Goal: Task Accomplishment & Management: Use online tool/utility

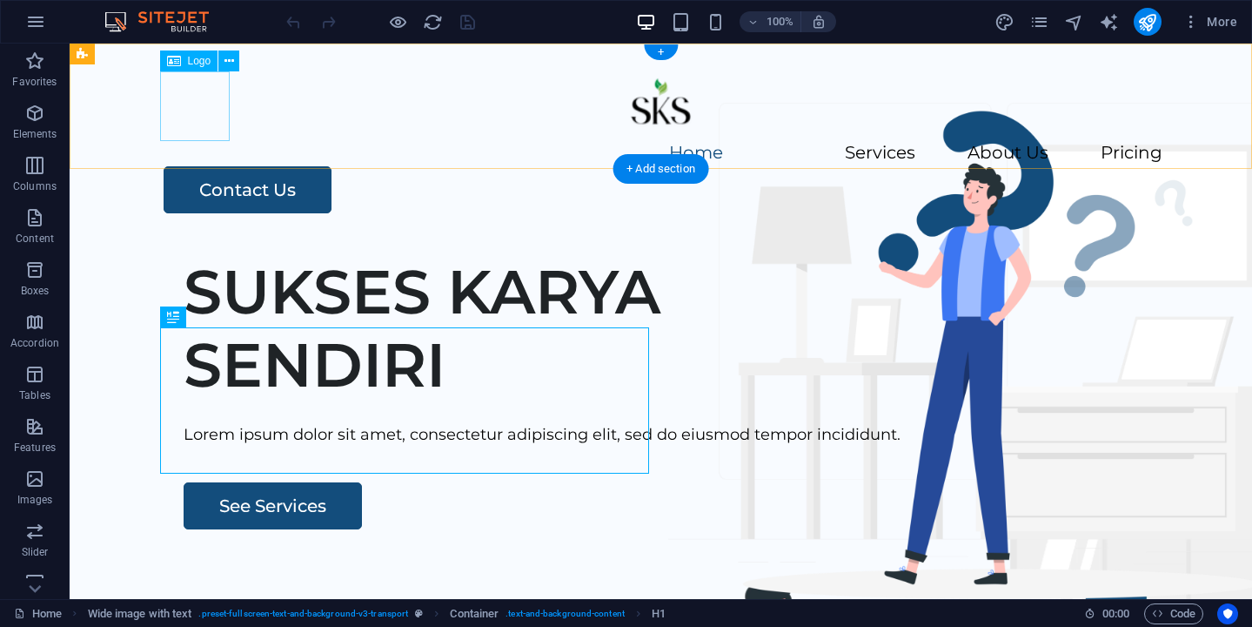
click at [190, 108] on div at bounding box center [661, 106] width 1003 height 70
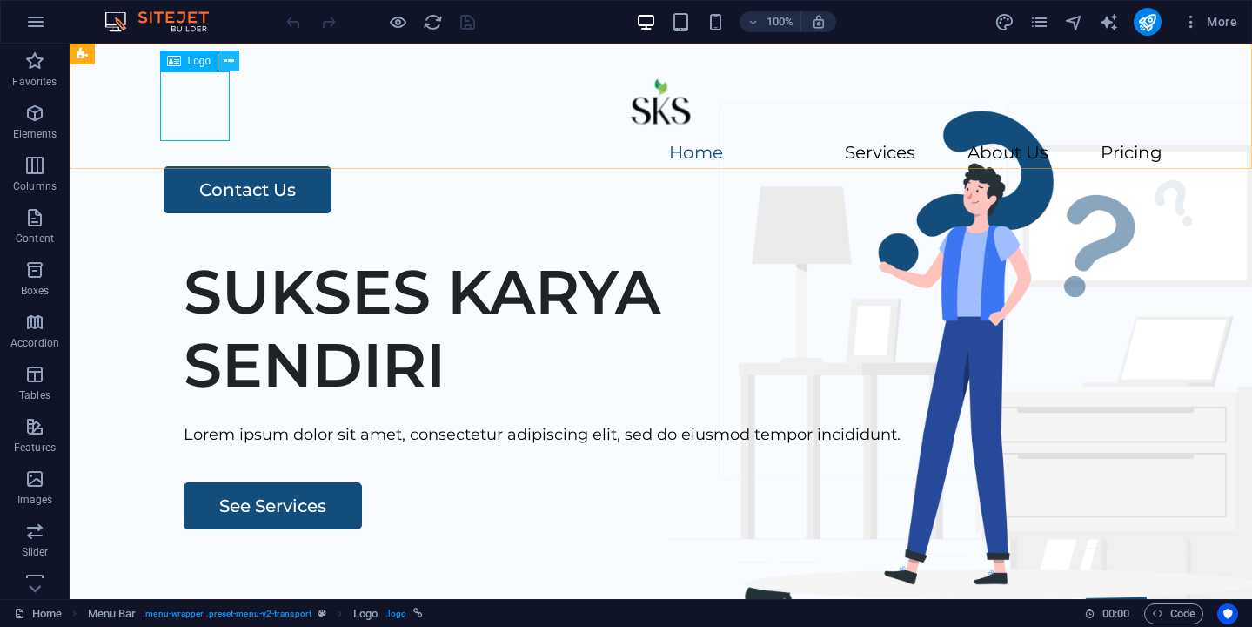
click at [230, 62] on icon at bounding box center [230, 61] width 10 height 18
click at [192, 69] on div "Logo" at bounding box center [189, 60] width 58 height 21
click at [181, 102] on div at bounding box center [661, 106] width 1003 height 70
select select "px"
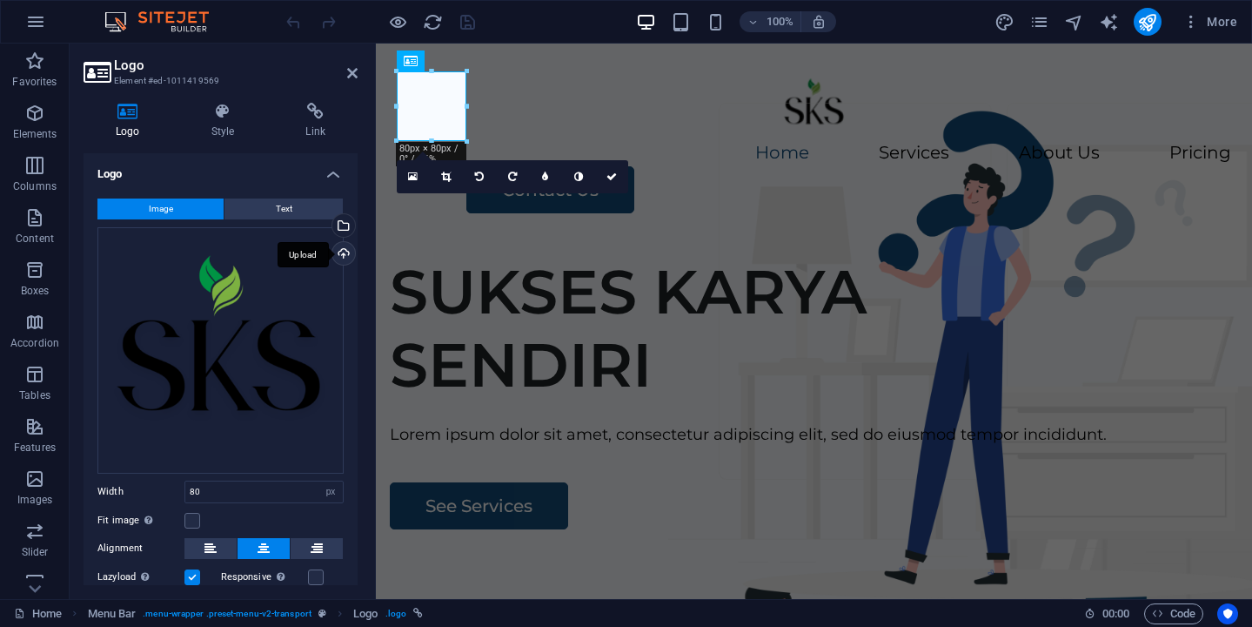
click at [335, 249] on div "Upload" at bounding box center [342, 255] width 26 height 26
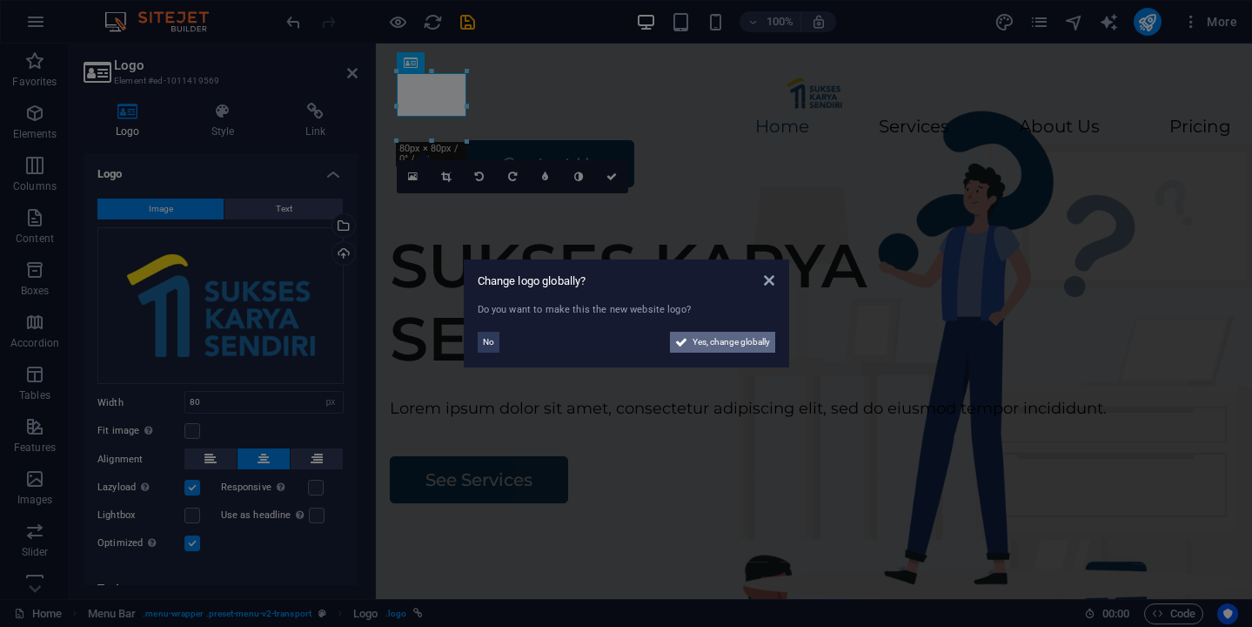
click at [730, 343] on span "Yes, change globally" at bounding box center [731, 342] width 77 height 21
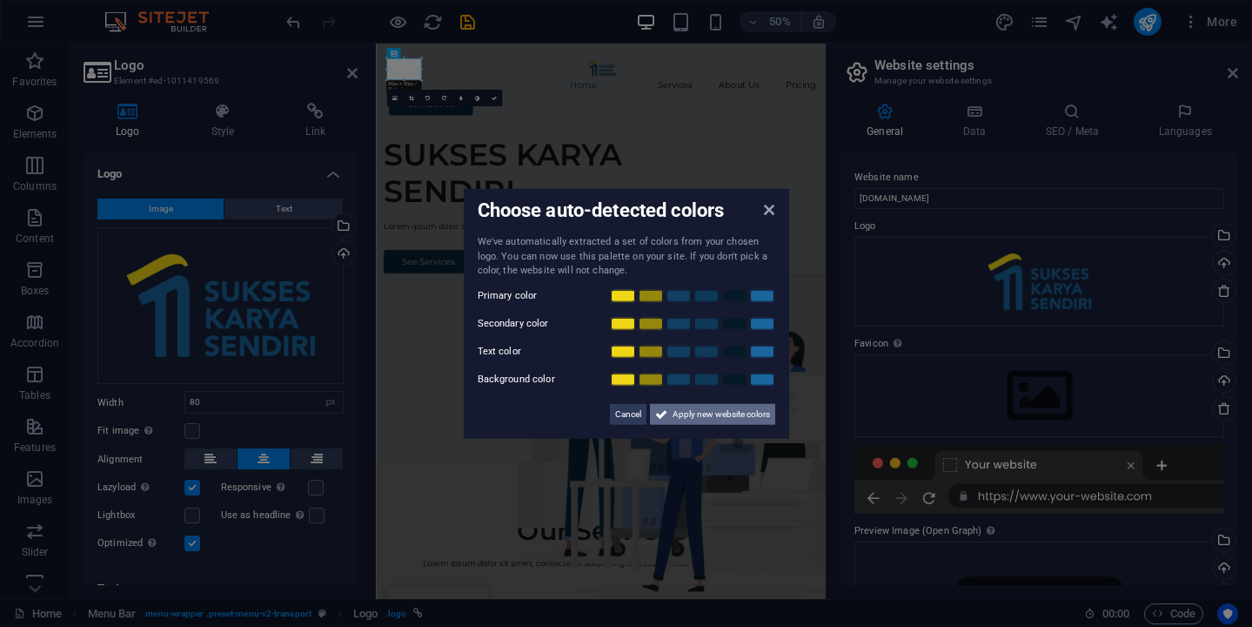
click at [732, 411] on span "Apply new website colors" at bounding box center [721, 413] width 97 height 21
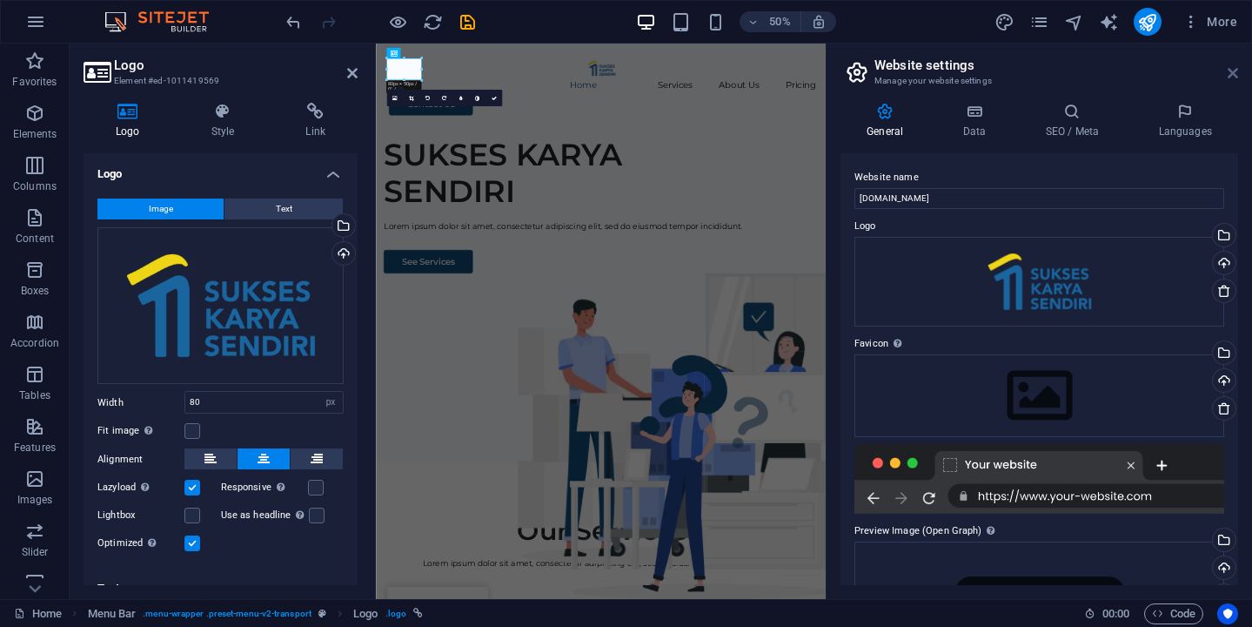
click at [1234, 76] on icon at bounding box center [1233, 73] width 10 height 14
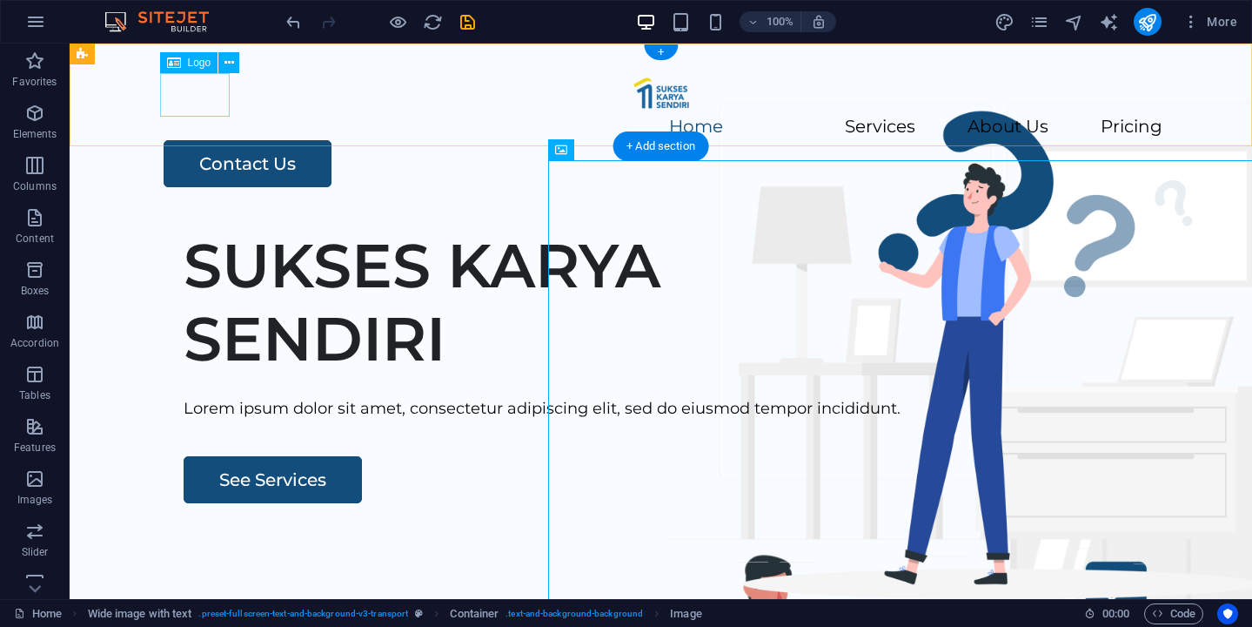
click at [189, 100] on div at bounding box center [661, 93] width 1003 height 44
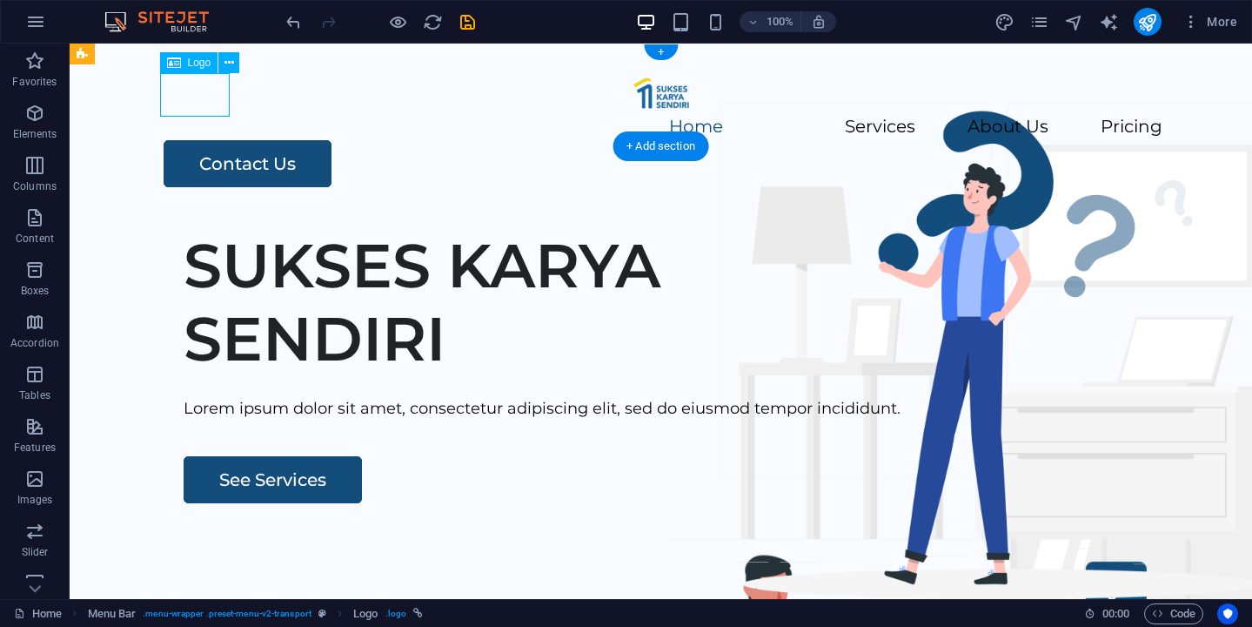
click at [189, 100] on div at bounding box center [661, 93] width 1003 height 44
select select "px"
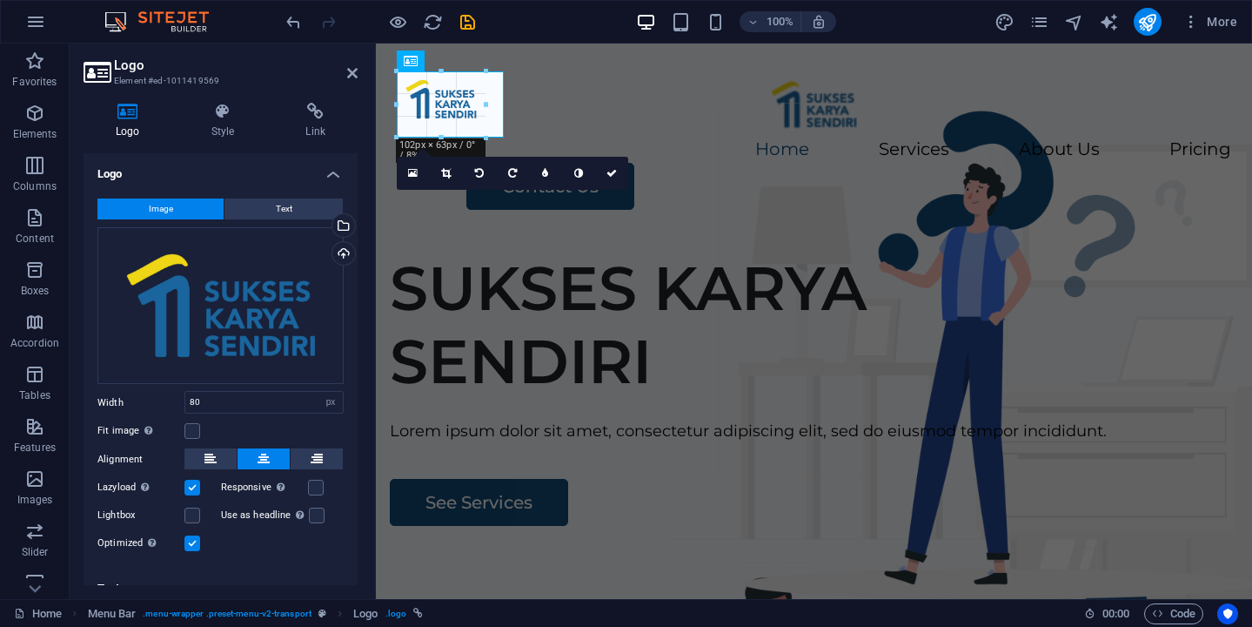
drag, startPoint x: 466, startPoint y: 92, endPoint x: 503, endPoint y: 93, distance: 37.4
type input "123"
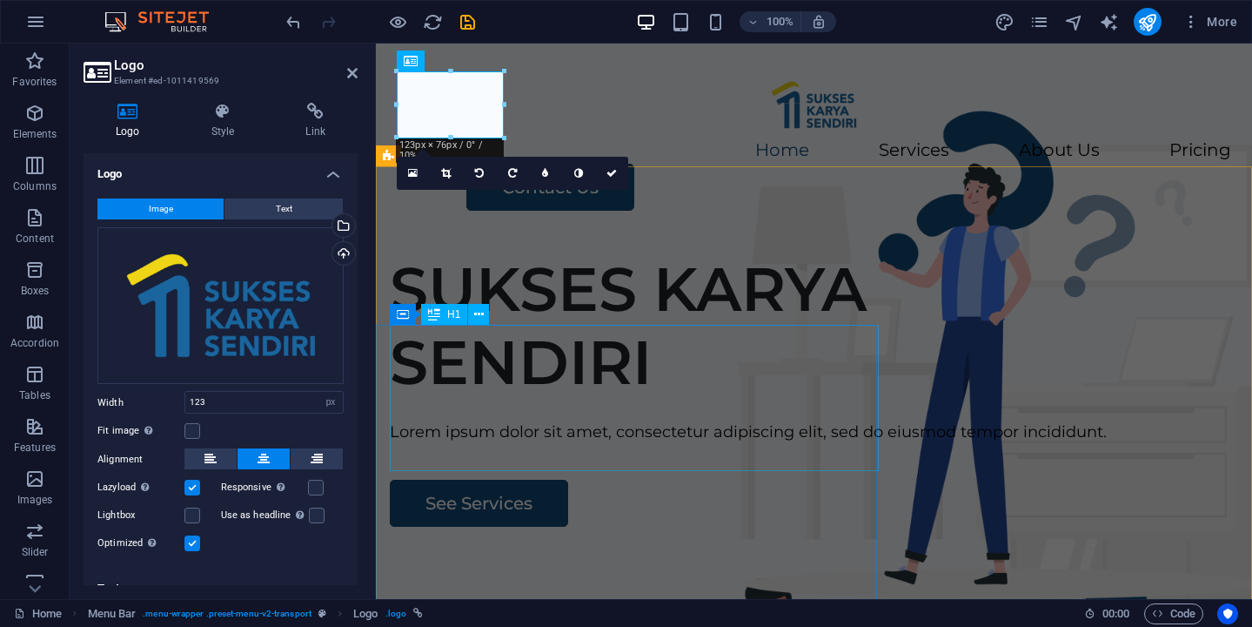
click at [697, 385] on div "SUKSES KARYA SENDIRI" at bounding box center [814, 325] width 849 height 146
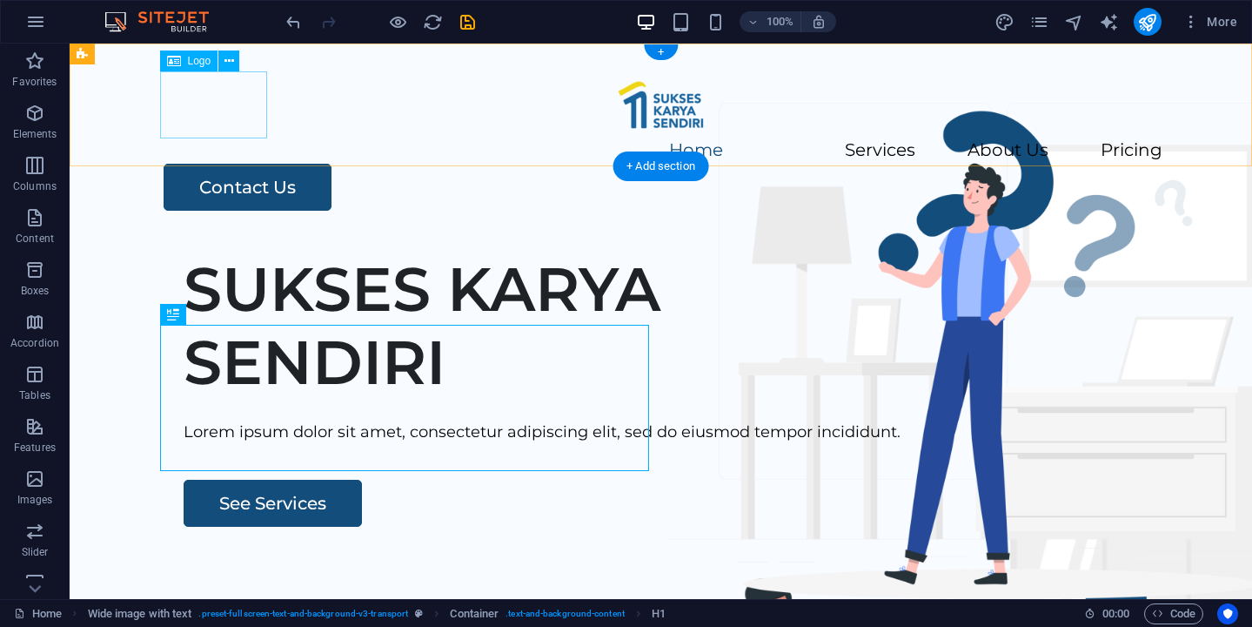
click at [238, 105] on div at bounding box center [661, 104] width 1003 height 67
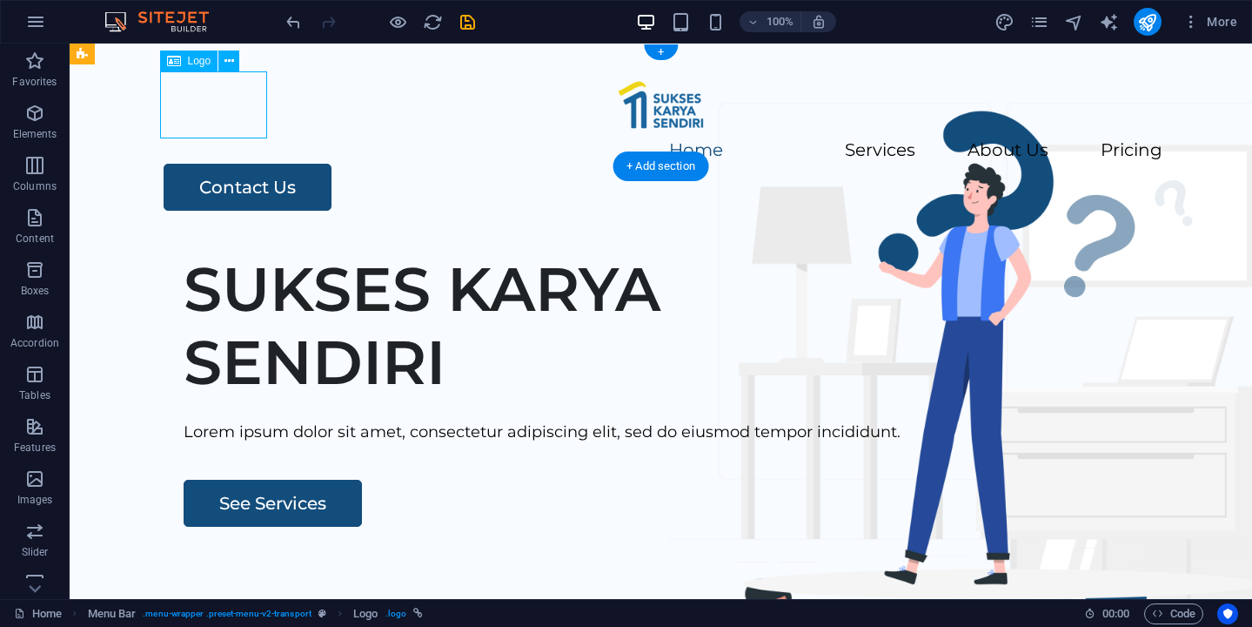
click at [238, 105] on div at bounding box center [661, 104] width 1003 height 67
select select "px"
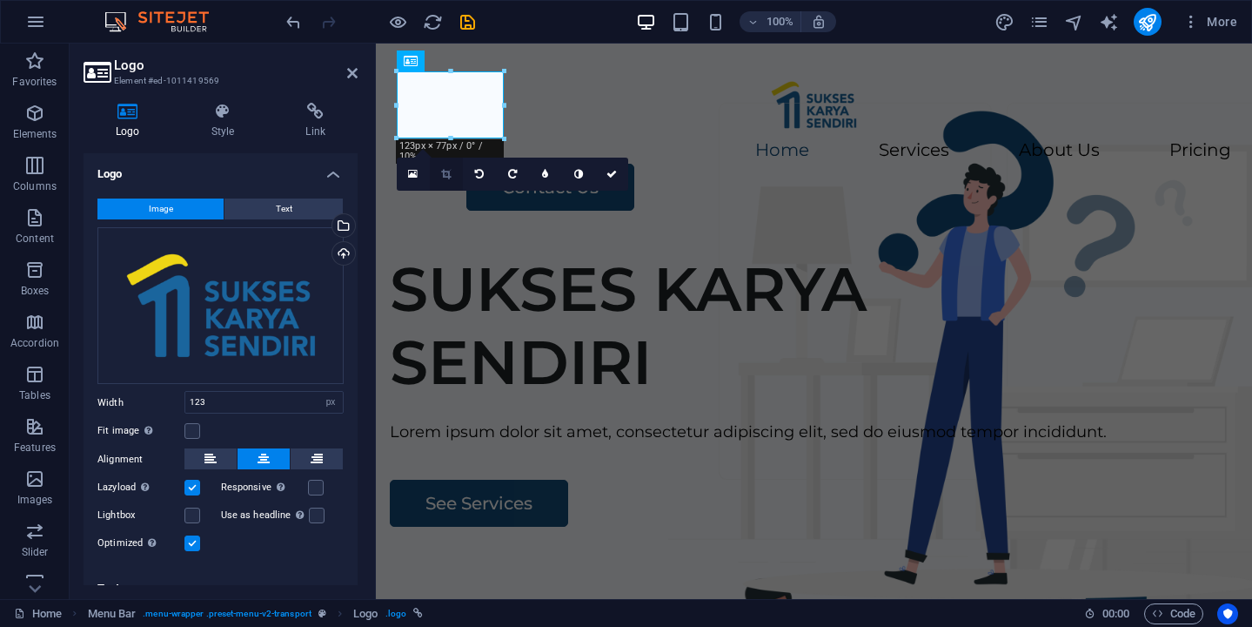
click at [442, 175] on icon at bounding box center [446, 174] width 10 height 10
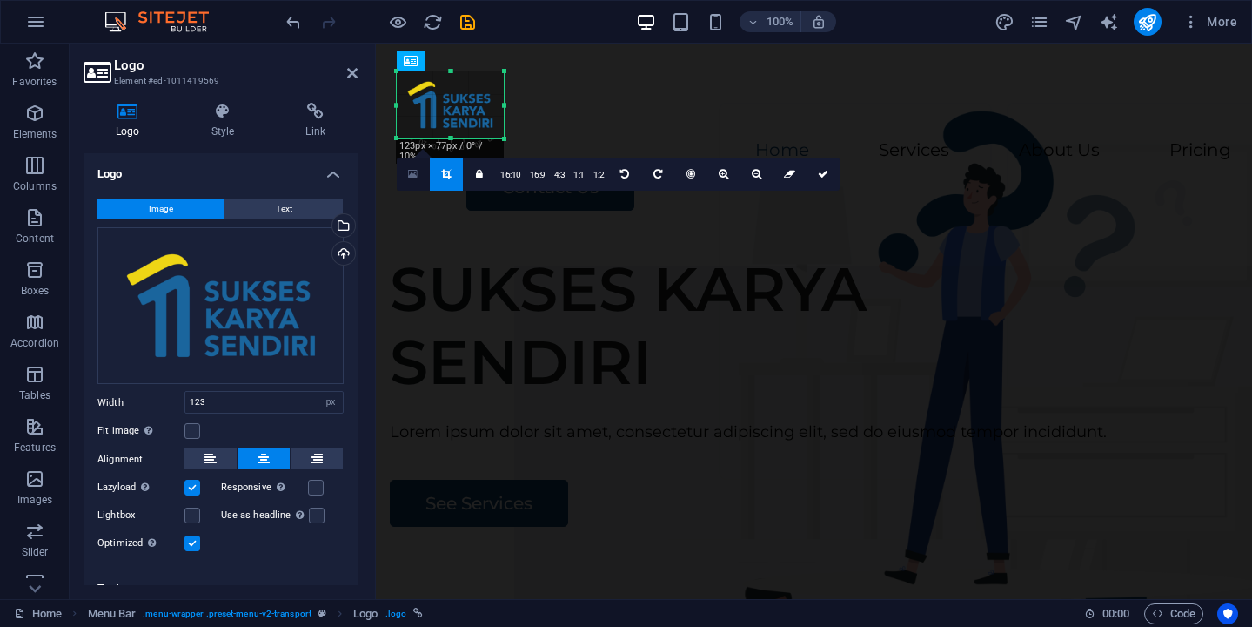
click at [418, 171] on link at bounding box center [413, 174] width 33 height 33
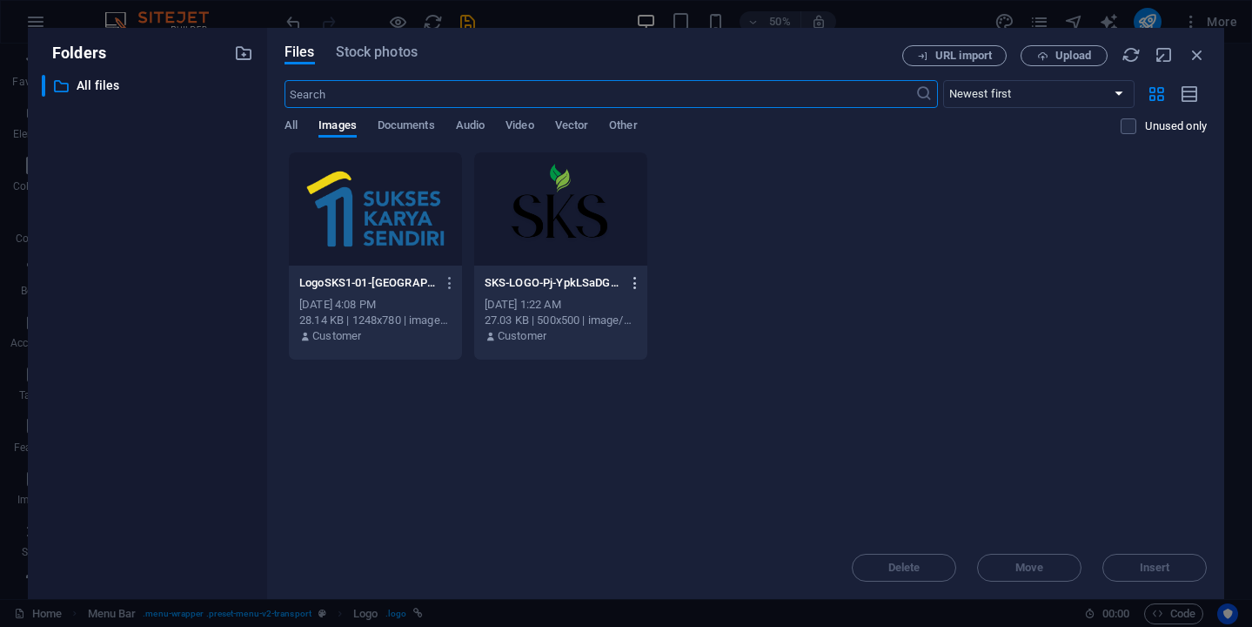
click at [639, 286] on icon "button" at bounding box center [636, 283] width 17 height 16
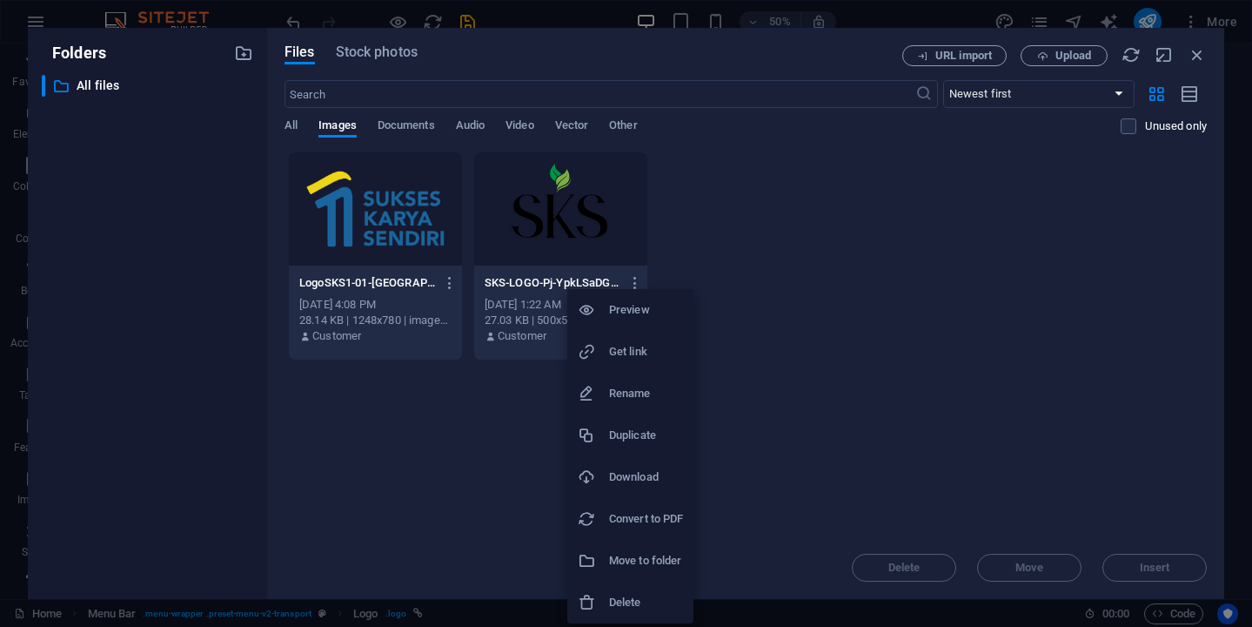
click at [642, 587] on li "Delete" at bounding box center [630, 602] width 126 height 42
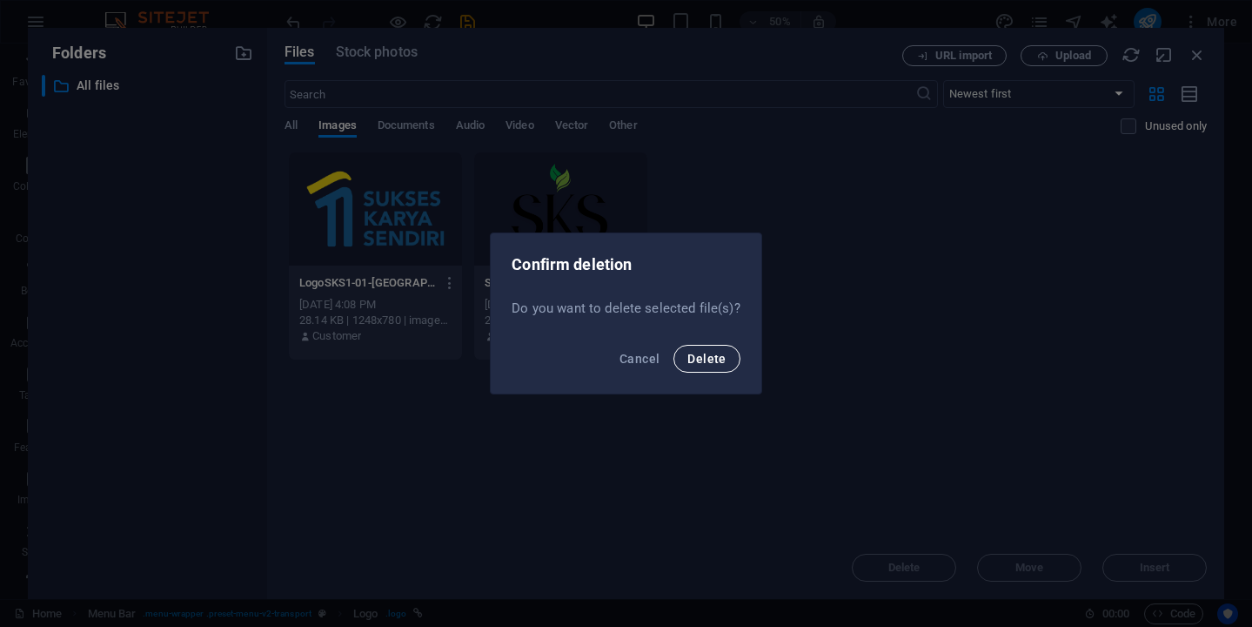
click at [706, 354] on span "Delete" at bounding box center [707, 359] width 38 height 14
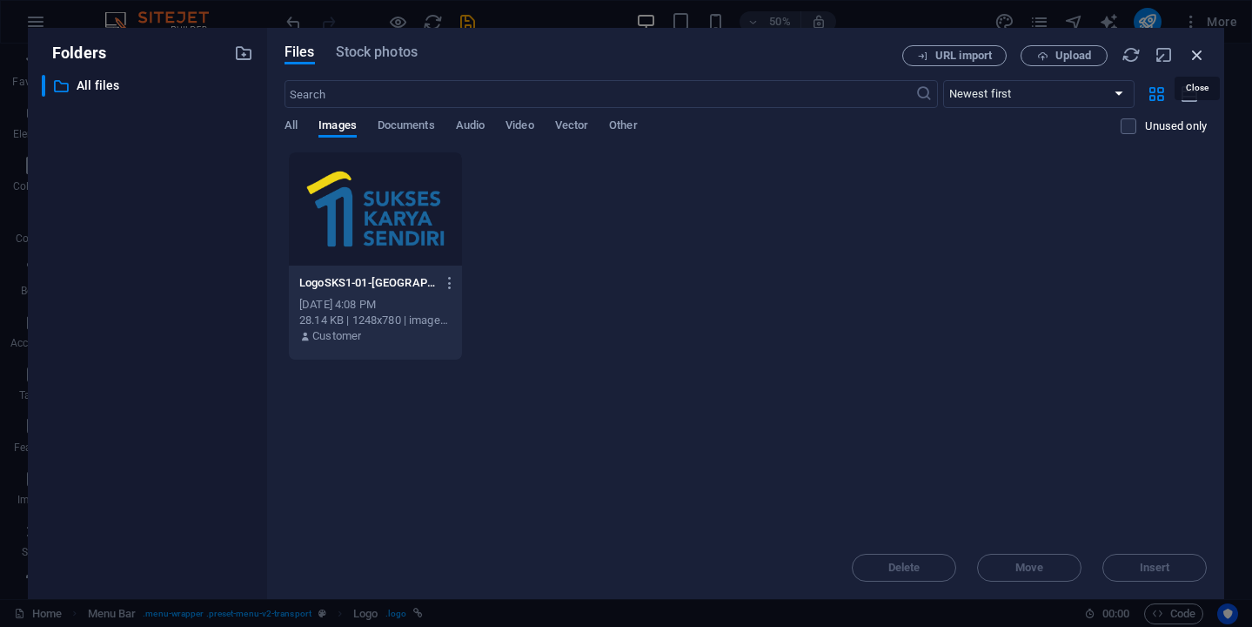
click at [1198, 55] on icon "button" at bounding box center [1197, 54] width 19 height 19
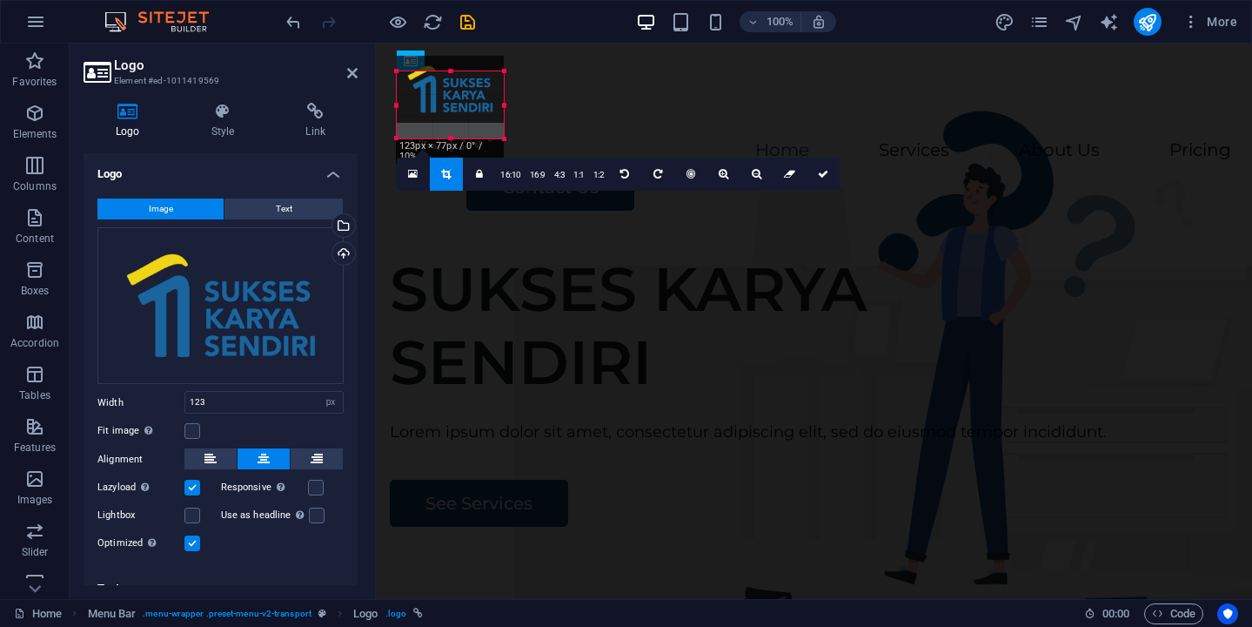
drag, startPoint x: 426, startPoint y: 91, endPoint x: 427, endPoint y: 75, distance: 15.7
click at [427, 75] on div at bounding box center [450, 89] width 107 height 67
click at [475, 68] on div at bounding box center [450, 71] width 107 height 6
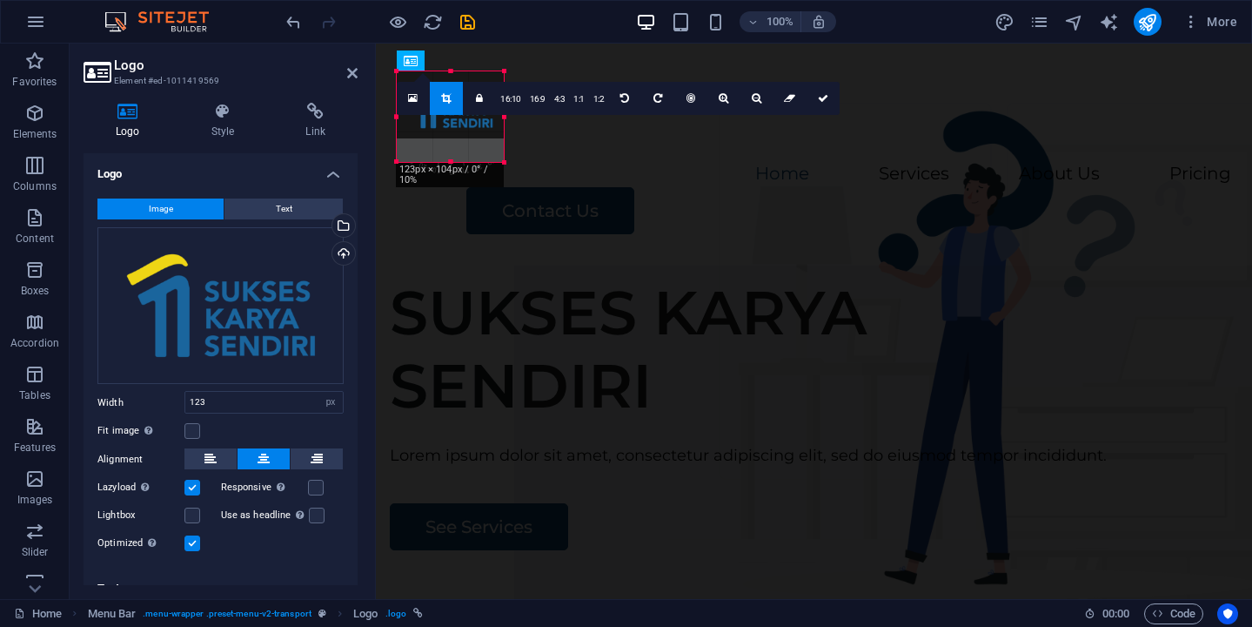
drag, startPoint x: 475, startPoint y: 68, endPoint x: 475, endPoint y: 45, distance: 22.6
click at [475, 45] on div "Container H1 Wide image with text Container Menu Bar Logo Container Image Conta…" at bounding box center [814, 321] width 876 height 555
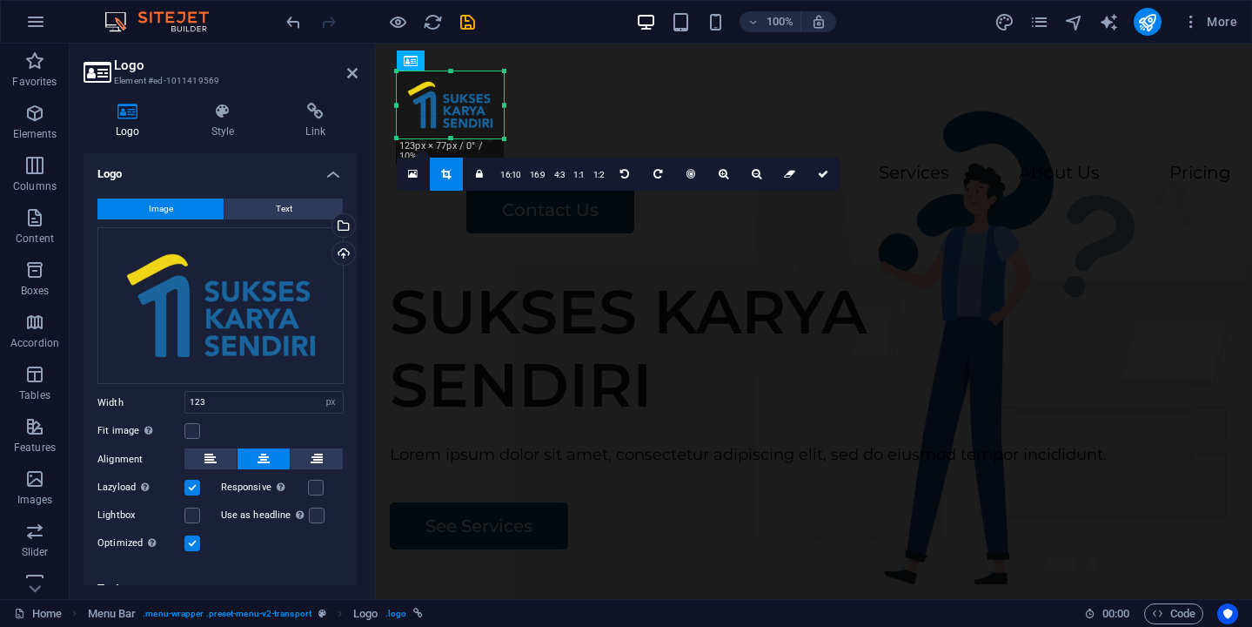
type input "80"
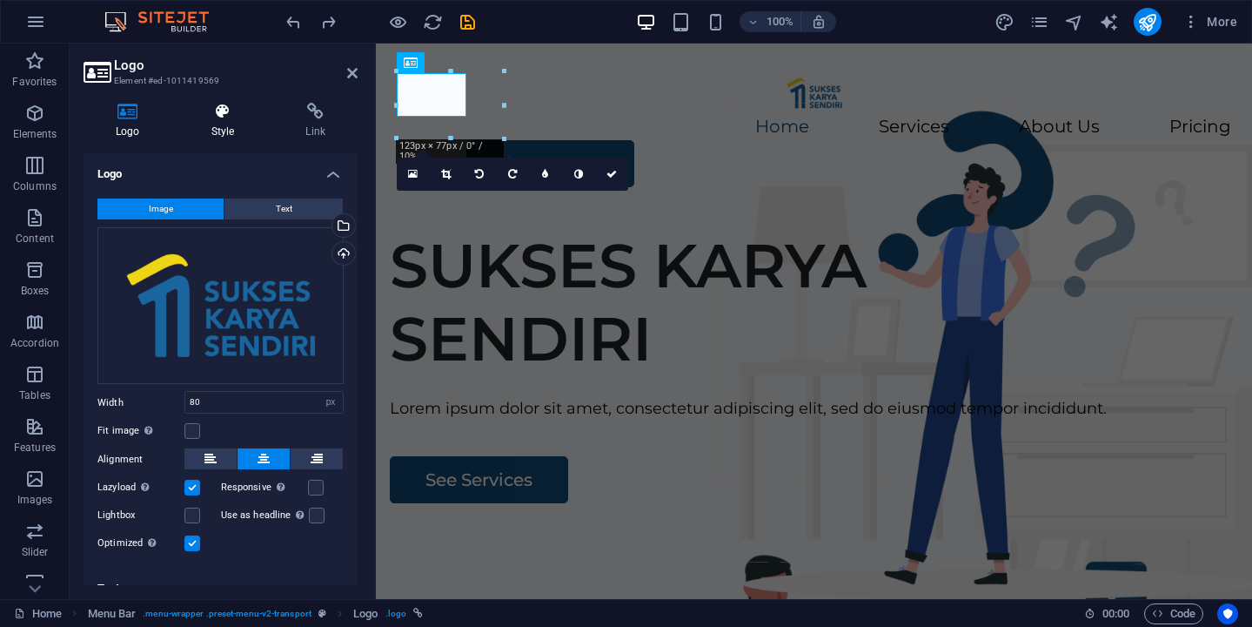
click at [223, 122] on h4 "Style" at bounding box center [226, 121] width 95 height 37
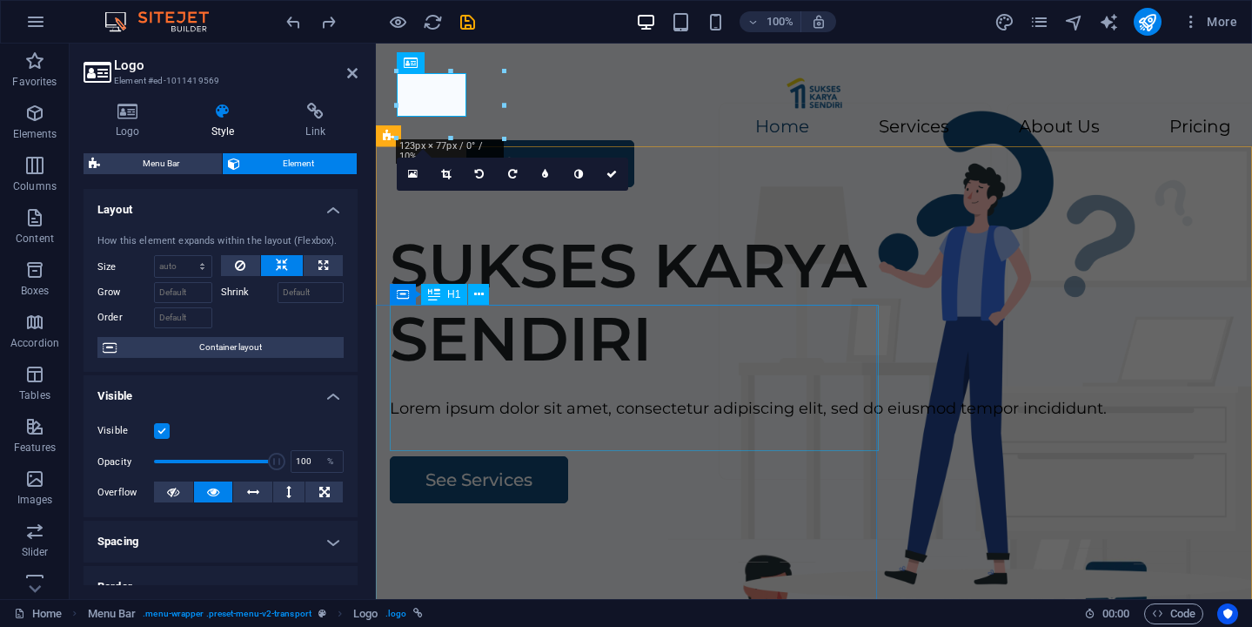
click at [595, 347] on div "SUKSES KARYA SENDIRI" at bounding box center [814, 302] width 849 height 146
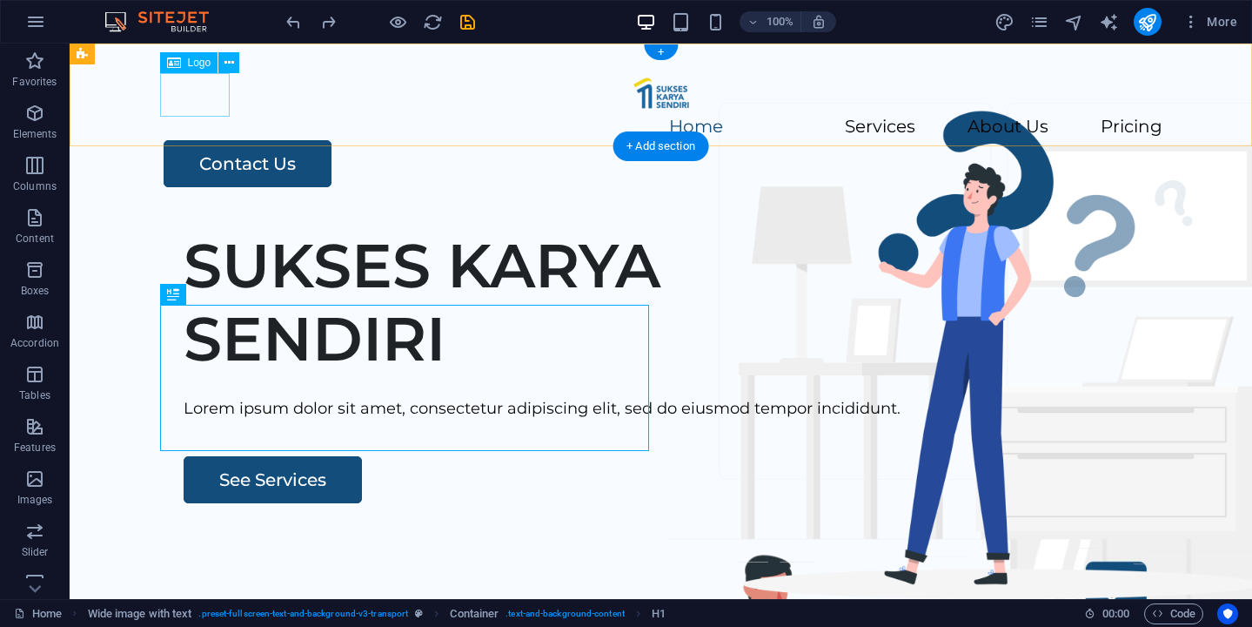
click at [211, 99] on div at bounding box center [661, 93] width 1003 height 44
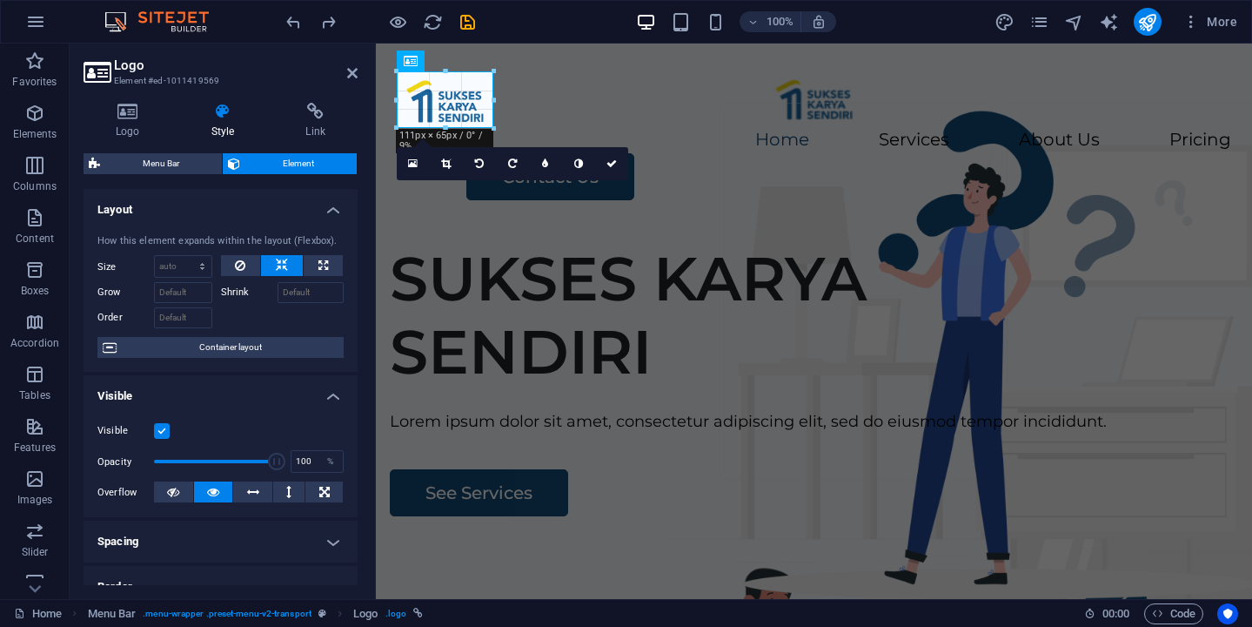
drag, startPoint x: 465, startPoint y: 115, endPoint x: 493, endPoint y: 122, distance: 28.7
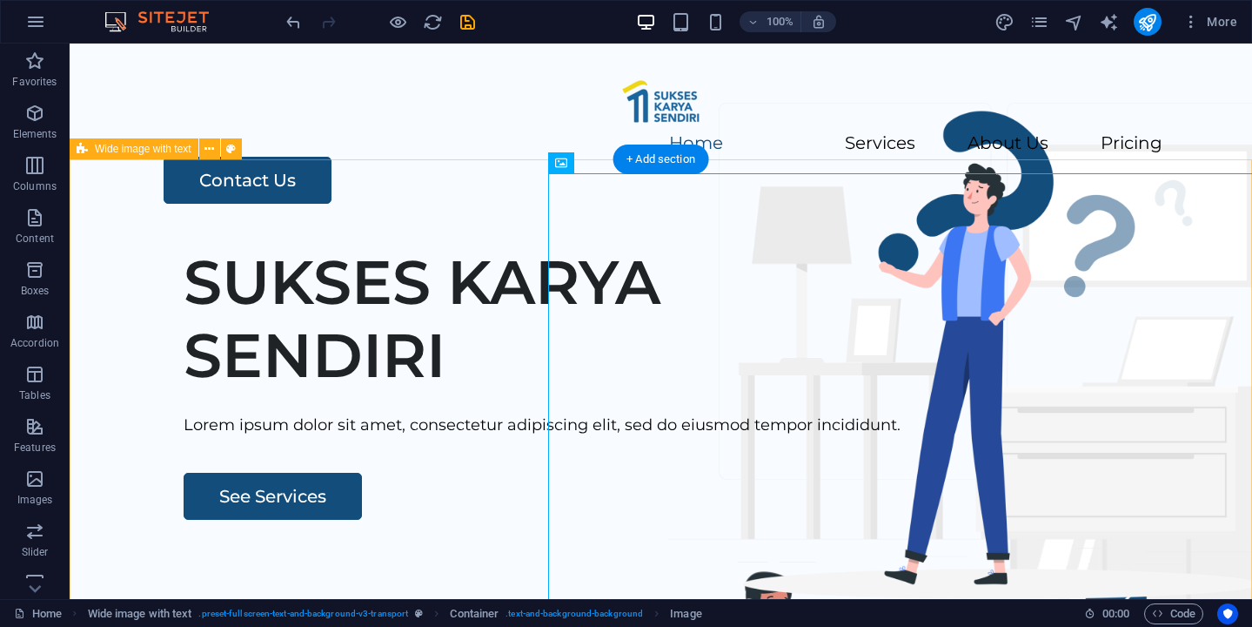
click at [291, 264] on div "SUKSES KARYA SENDIRI [PERSON_NAME] ipsum dolor sit amet, consectetur adipiscing…" at bounding box center [661, 565] width 1183 height 667
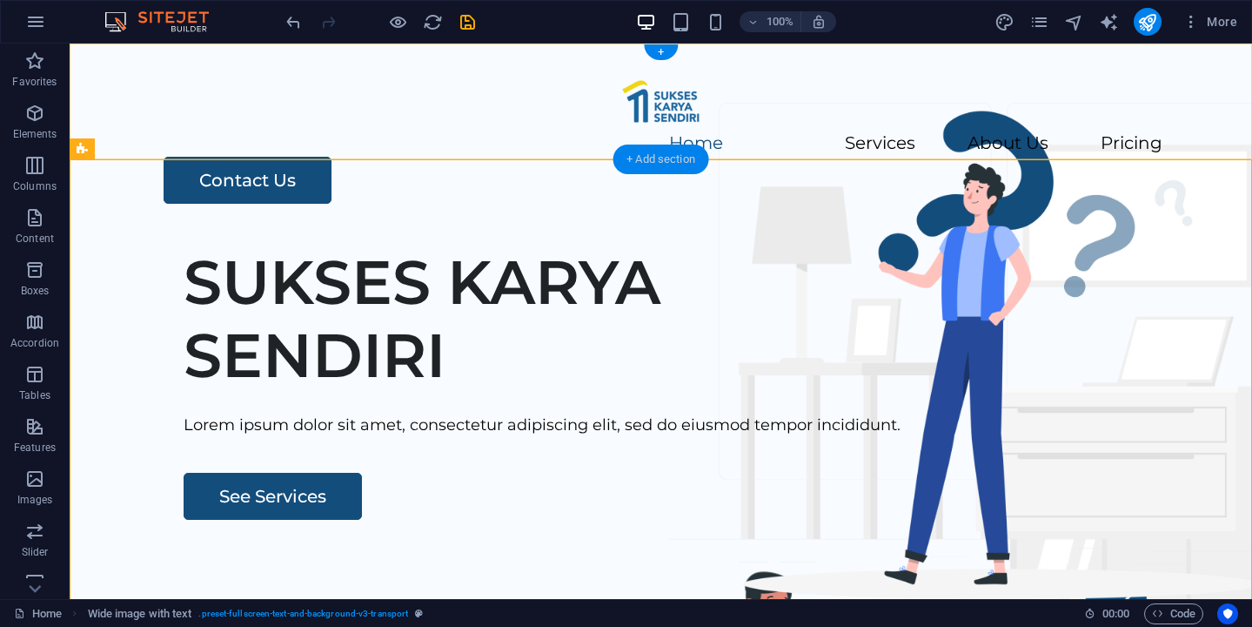
click at [665, 162] on div "+ Add section" at bounding box center [661, 159] width 97 height 30
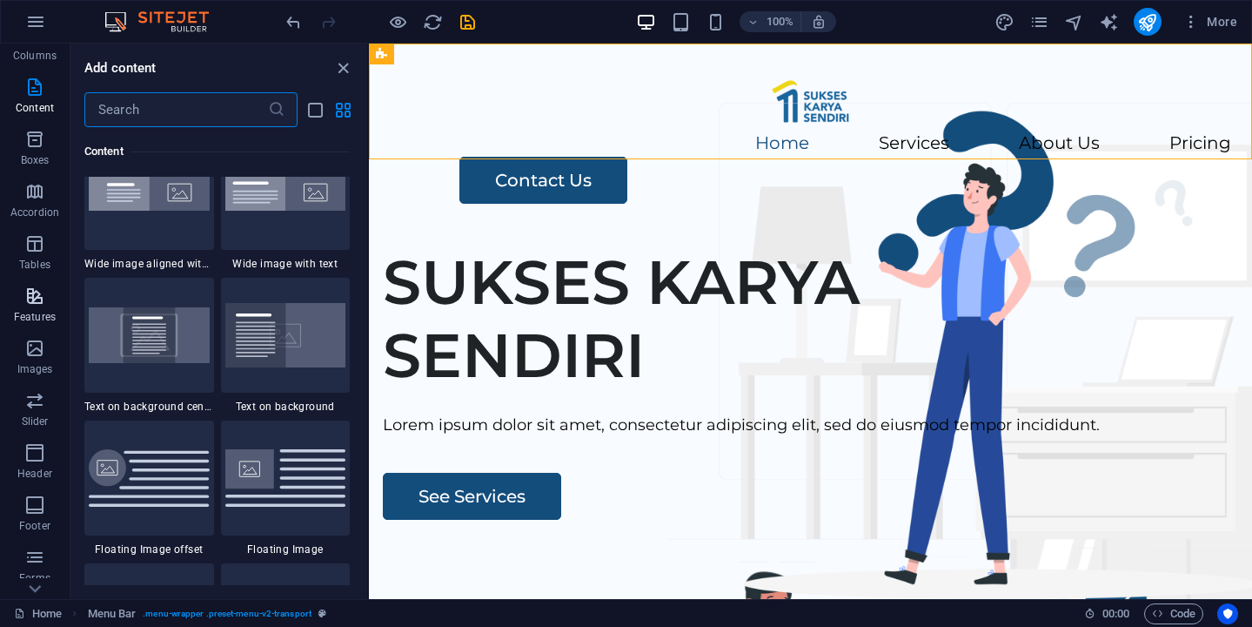
scroll to position [228, 0]
click at [37, 321] on p "Slider" at bounding box center [35, 324] width 27 height 14
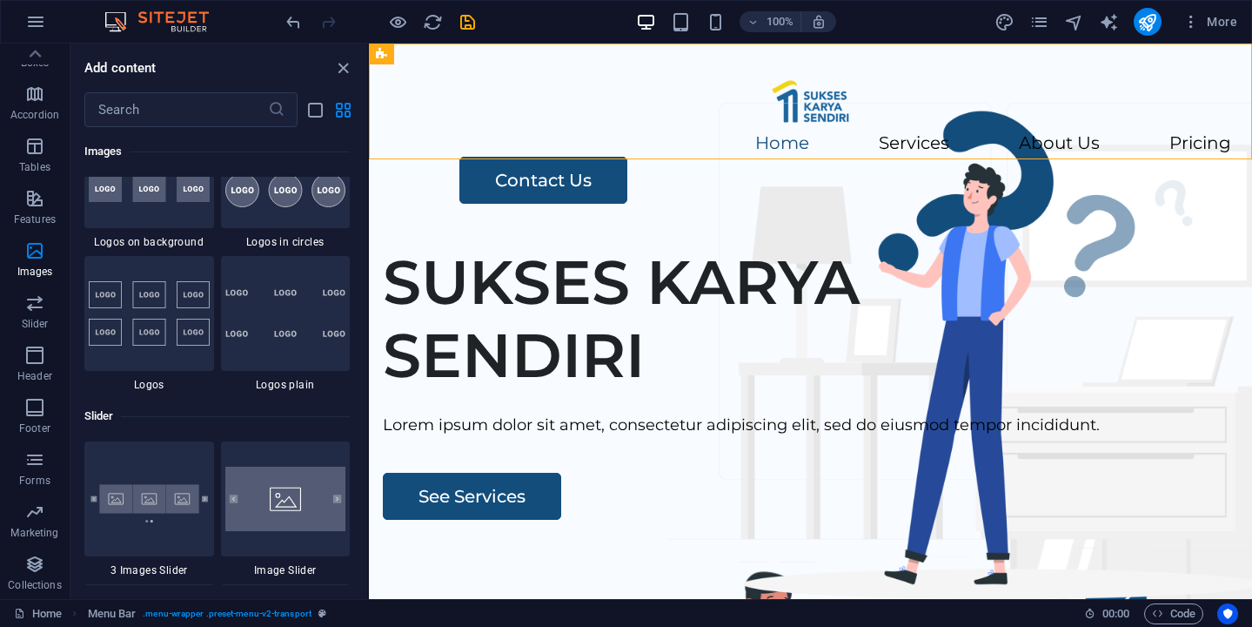
scroll to position [9636, 0]
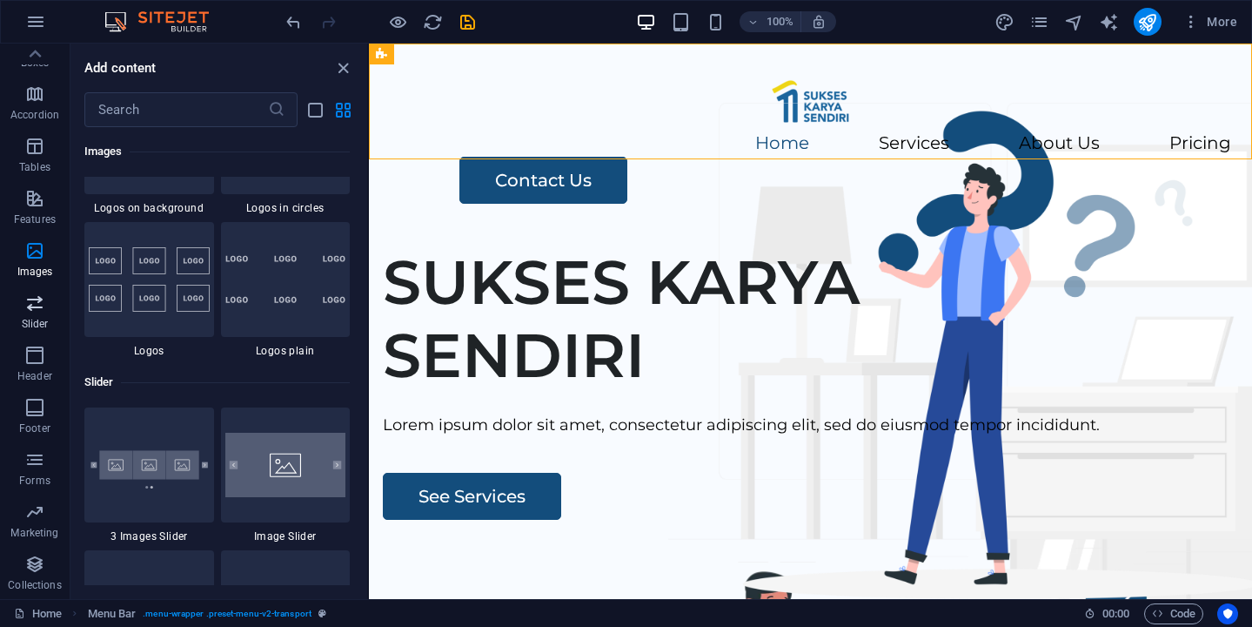
click at [38, 315] on span "Slider" at bounding box center [35, 313] width 70 height 42
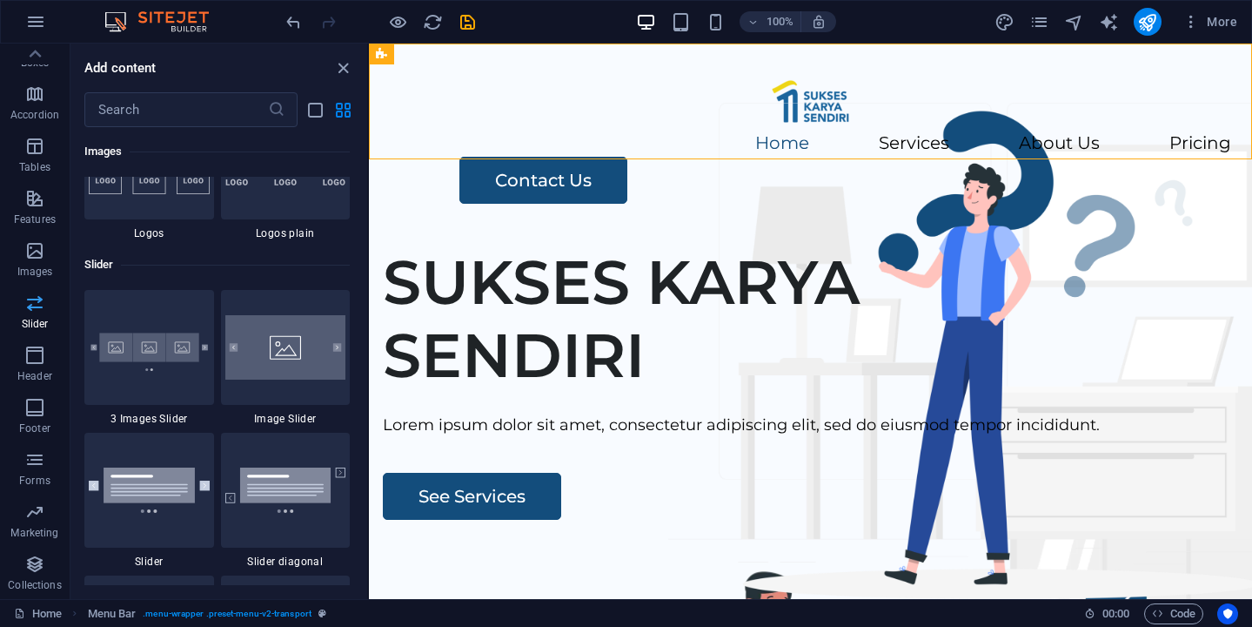
scroll to position [9867, 0]
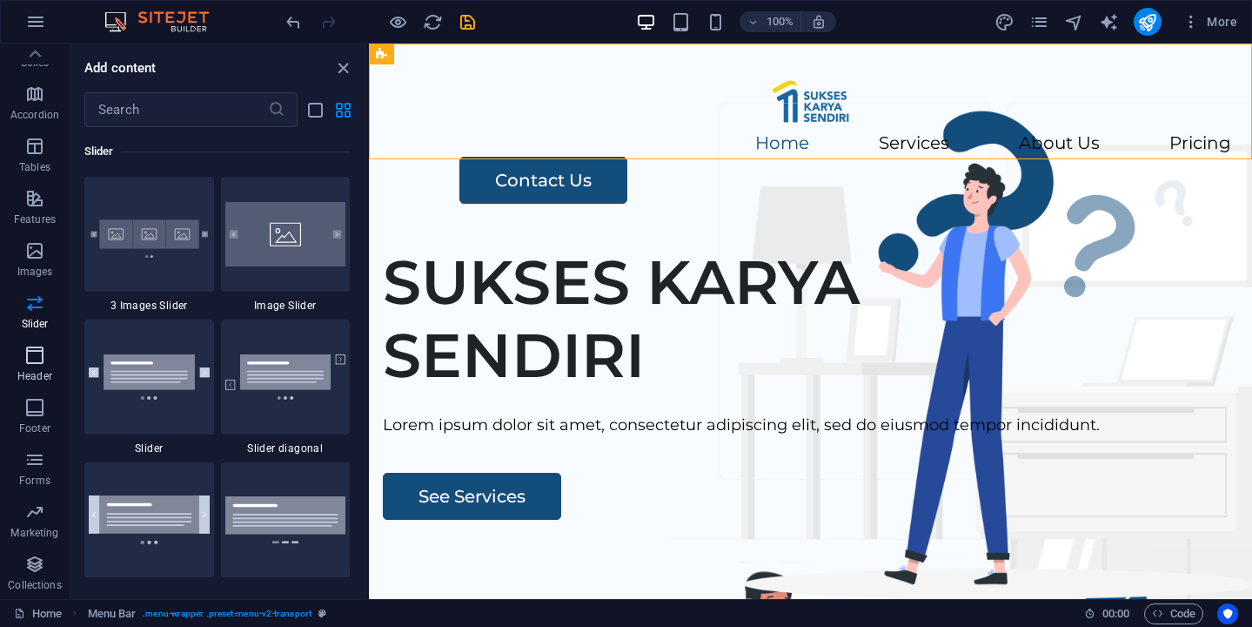
click at [27, 361] on icon "button" at bounding box center [34, 355] width 21 height 21
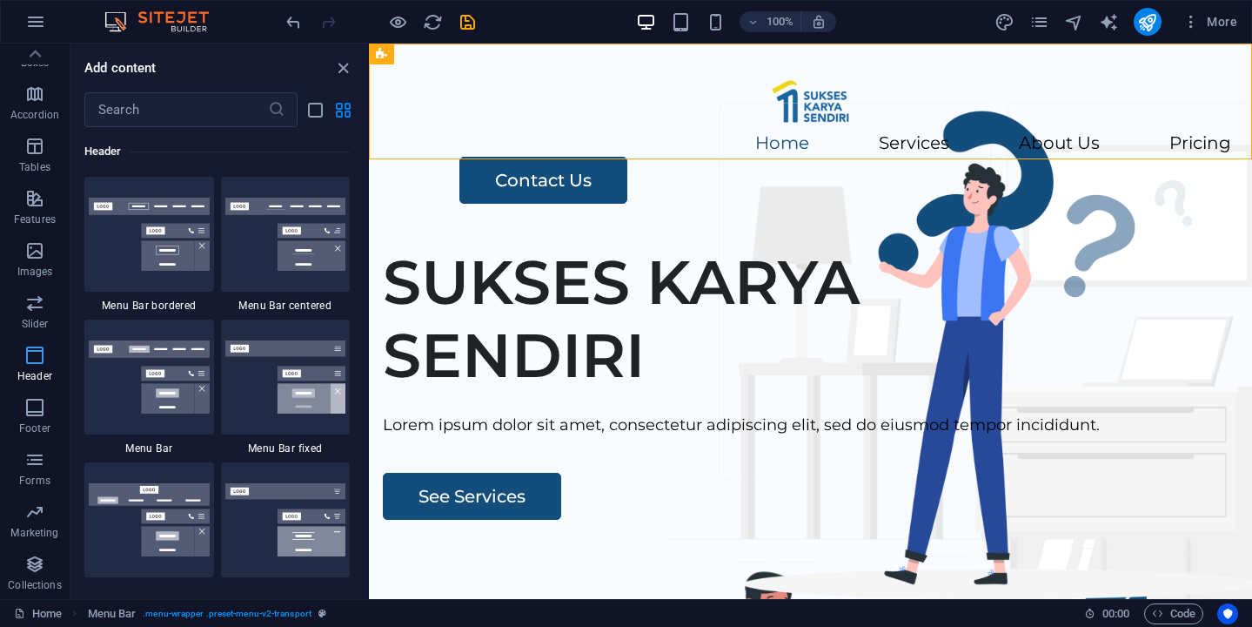
scroll to position [10480, 0]
click at [121, 247] on img at bounding box center [149, 234] width 121 height 73
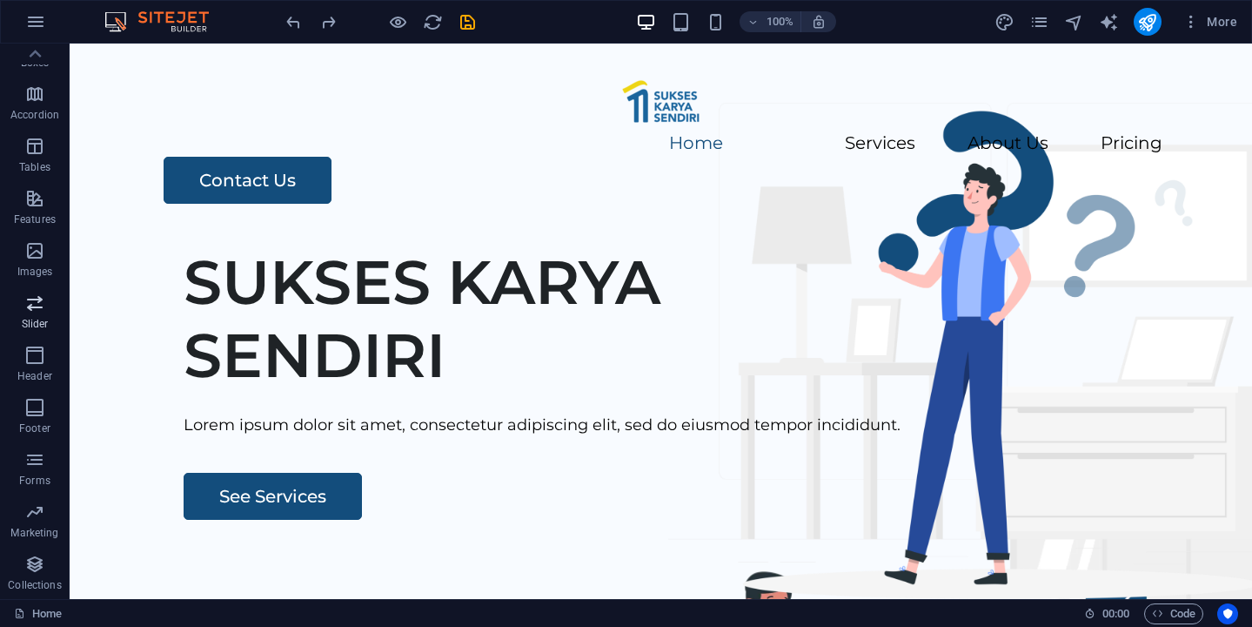
click at [30, 305] on icon "button" at bounding box center [34, 302] width 21 height 21
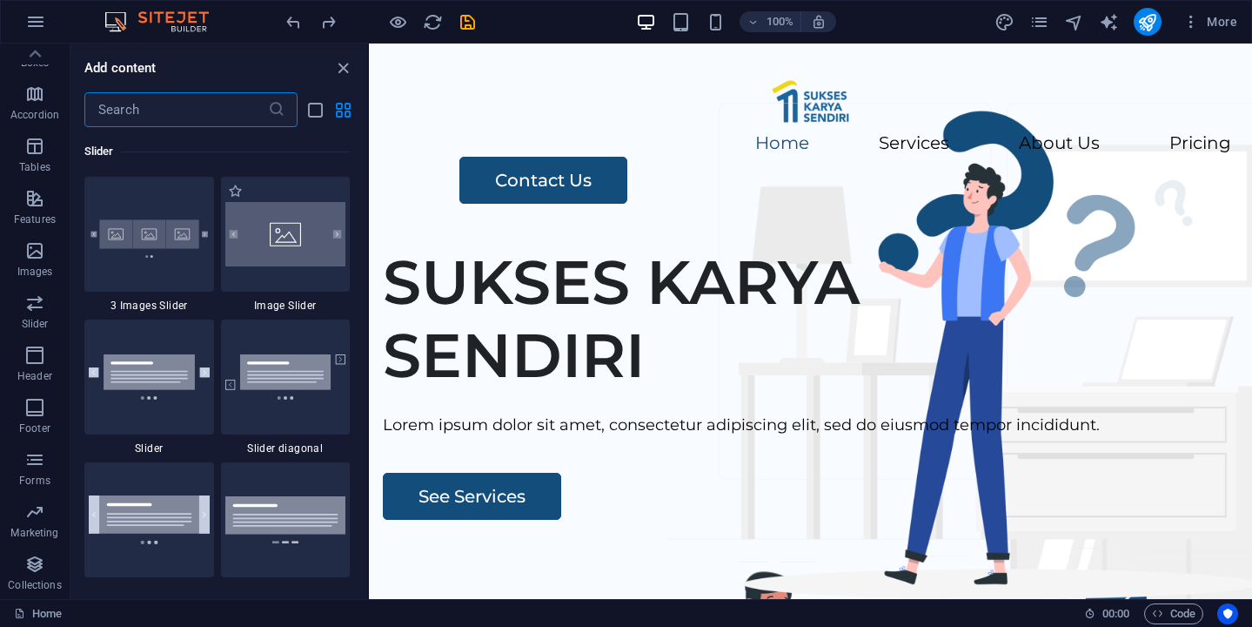
scroll to position [9867, 0]
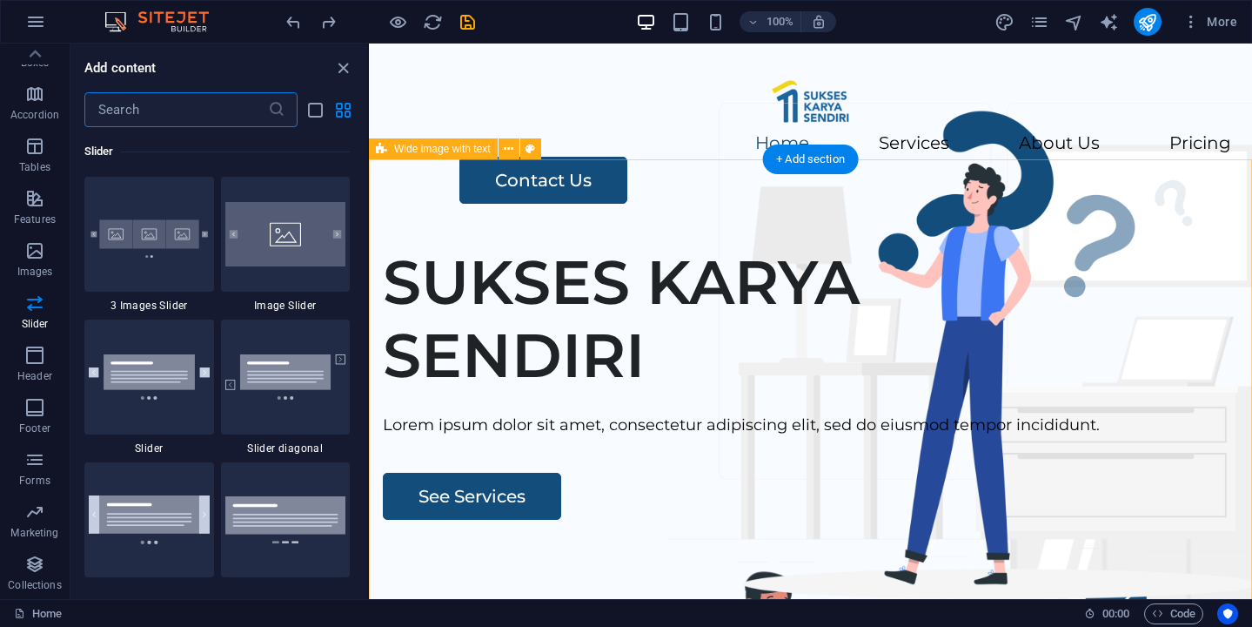
click at [503, 234] on div "SUKSES KARYA SENDIRI [PERSON_NAME] ipsum dolor sit amet, consectetur adipiscing…" at bounding box center [810, 565] width 883 height 667
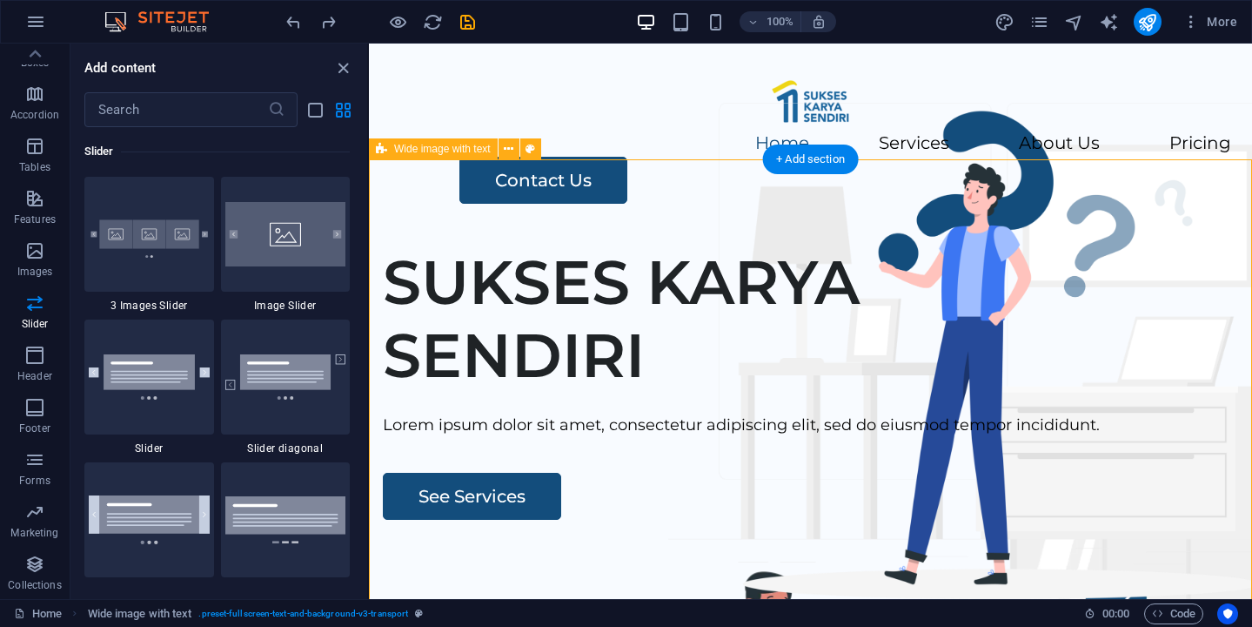
click at [503, 234] on div "SUKSES KARYA SENDIRI [PERSON_NAME] ipsum dolor sit amet, consectetur adipiscing…" at bounding box center [810, 565] width 883 height 667
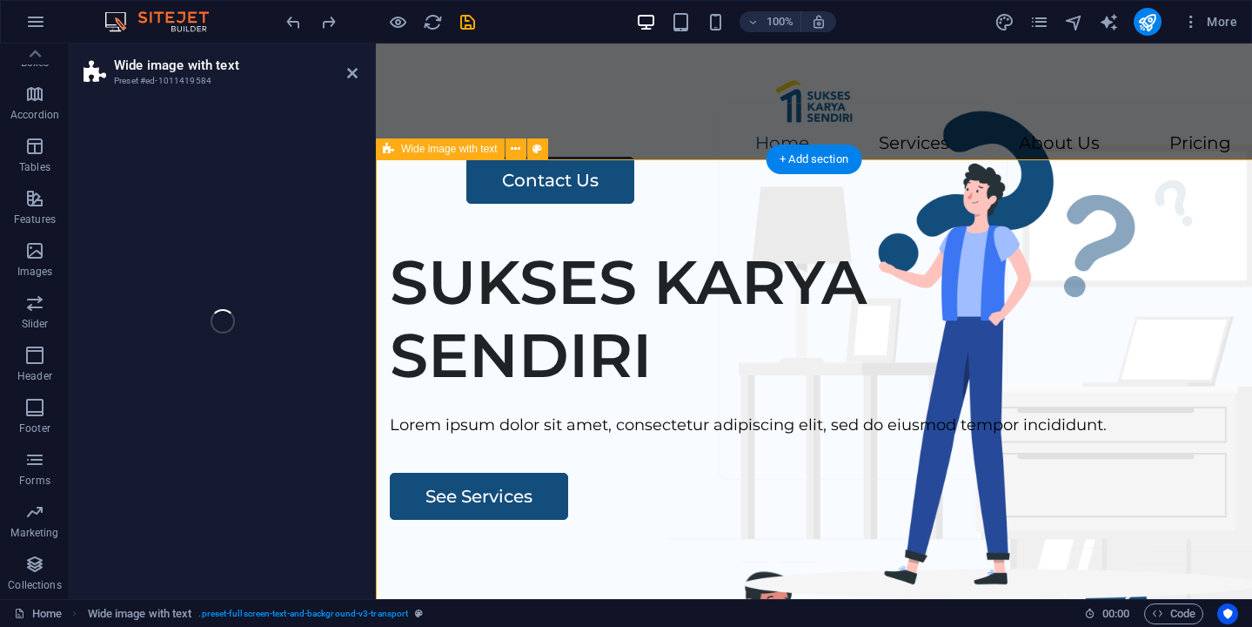
select select "px"
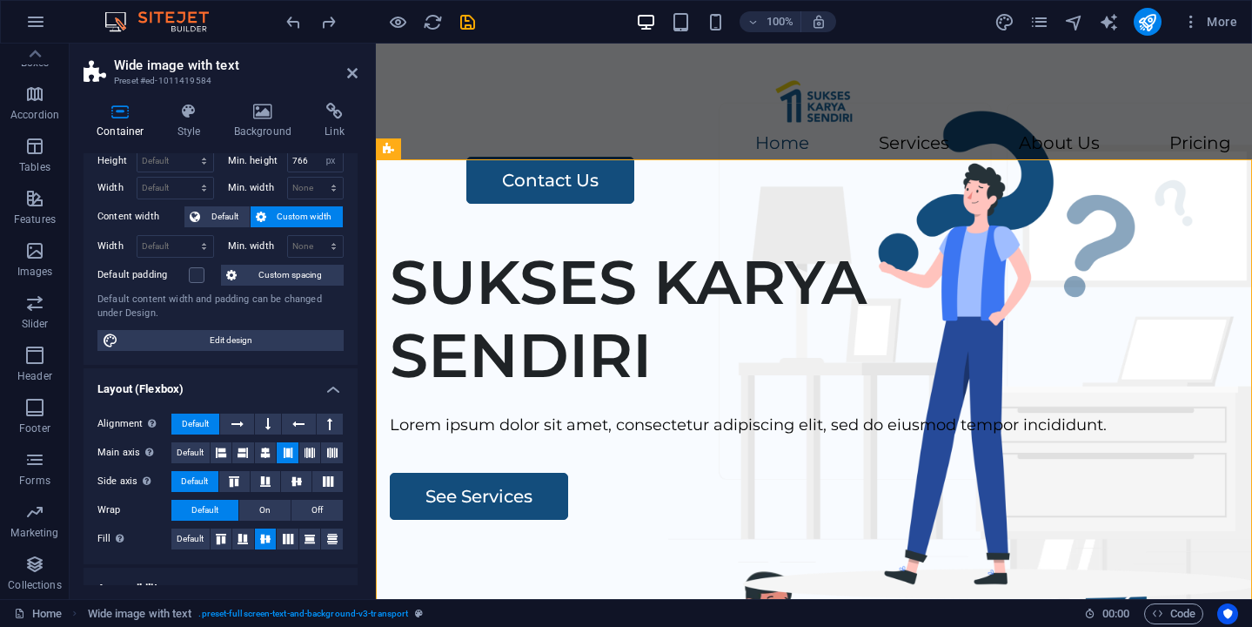
scroll to position [0, 0]
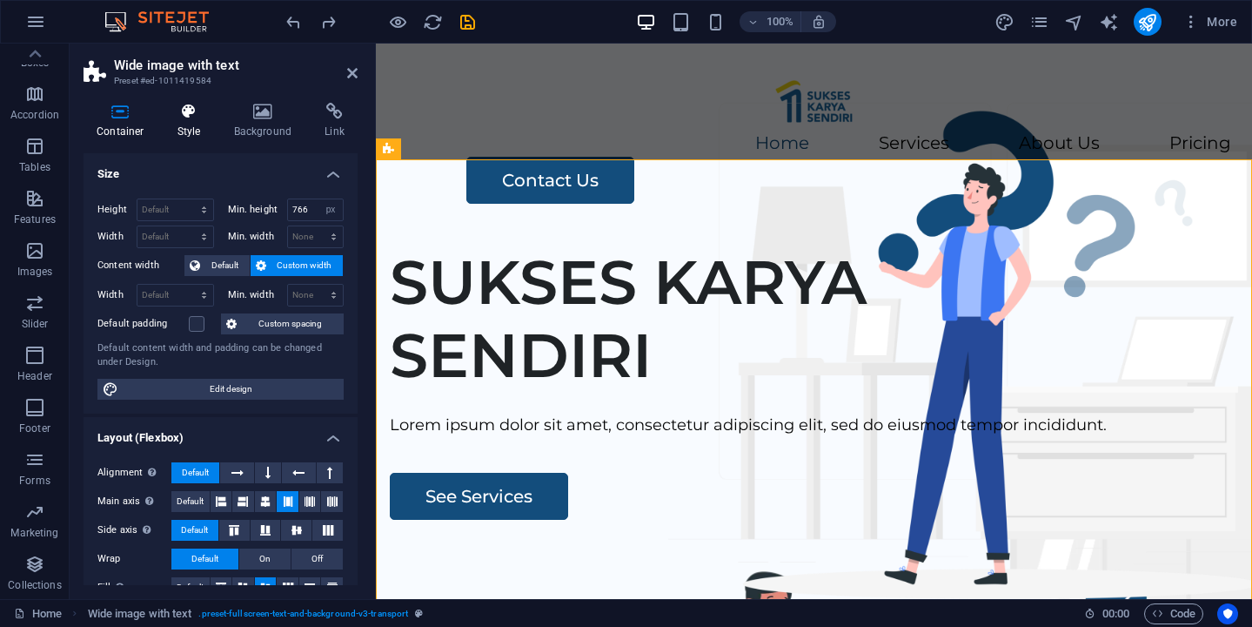
click at [184, 107] on icon at bounding box center [189, 111] width 50 height 17
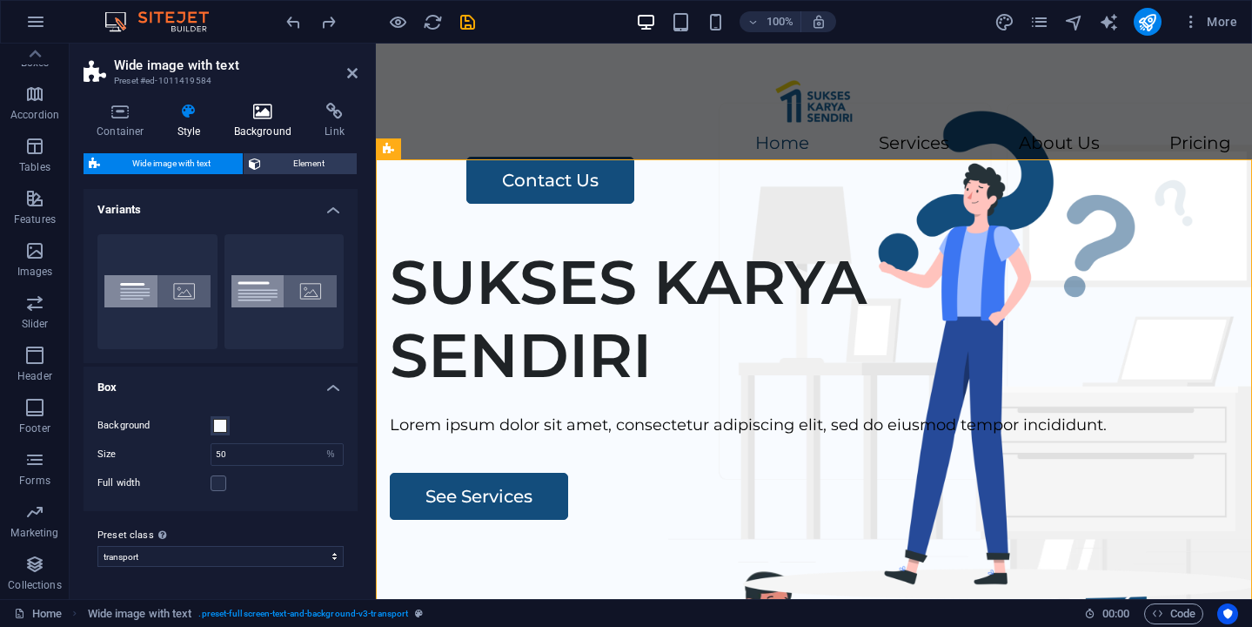
click at [280, 116] on icon at bounding box center [263, 111] width 84 height 17
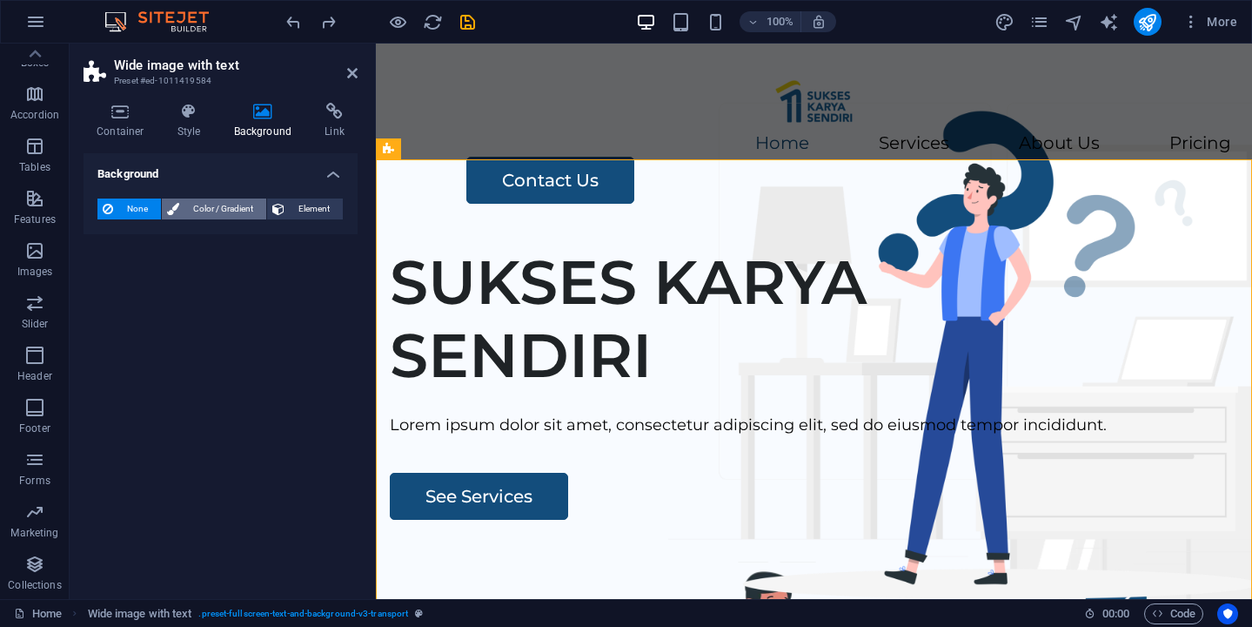
click at [247, 211] on span "Color / Gradient" at bounding box center [223, 208] width 77 height 21
click at [309, 223] on div "Color Gradient Color" at bounding box center [220, 255] width 246 height 70
click at [305, 188] on div "None Color / Gradient Element Stretch background to full-width Color overlay Pl…" at bounding box center [221, 244] width 274 height 119
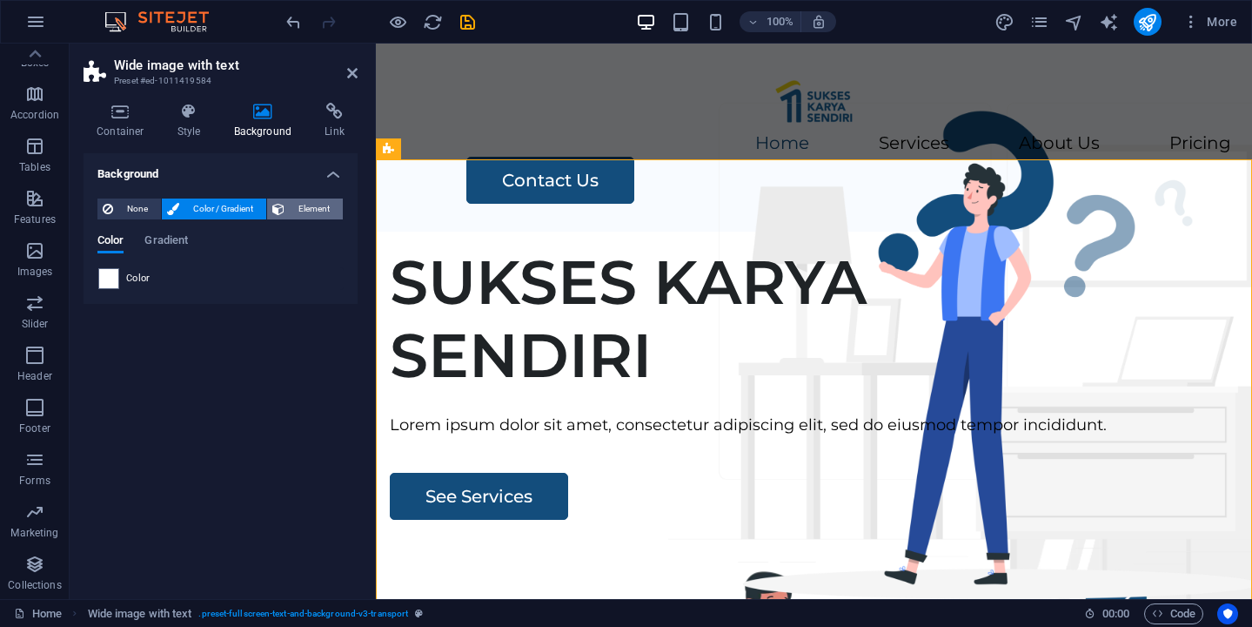
click at [296, 204] on span "Element" at bounding box center [314, 208] width 48 height 21
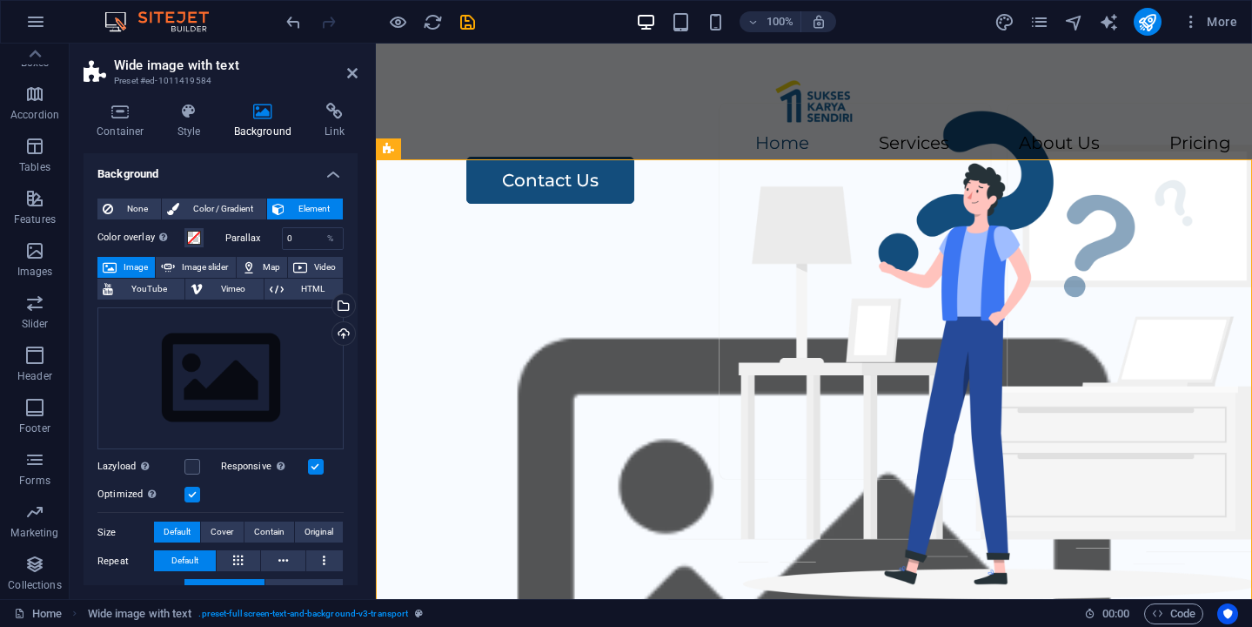
click at [124, 221] on div "Color overlay Places an overlay over the background to colorize it Parallax 0 %…" at bounding box center [220, 517] width 246 height 594
click at [130, 212] on span "None" at bounding box center [136, 208] width 37 height 21
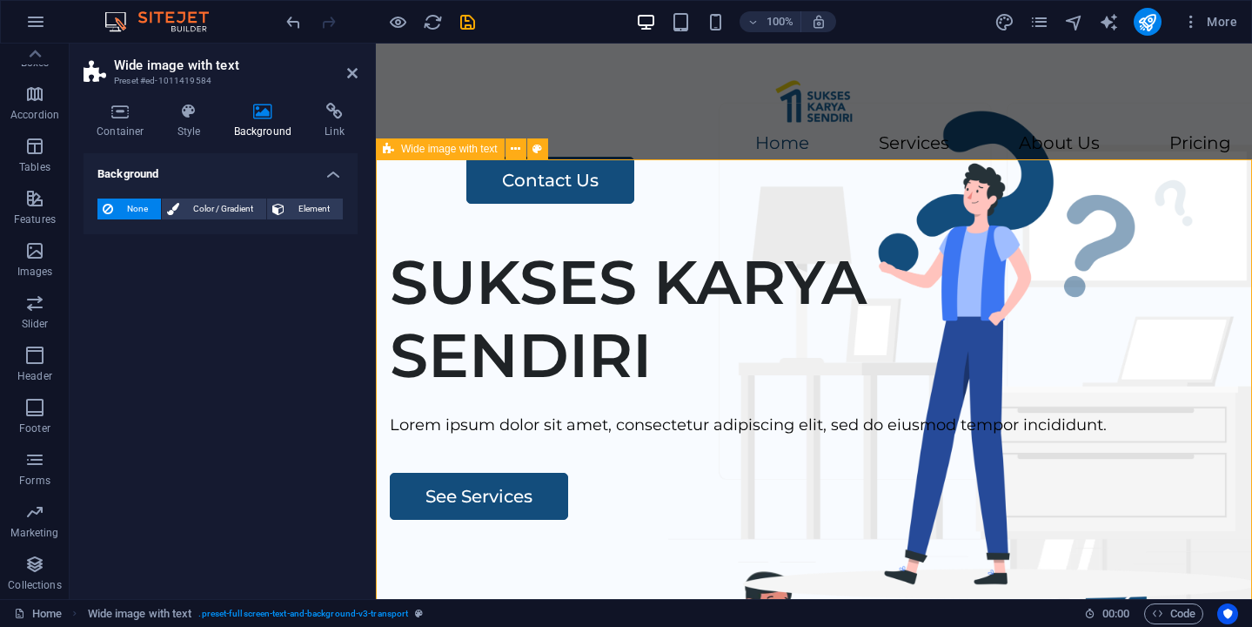
click at [412, 152] on span "Wide image with text" at bounding box center [449, 149] width 97 height 10
click at [132, 113] on icon at bounding box center [121, 111] width 74 height 17
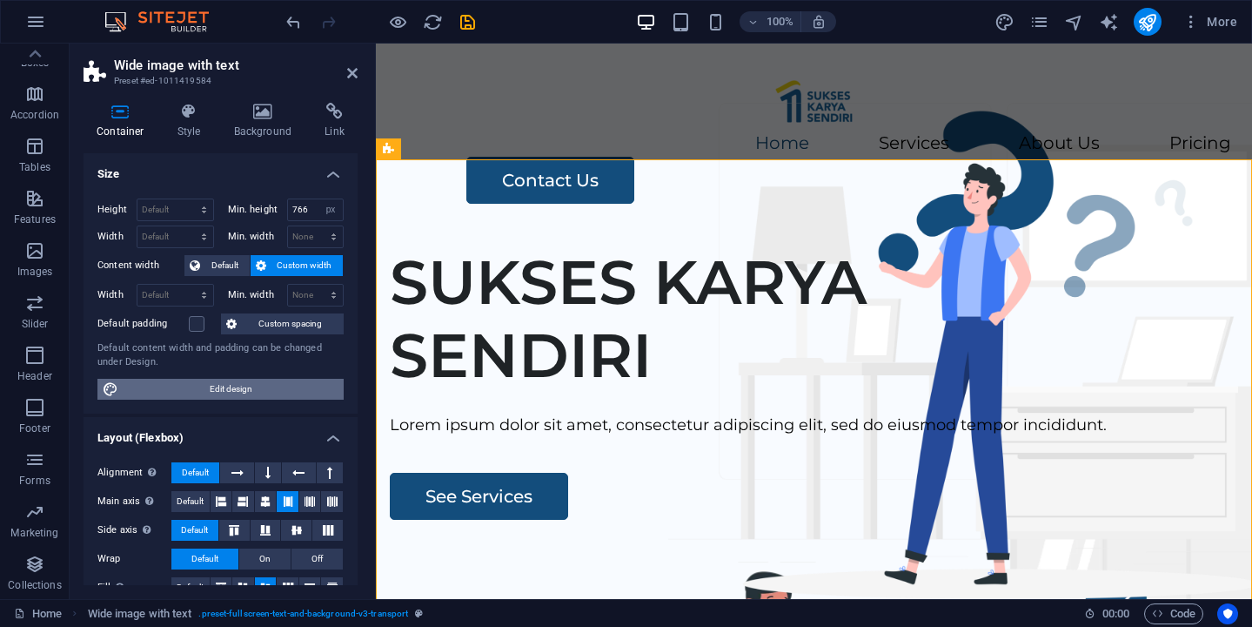
click at [252, 390] on span "Edit design" at bounding box center [231, 389] width 215 height 21
select select "rem"
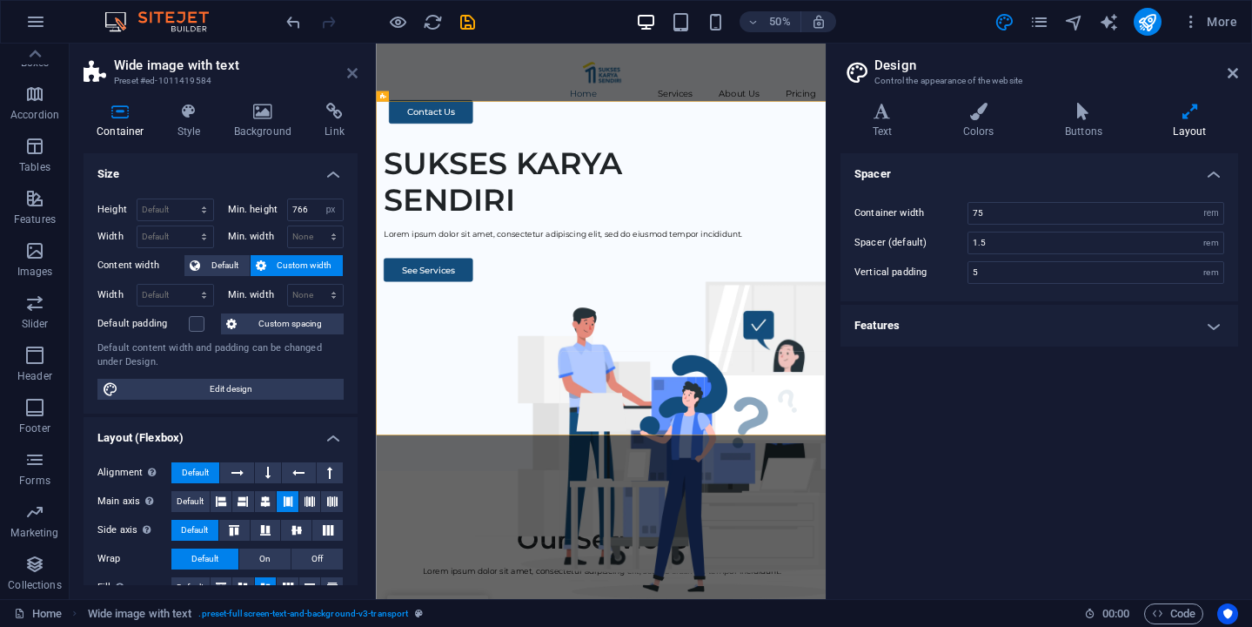
click at [347, 78] on icon at bounding box center [352, 73] width 10 height 14
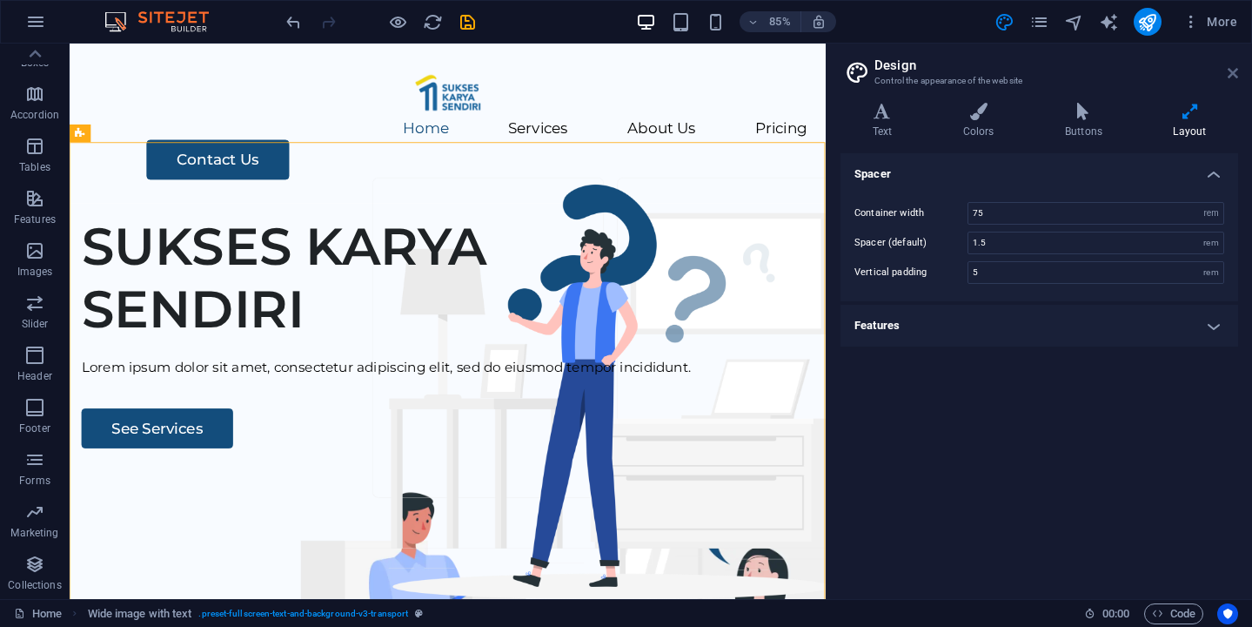
click at [1228, 69] on icon at bounding box center [1233, 73] width 10 height 14
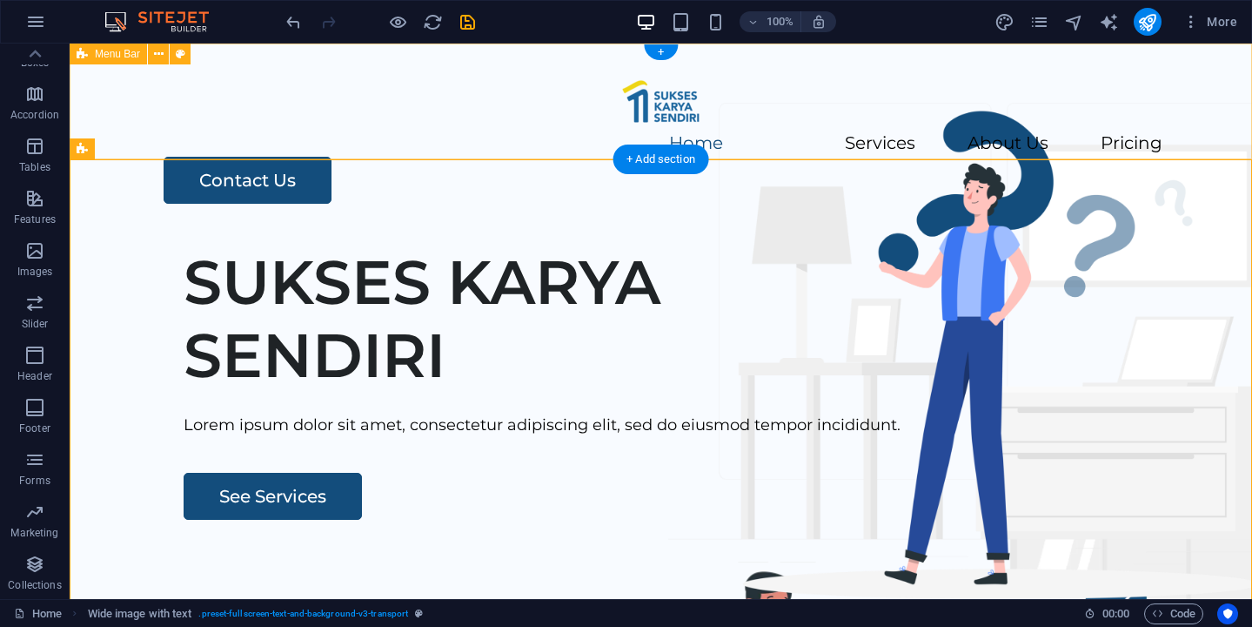
click at [418, 143] on div "Menu Home Services About Us Pricing Contact Us" at bounding box center [661, 138] width 1183 height 188
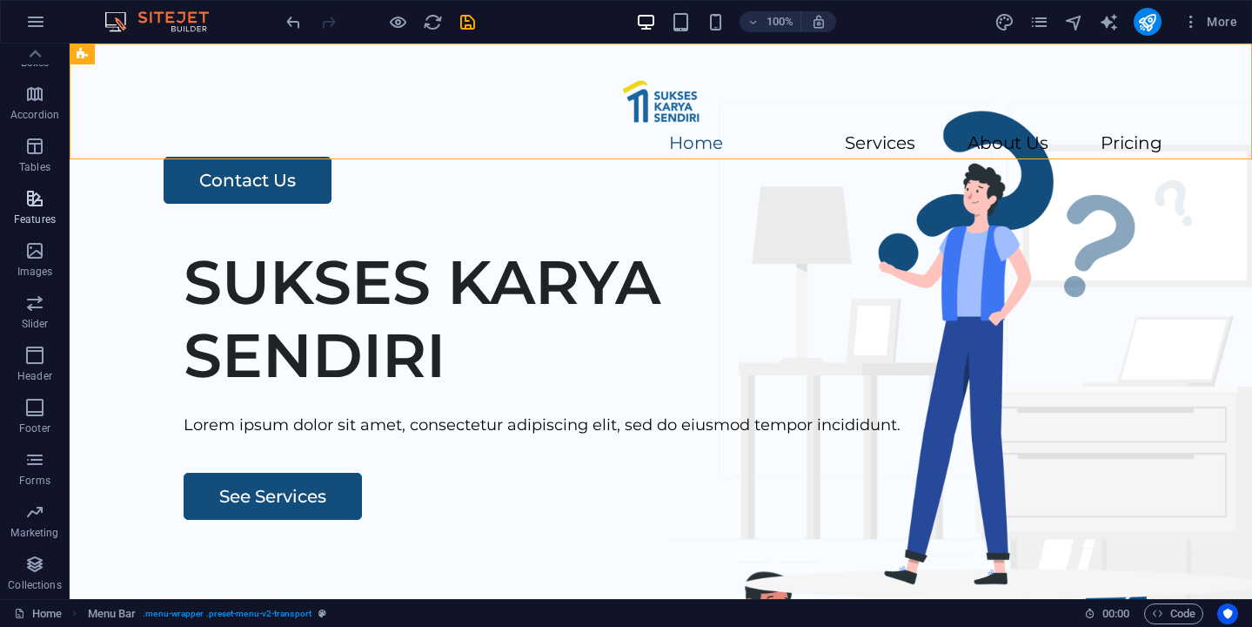
click at [17, 215] on p "Features" at bounding box center [35, 219] width 42 height 14
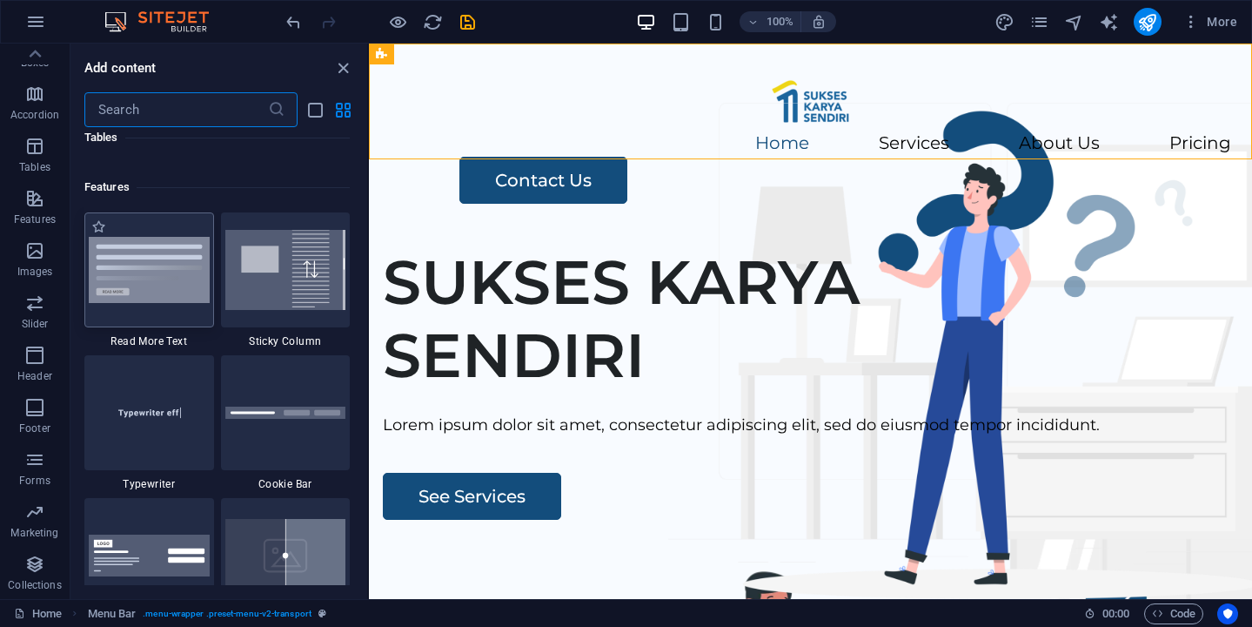
scroll to position [6784, 0]
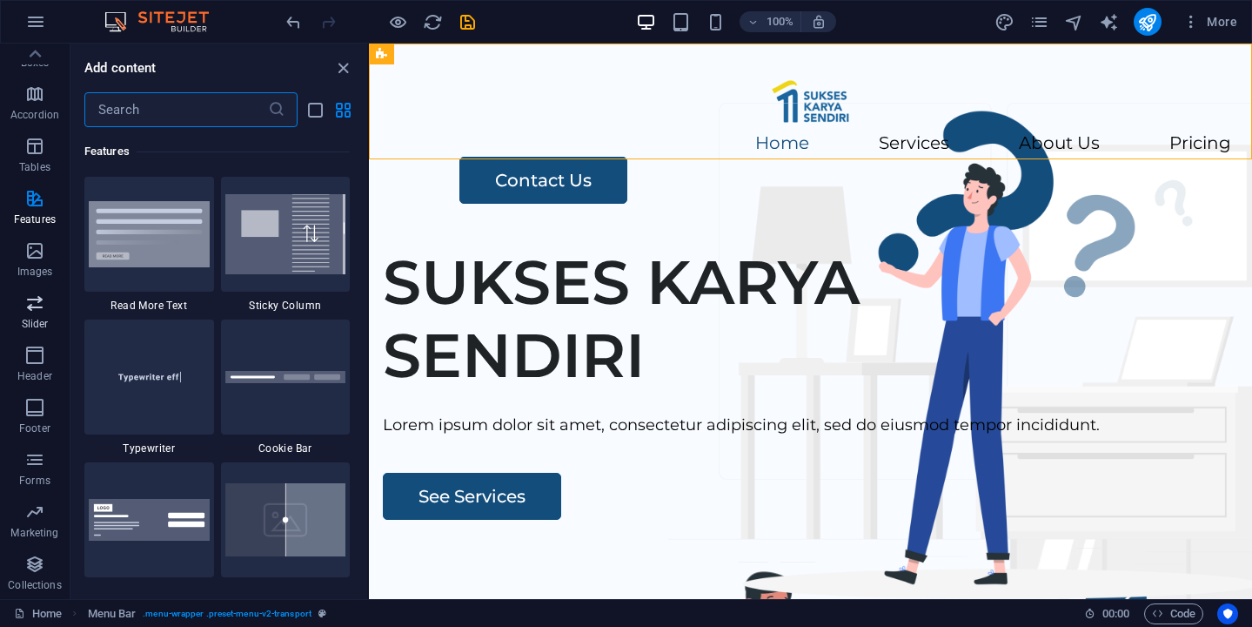
click at [30, 330] on p "Slider" at bounding box center [35, 324] width 27 height 14
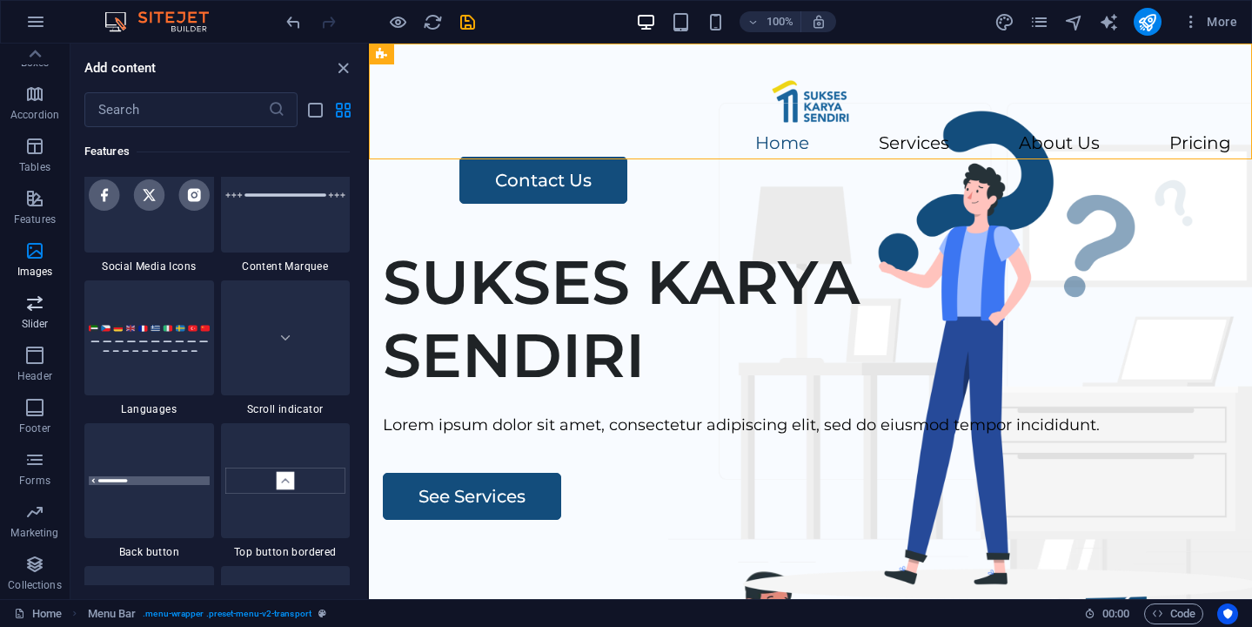
scroll to position [9867, 0]
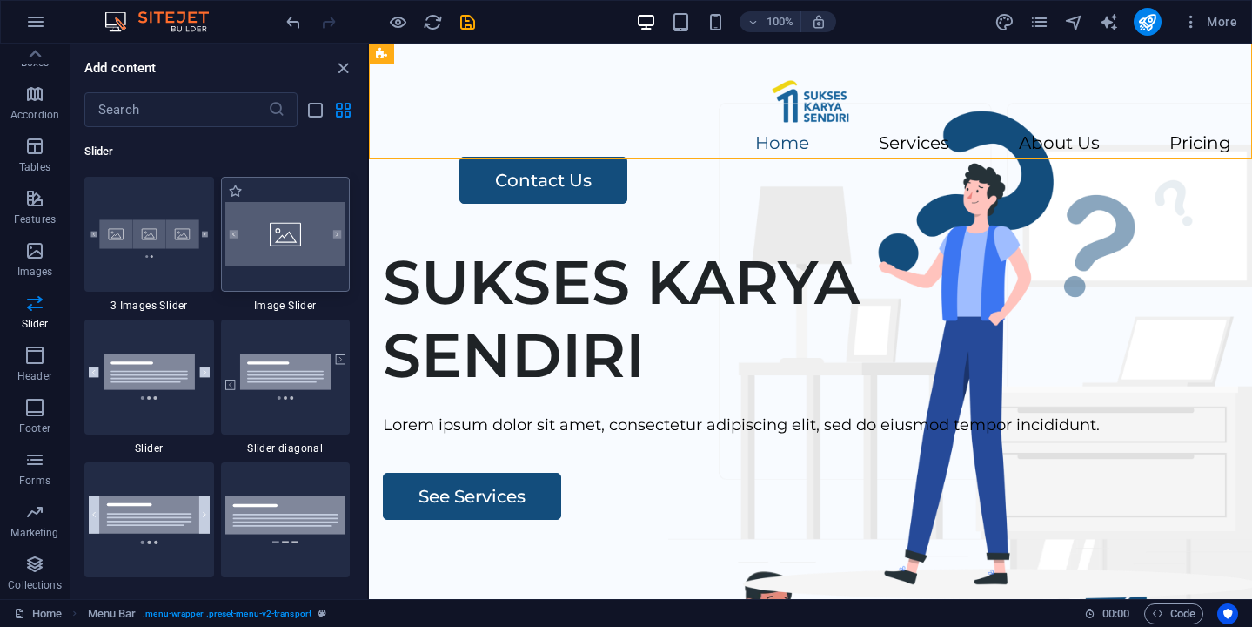
click at [285, 250] on img at bounding box center [285, 234] width 121 height 64
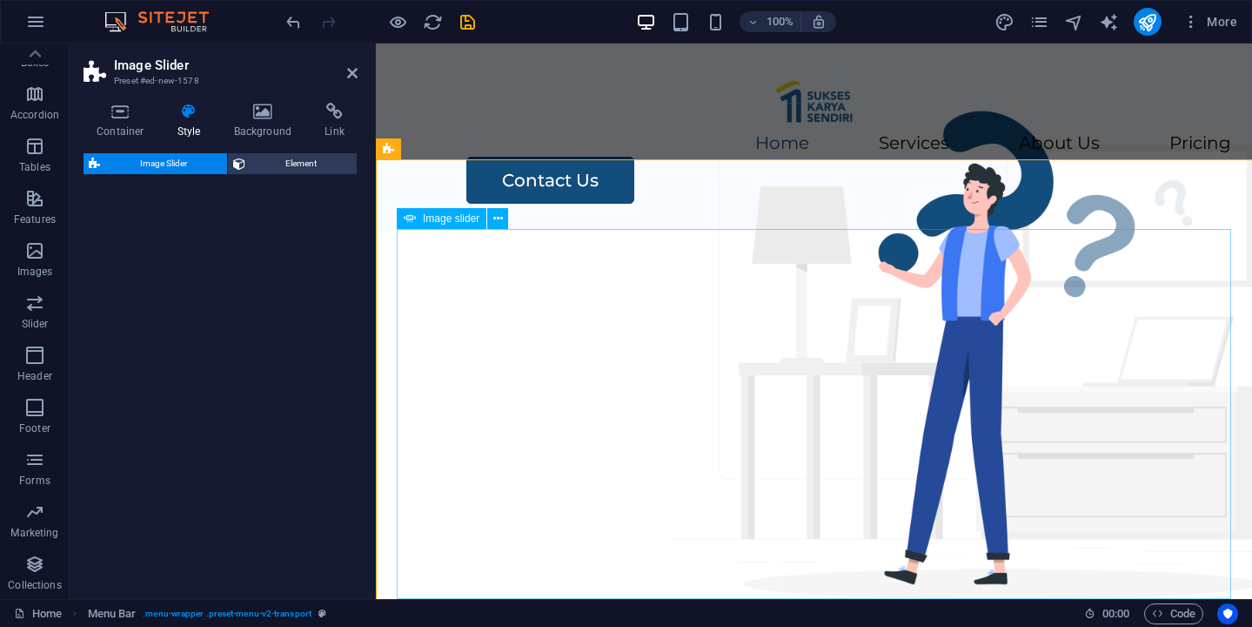
select select "rem"
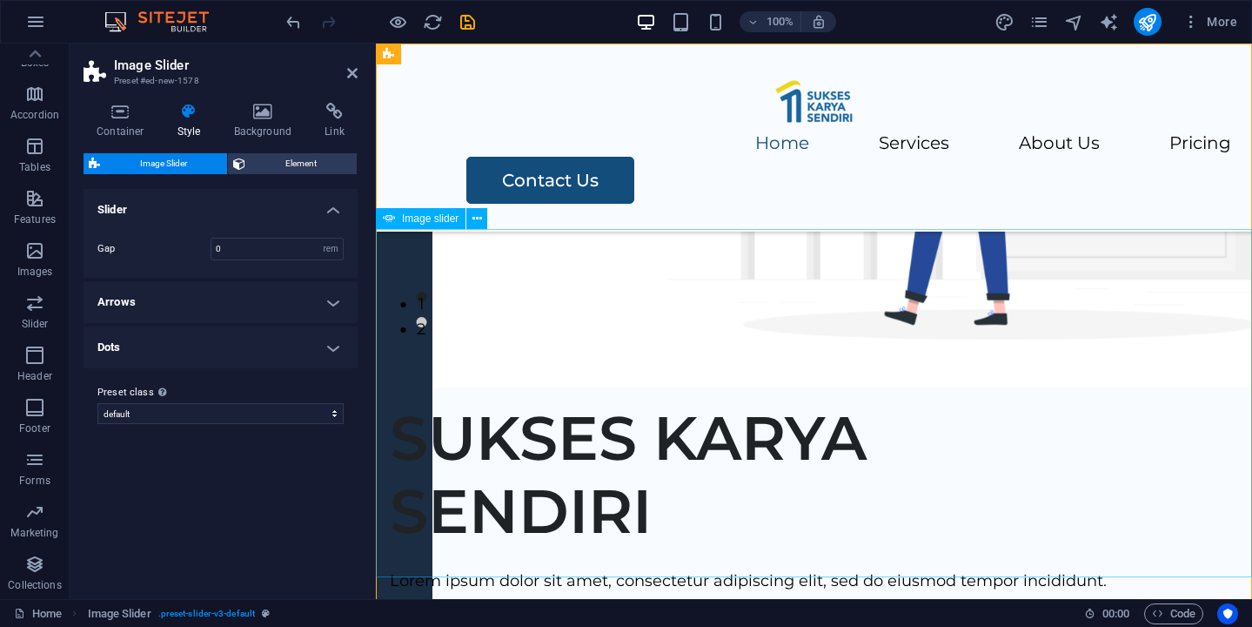
scroll to position [0, 0]
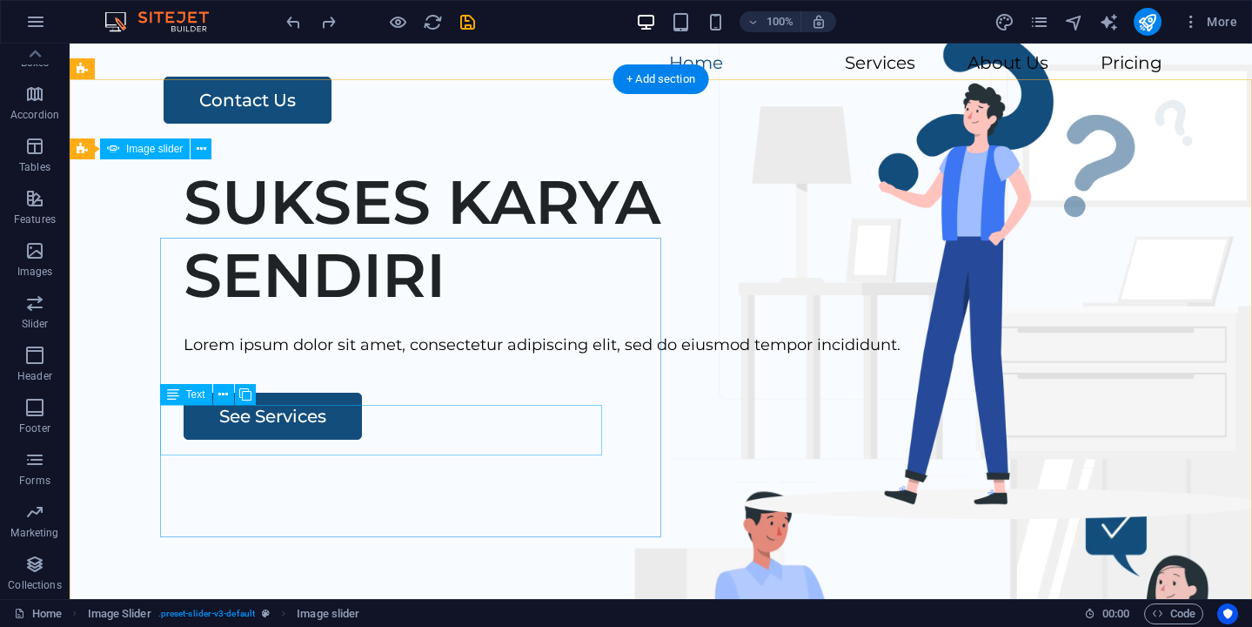
scroll to position [103, 0]
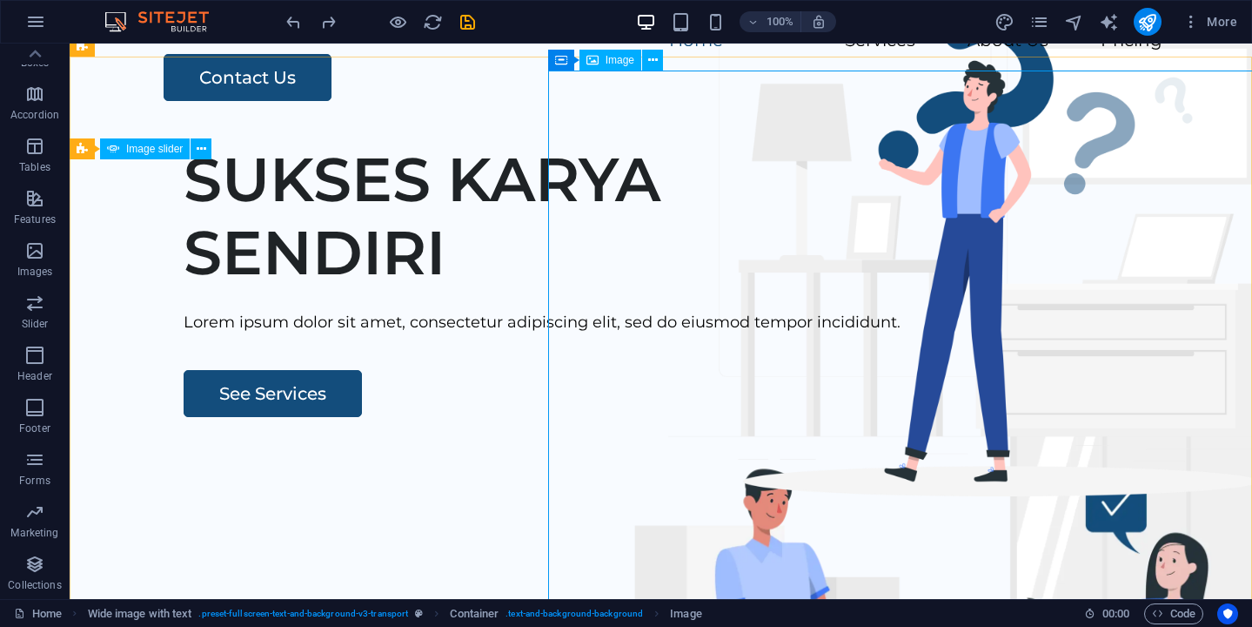
click at [614, 61] on span "Image" at bounding box center [620, 60] width 29 height 10
select select "px"
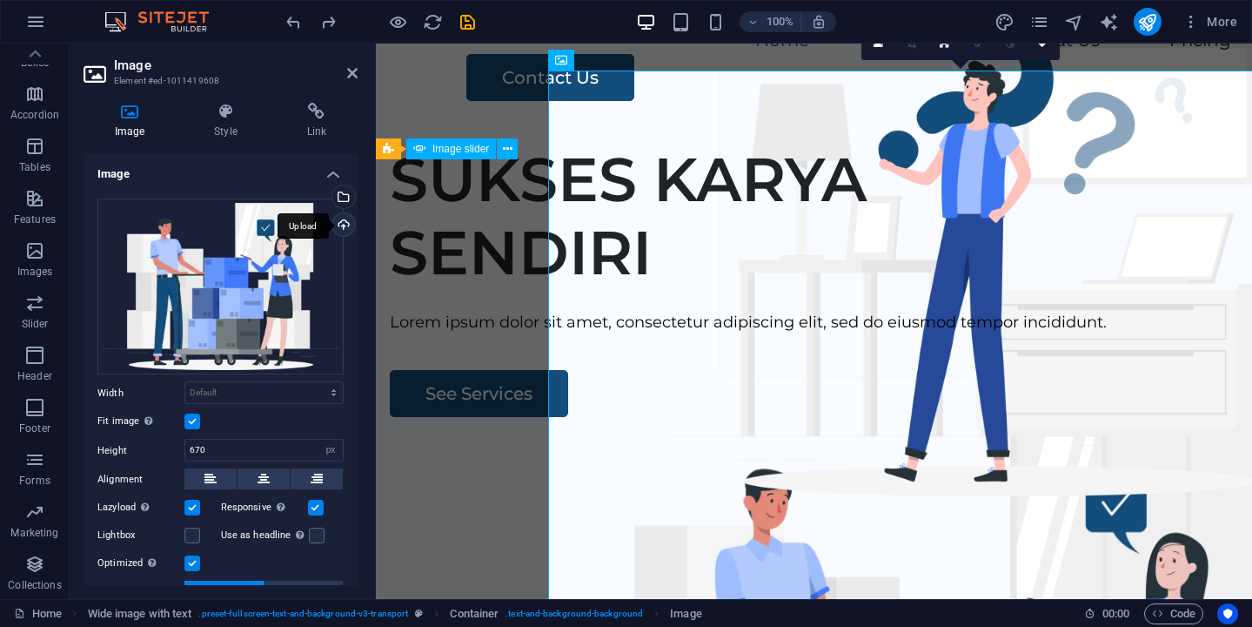
click at [334, 225] on div "Upload" at bounding box center [342, 226] width 26 height 26
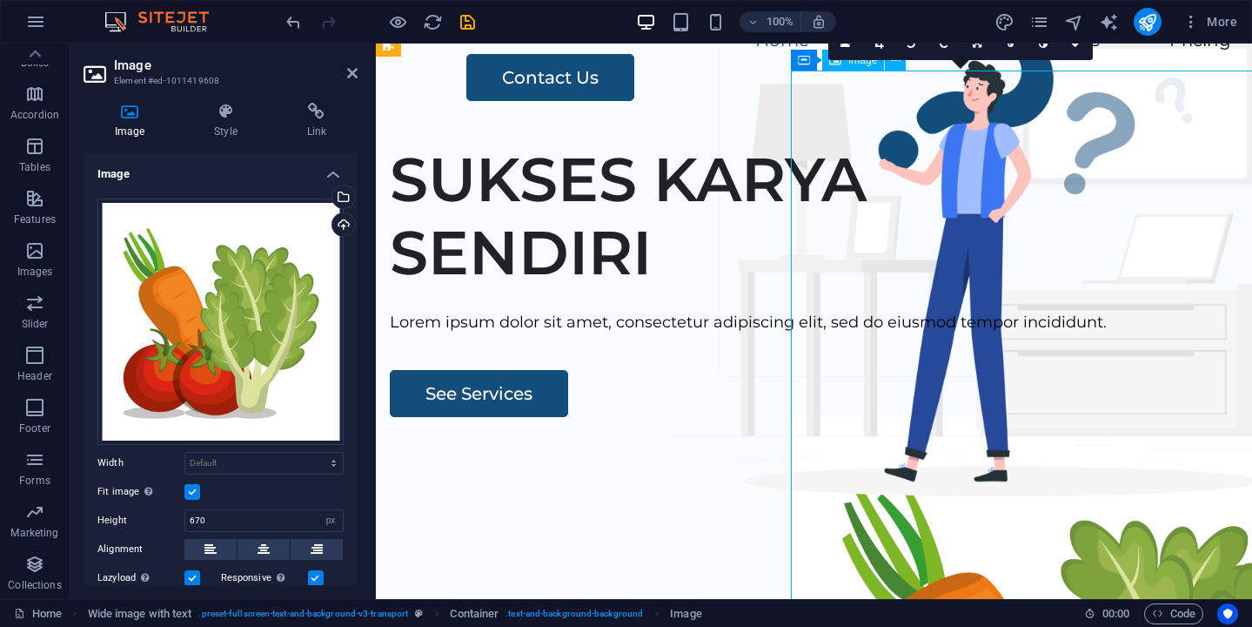
drag, startPoint x: 1050, startPoint y: 289, endPoint x: 904, endPoint y: 285, distance: 146.3
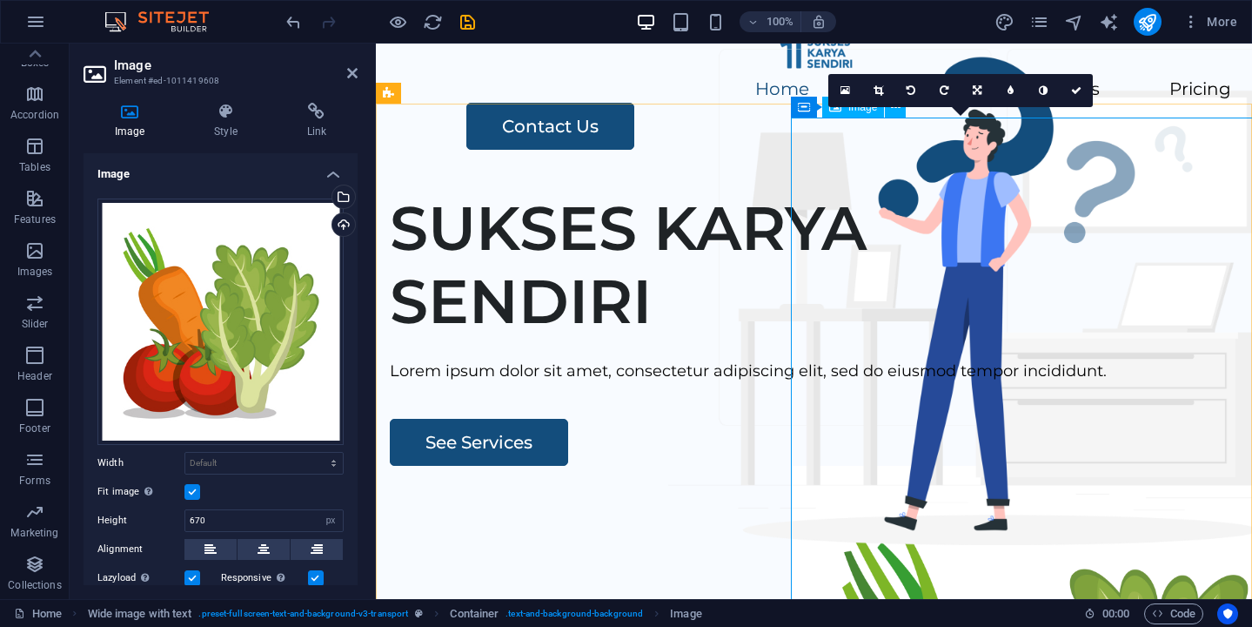
scroll to position [56, 0]
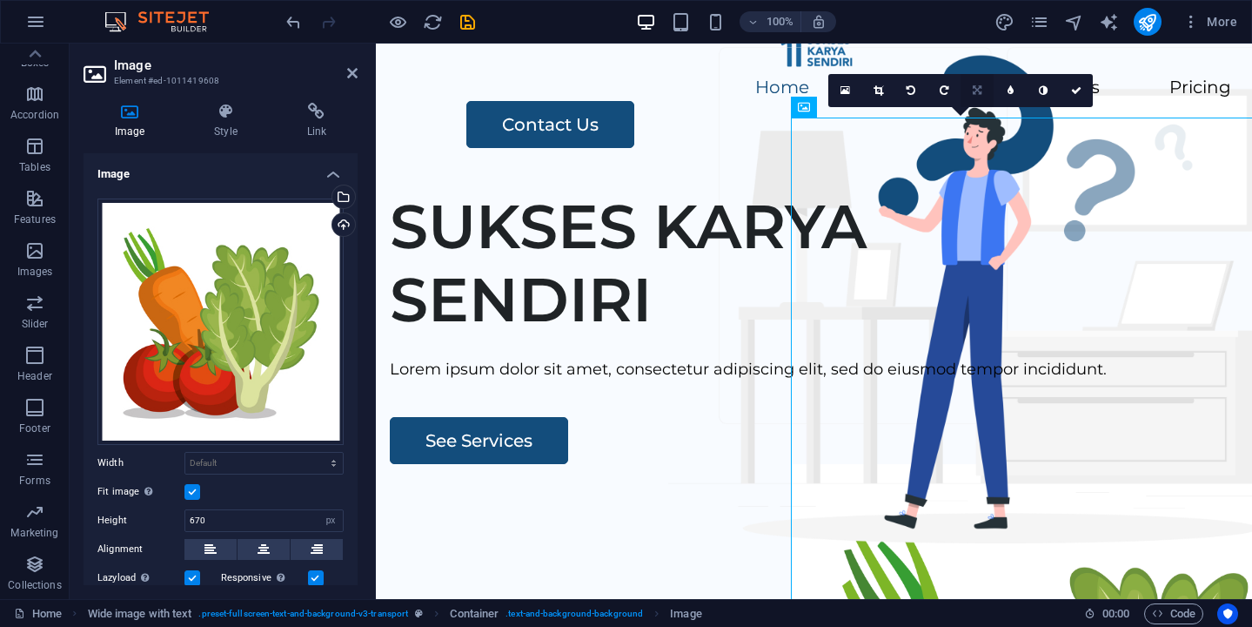
click at [983, 87] on link at bounding box center [977, 90] width 33 height 33
click at [943, 87] on icon at bounding box center [945, 90] width 8 height 10
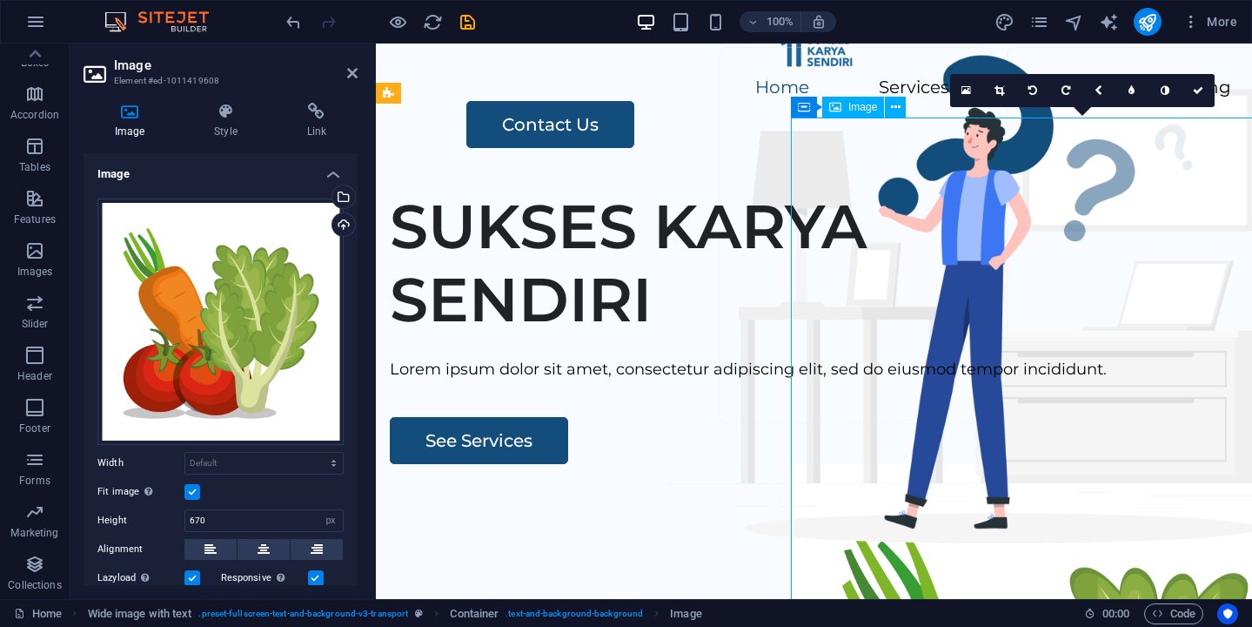
drag, startPoint x: 1110, startPoint y: 158, endPoint x: 958, endPoint y: 158, distance: 151.4
drag, startPoint x: 1095, startPoint y: 285, endPoint x: 1001, endPoint y: 267, distance: 95.6
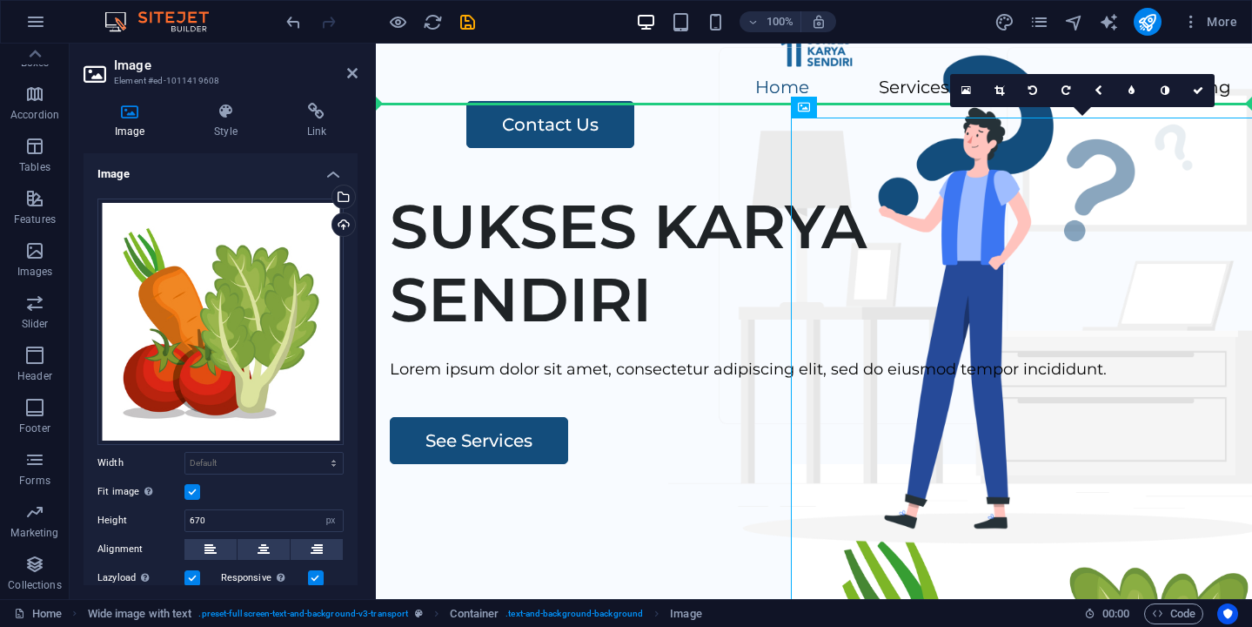
drag, startPoint x: 1078, startPoint y: 289, endPoint x: 722, endPoint y: 221, distance: 363.2
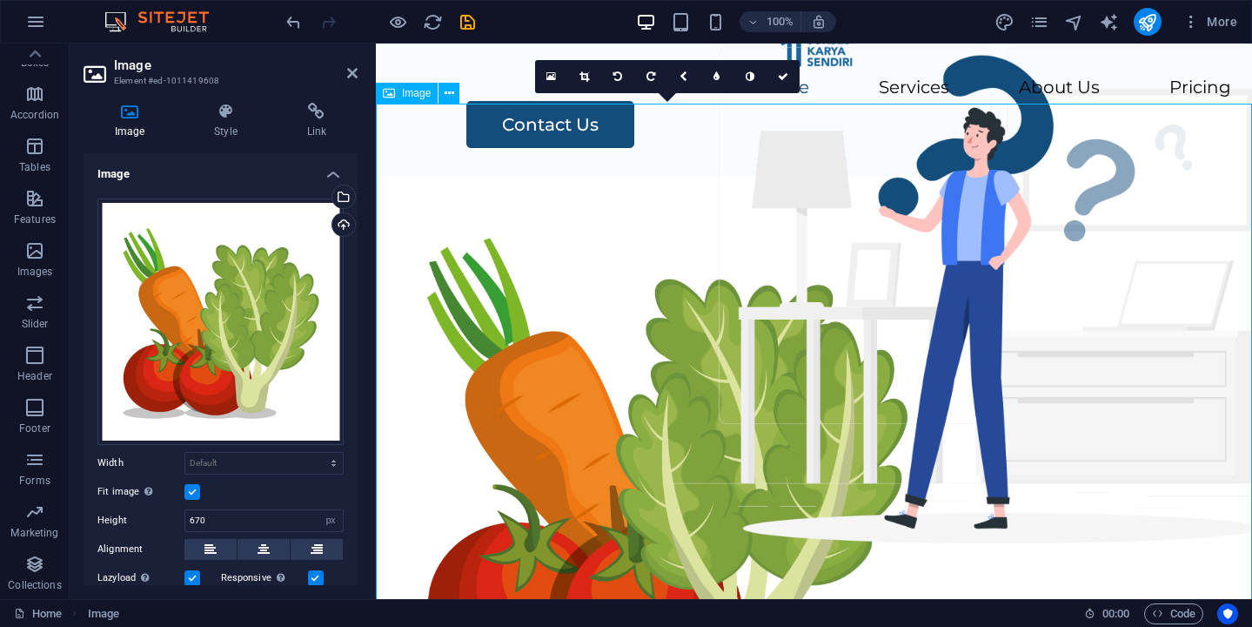
drag, startPoint x: 735, startPoint y: 194, endPoint x: 861, endPoint y: 194, distance: 126.2
click at [861, 194] on figure at bounding box center [814, 467] width 876 height 583
drag, startPoint x: 612, startPoint y: 178, endPoint x: 974, endPoint y: 176, distance: 362.1
click at [966, 179] on figure at bounding box center [814, 467] width 876 height 583
click at [303, 544] on button at bounding box center [317, 549] width 52 height 21
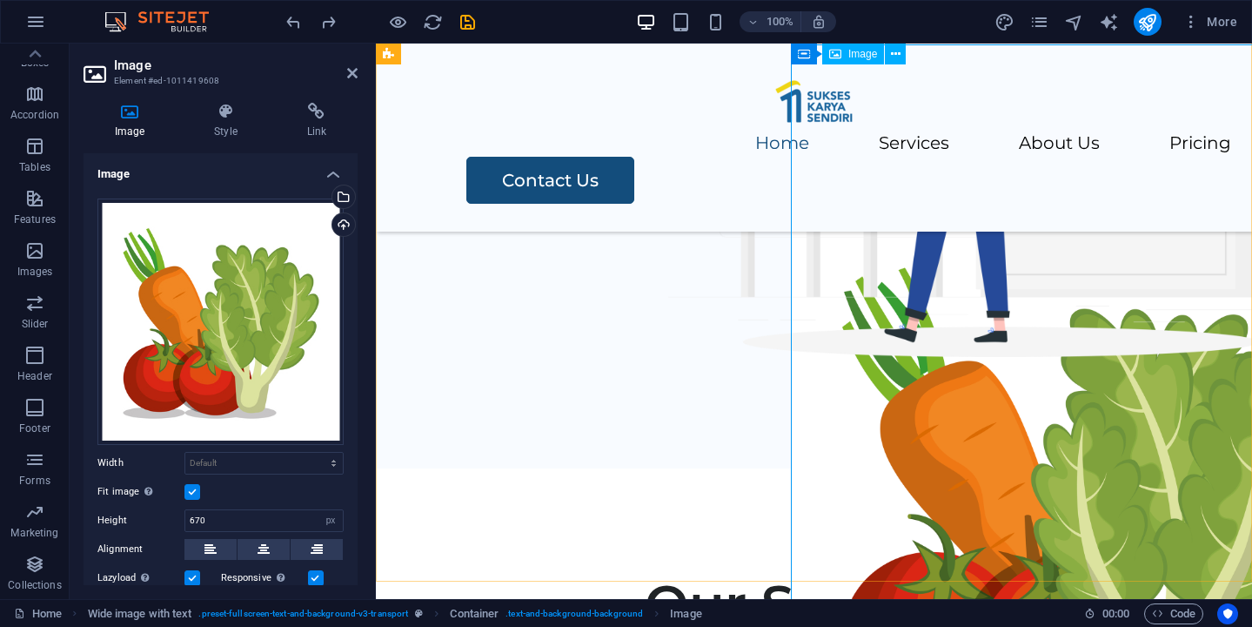
scroll to position [105, 0]
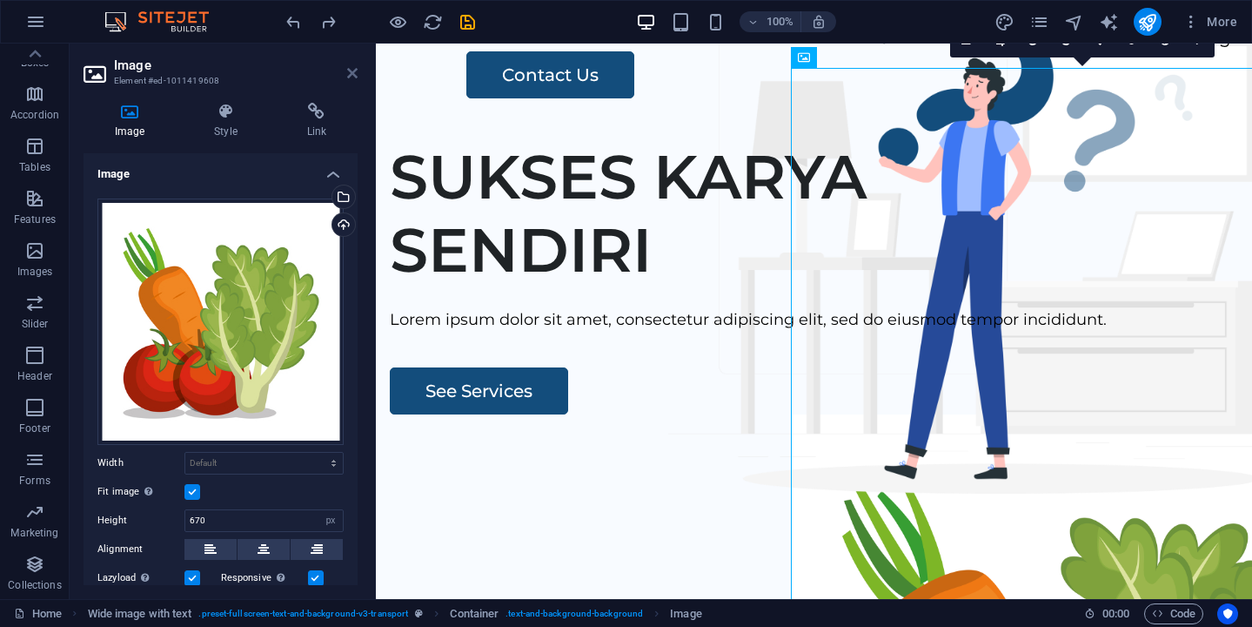
click at [351, 77] on icon at bounding box center [352, 73] width 10 height 14
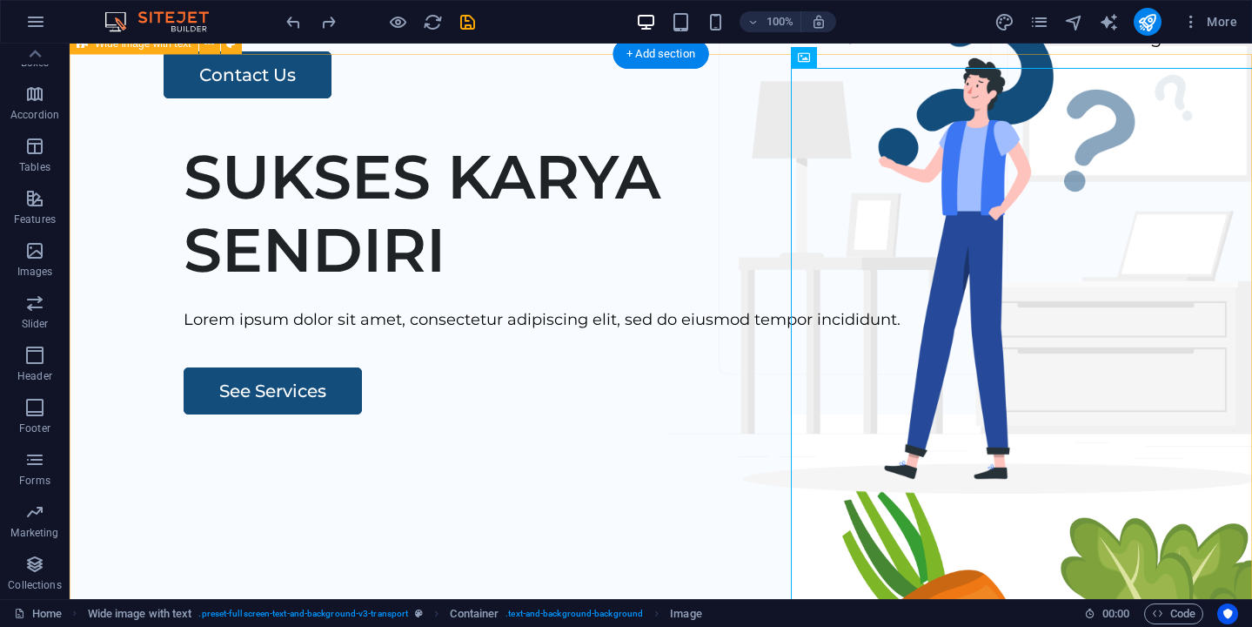
click at [613, 144] on div "SUKSES KARYA SENDIRI [PERSON_NAME] ipsum dolor sit amet, consectetur adipiscing…" at bounding box center [661, 459] width 1183 height 667
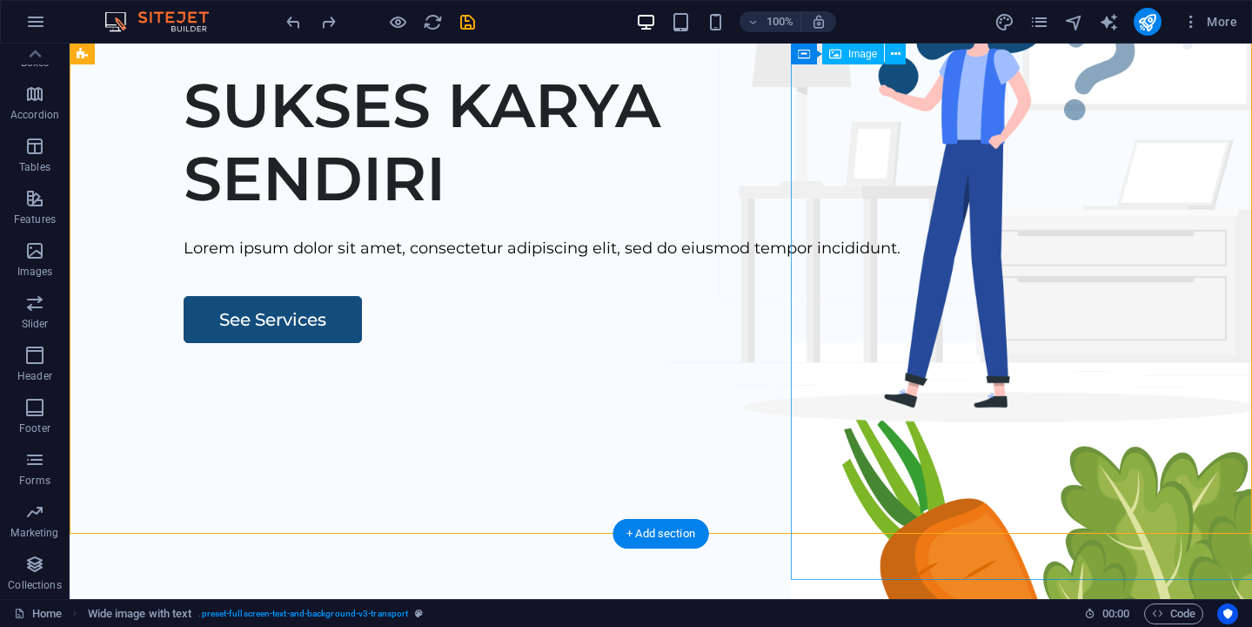
scroll to position [0, 0]
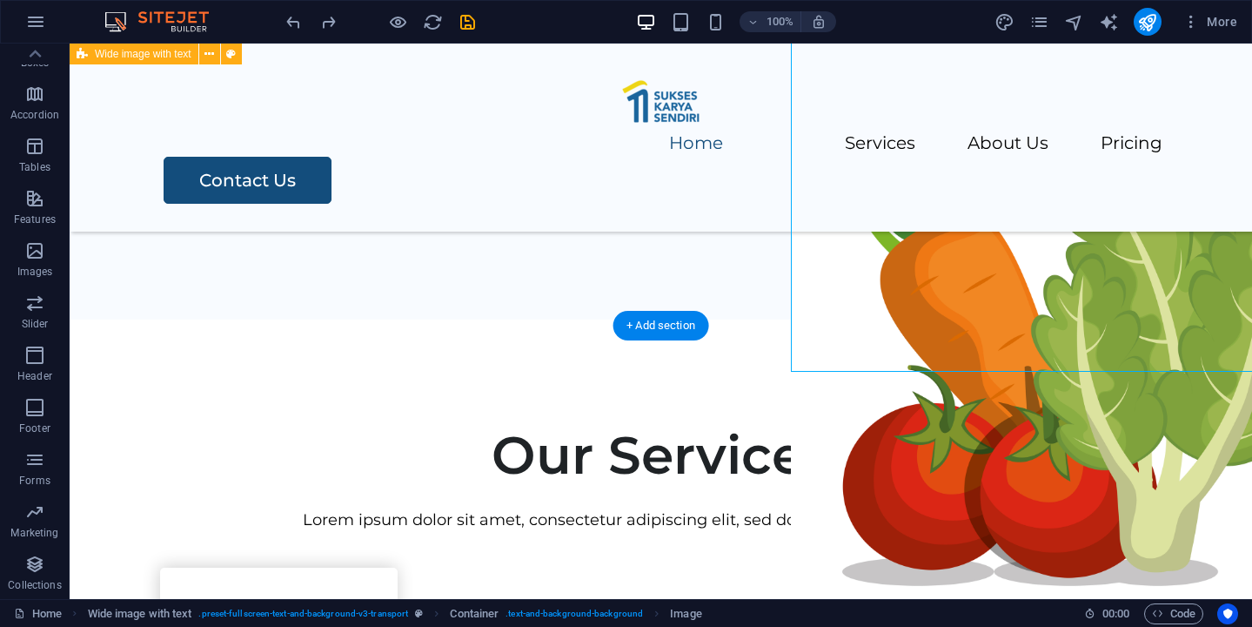
scroll to position [392, 0]
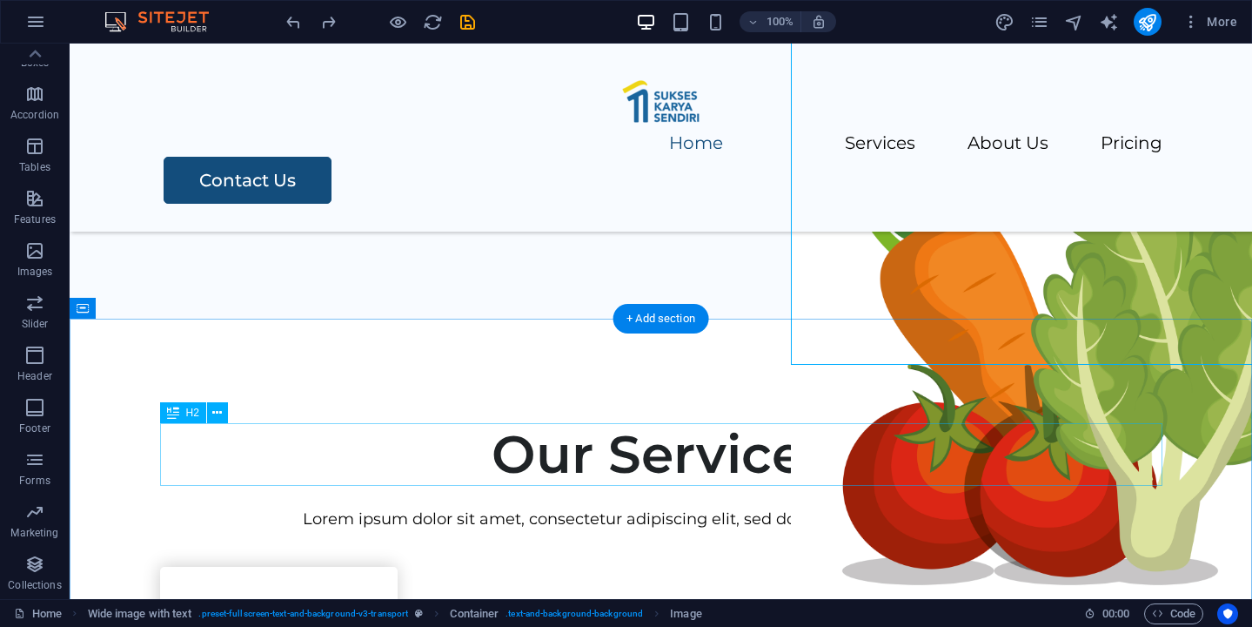
click at [1008, 426] on div "Our Services" at bounding box center [661, 454] width 1003 height 63
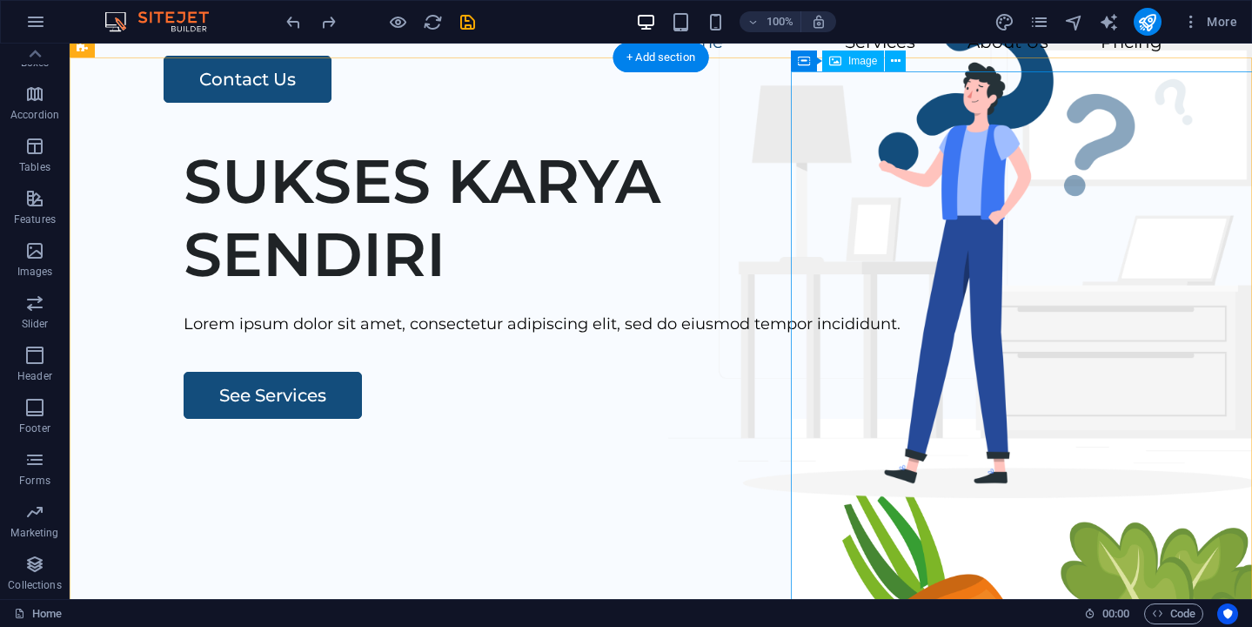
scroll to position [106, 0]
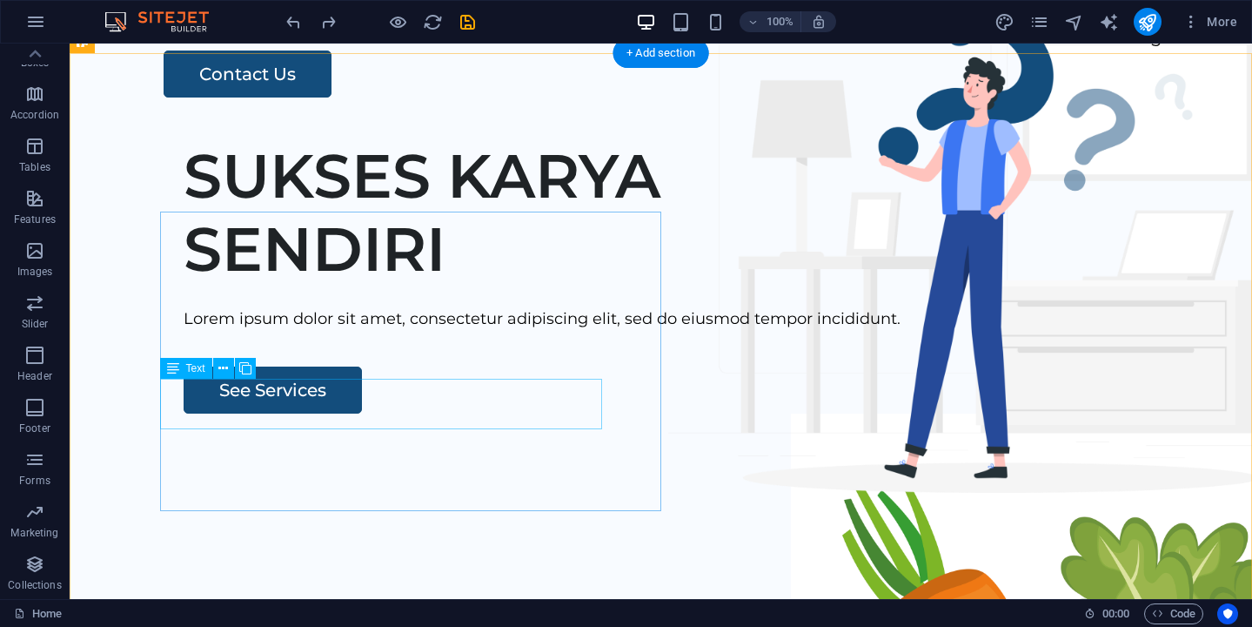
click at [366, 332] on div "Lorem ipsum dolor sit amet, consectetur adipiscing elit, sed do eiusmod tempor …" at bounding box center [699, 318] width 1030 height 25
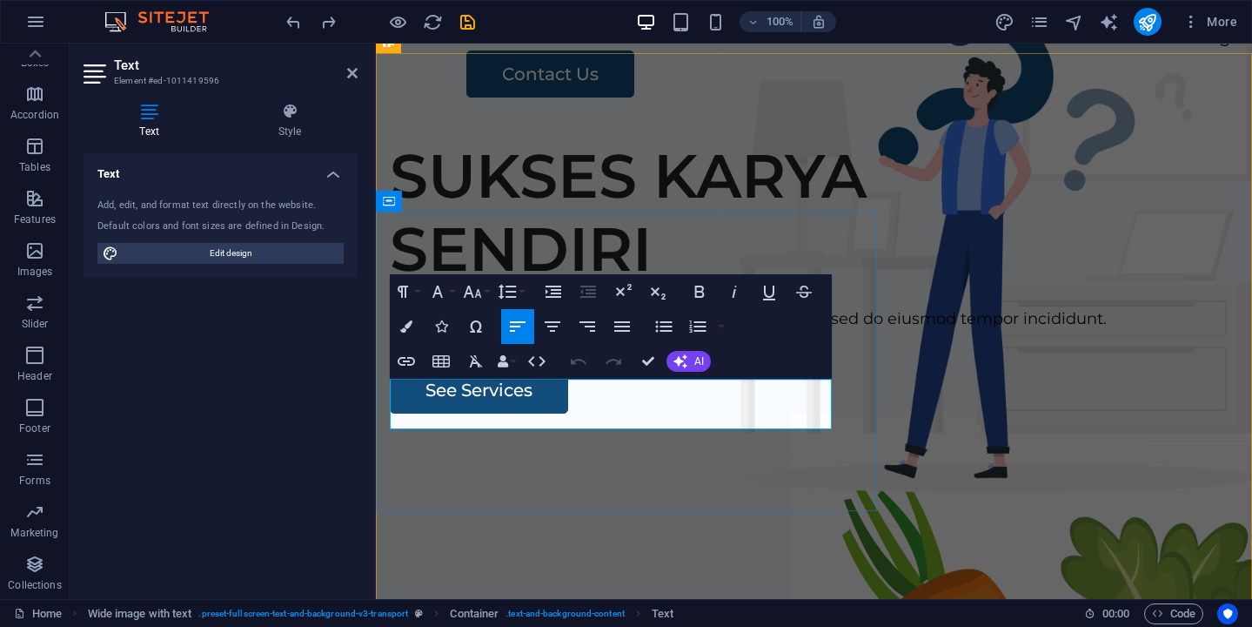
click at [590, 332] on p "Lorem ipsum dolor sit amet, consectetur adipiscing elit, sed do eiusmod tempor …" at bounding box center [814, 318] width 849 height 25
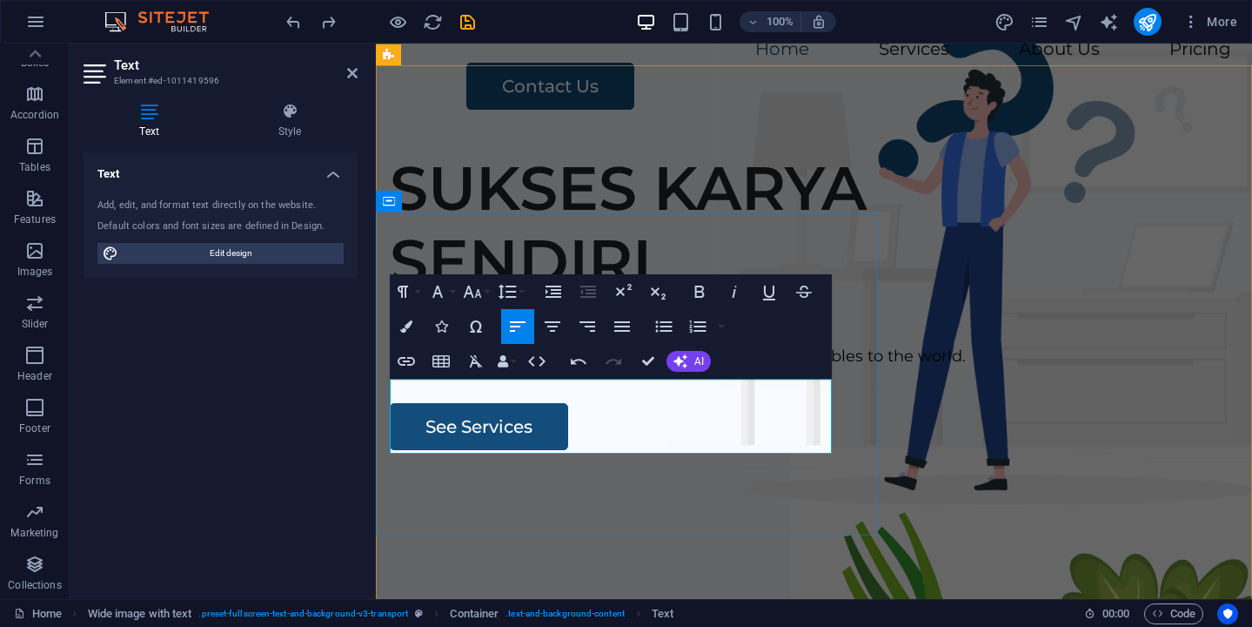
scroll to position [1395, 2]
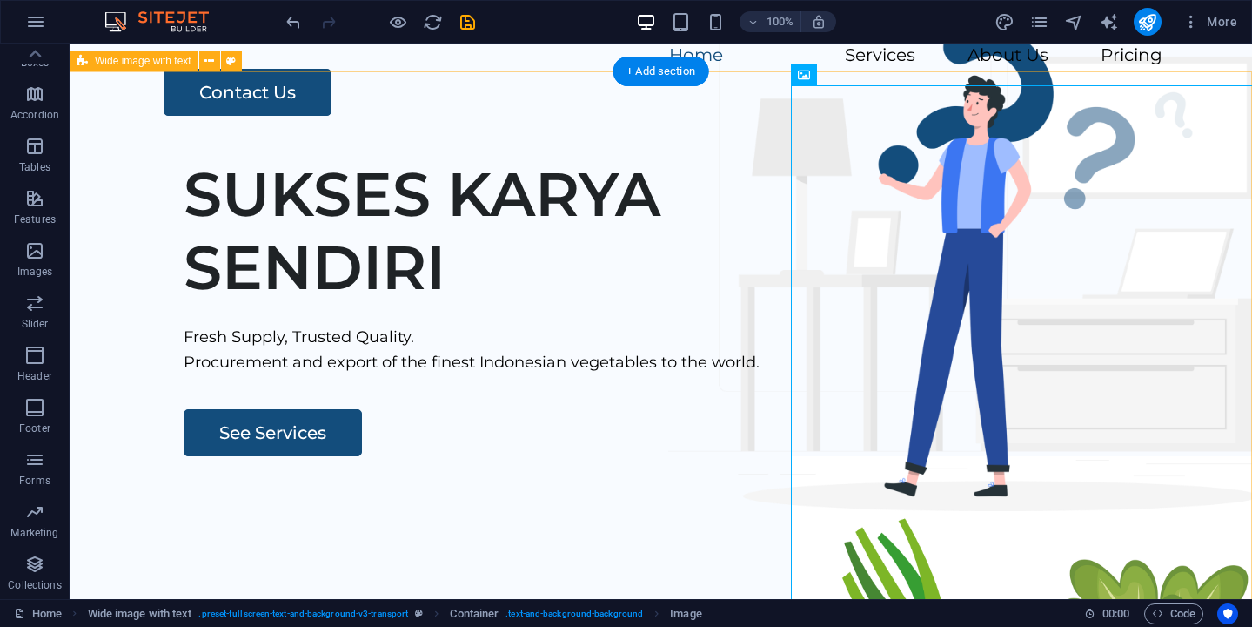
scroll to position [86, 0]
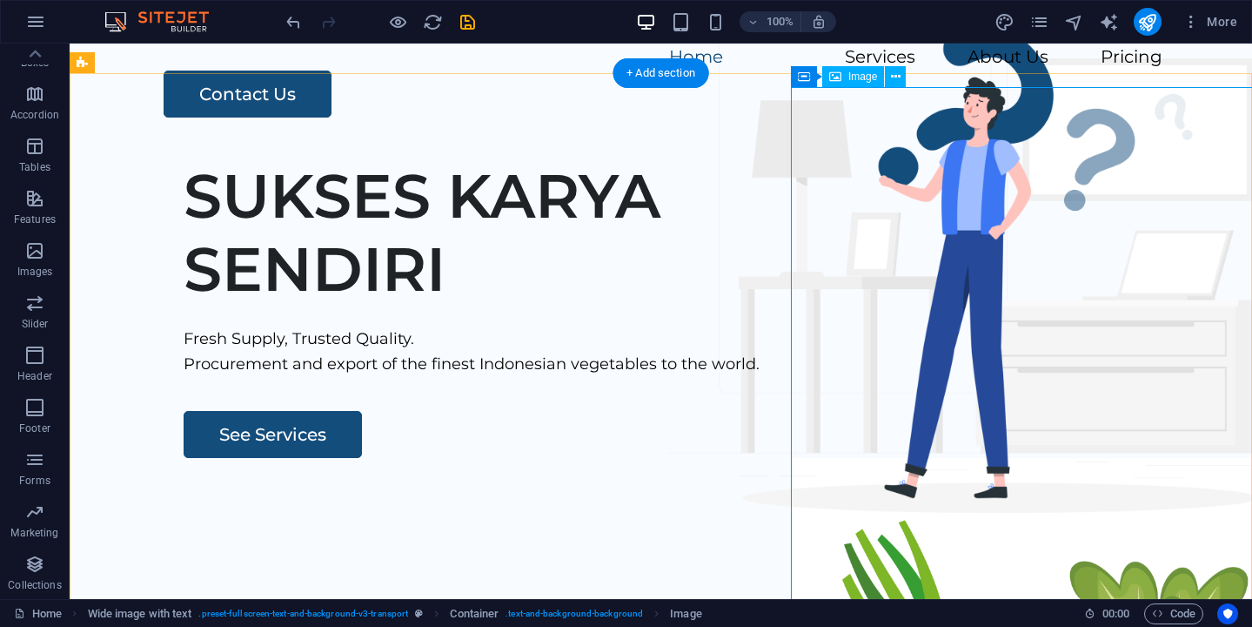
select select "px"
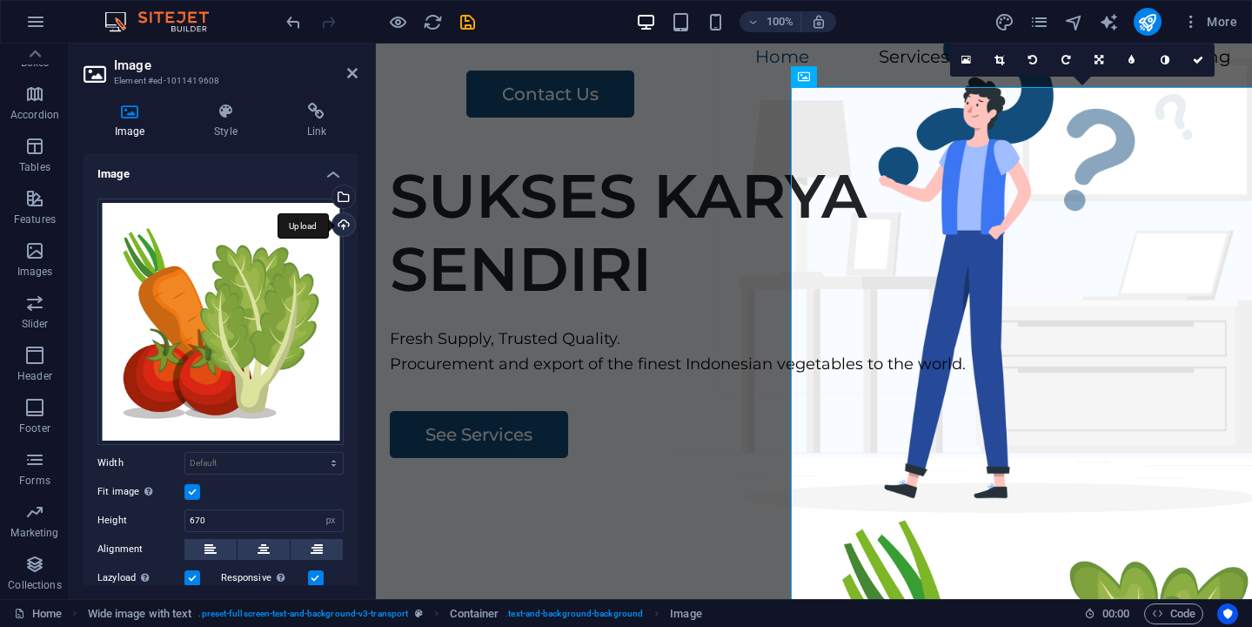
click at [339, 226] on div "Upload" at bounding box center [342, 226] width 26 height 26
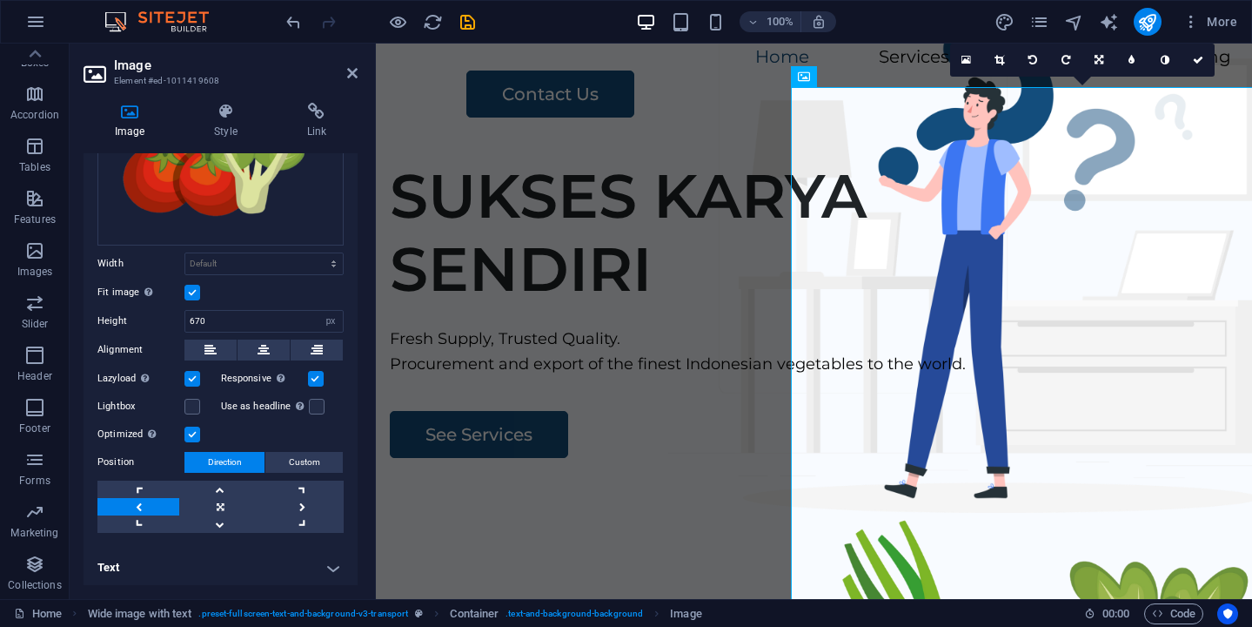
scroll to position [0, 0]
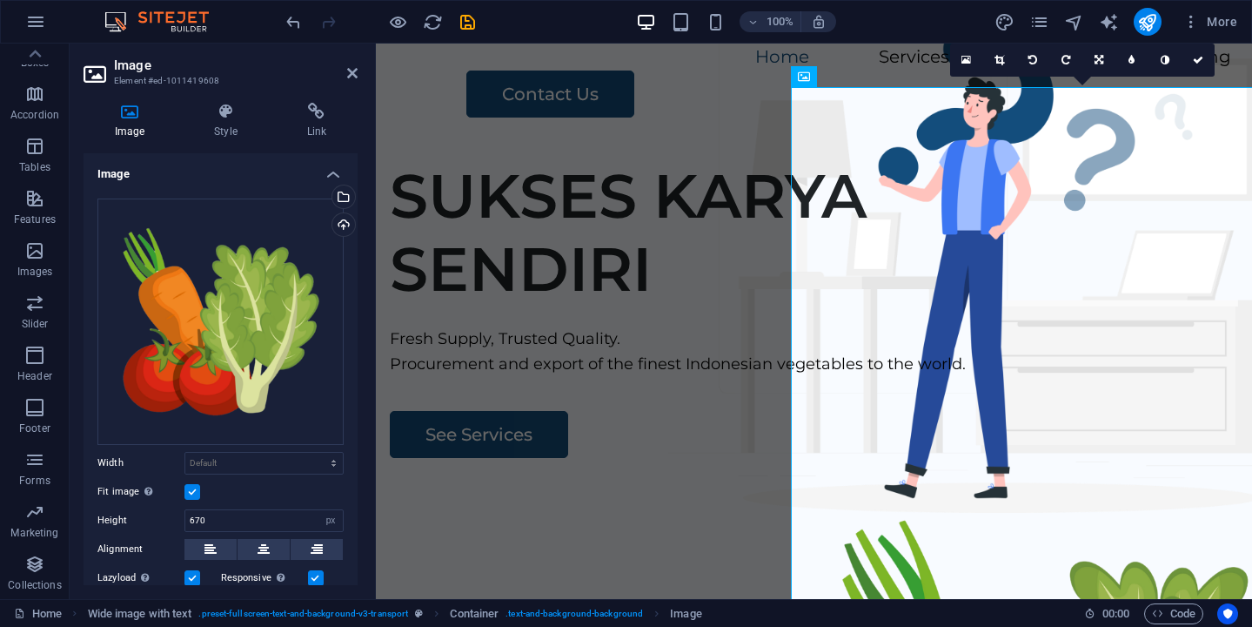
click at [194, 493] on label at bounding box center [193, 492] width 16 height 16
click at [0, 0] on input "Fit image Automatically fit image to a fixed width and height" at bounding box center [0, 0] width 0 height 0
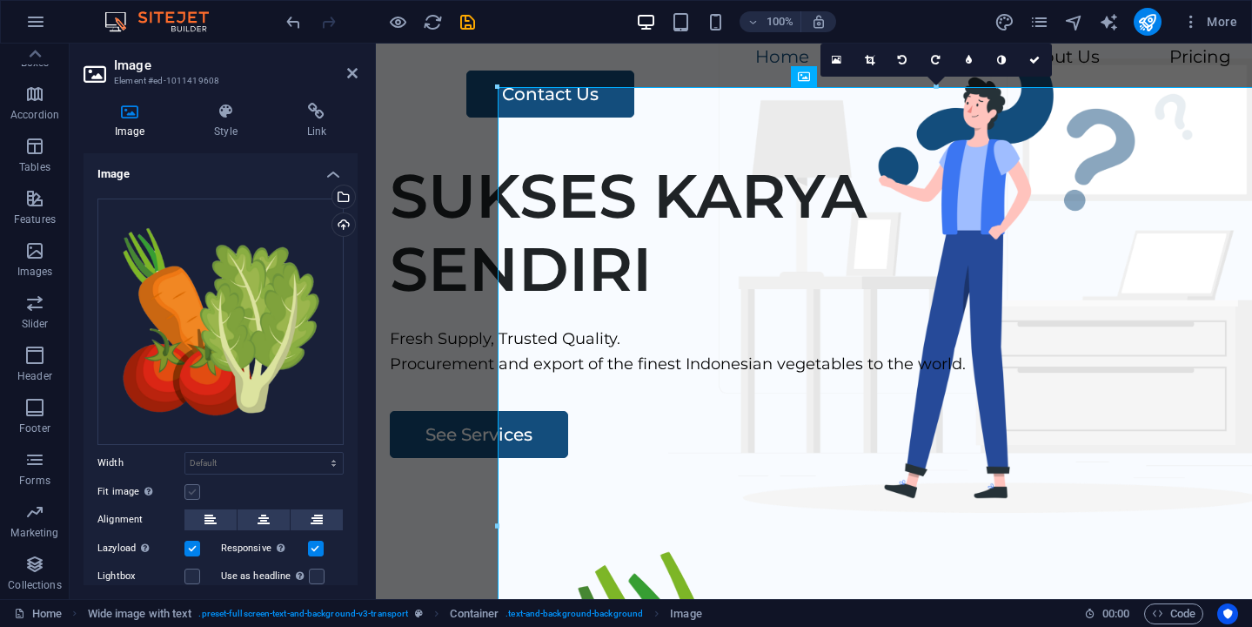
click at [194, 491] on label at bounding box center [193, 492] width 16 height 16
click at [0, 0] on input "Fit image Automatically fit image to a fixed width and height" at bounding box center [0, 0] width 0 height 0
click at [440, 145] on div "SUKSES KARYA SENDIRI Fresh Supply, Trusted Quality. Procurement and export of t…" at bounding box center [814, 478] width 876 height 667
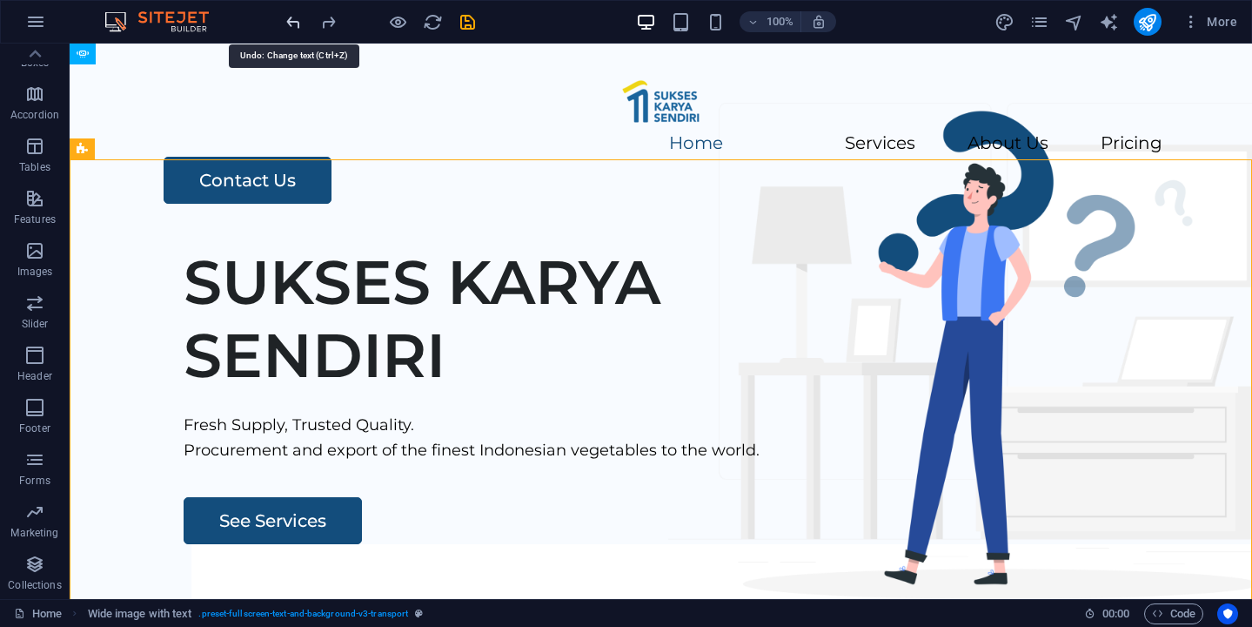
click at [291, 24] on icon "undo" at bounding box center [294, 22] width 20 height 20
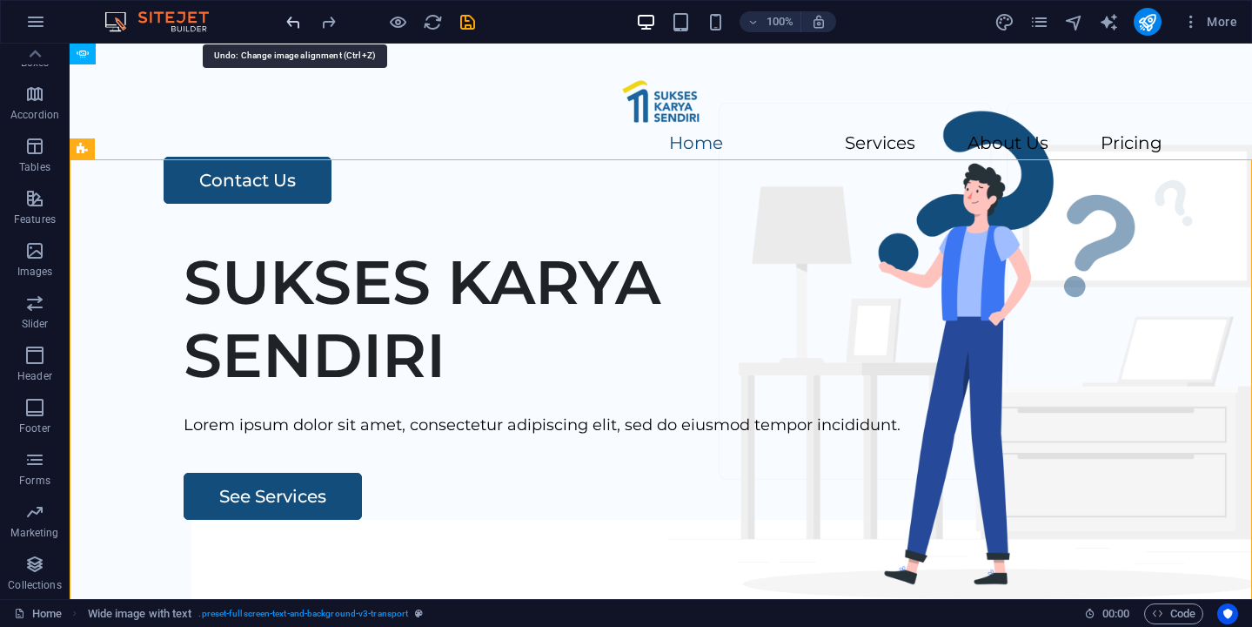
click at [291, 24] on icon "undo" at bounding box center [294, 22] width 20 height 20
click at [288, 20] on icon "undo" at bounding box center [294, 22] width 20 height 20
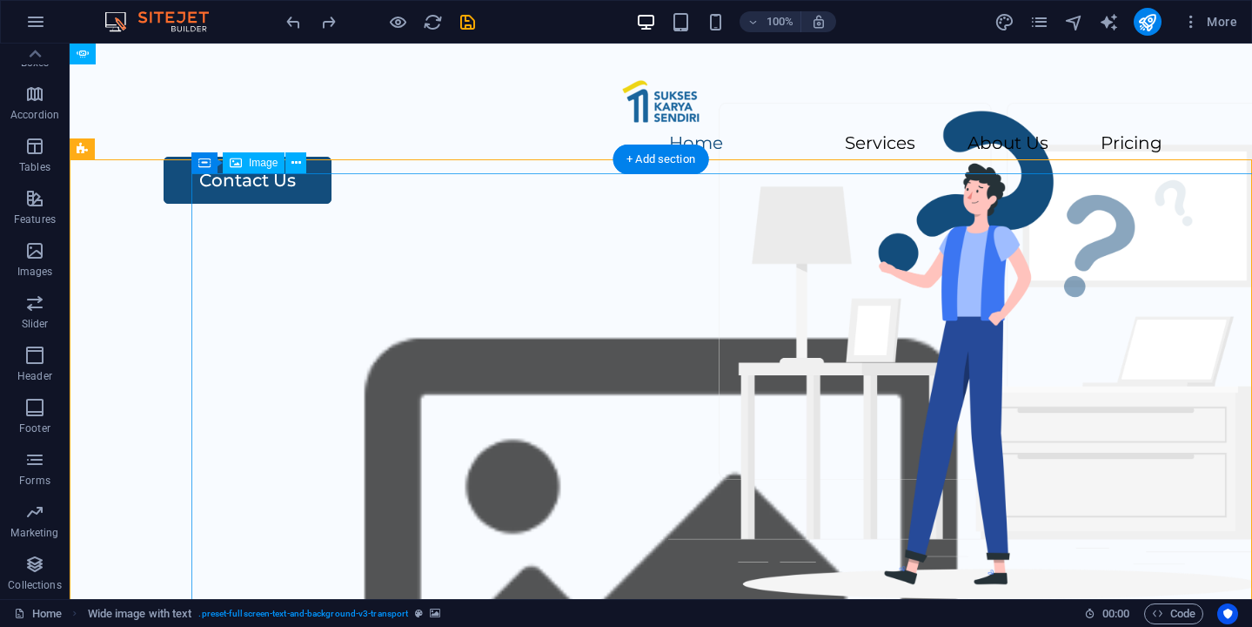
select select "px"
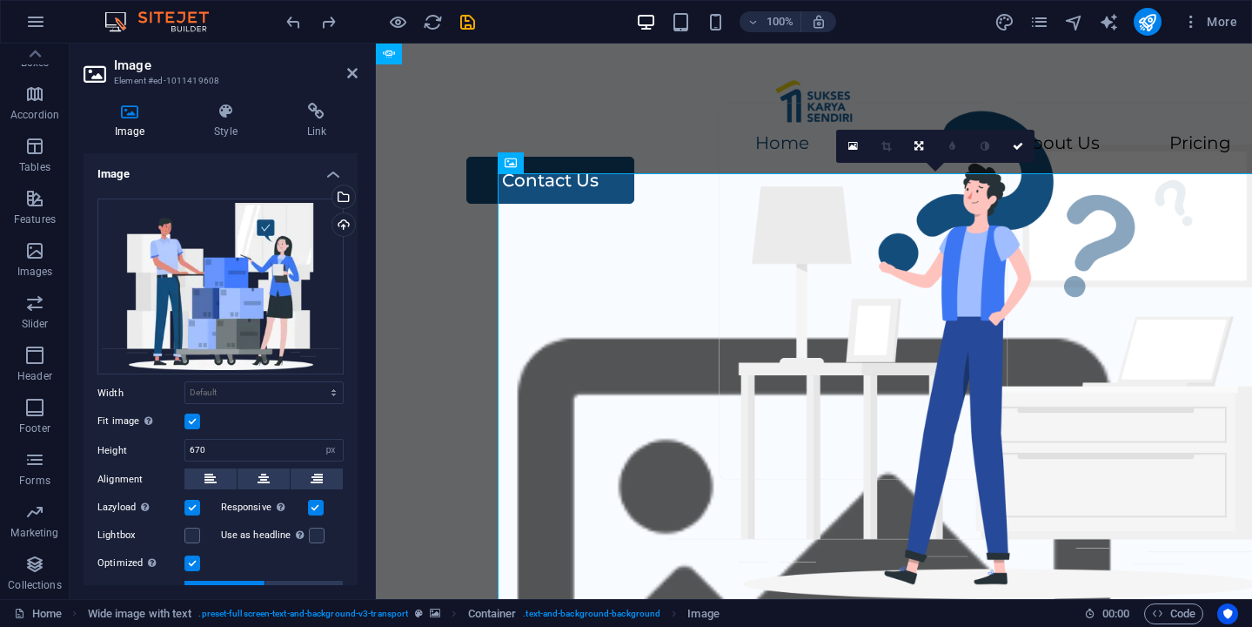
select select "DISABLED_OPTION_VALUE"
click at [191, 425] on label at bounding box center [193, 421] width 16 height 16
click at [0, 0] on input "Fit image Automatically fit image to a fixed width and height" at bounding box center [0, 0] width 0 height 0
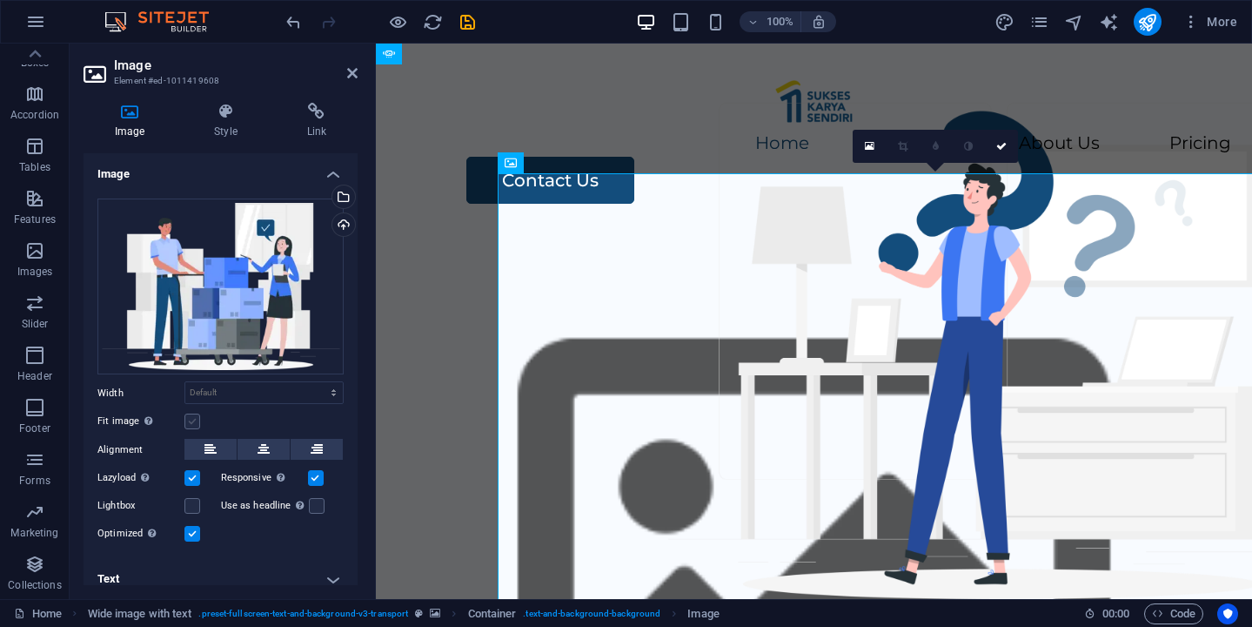
click at [191, 425] on label at bounding box center [193, 421] width 16 height 16
click at [0, 0] on input "Fit image Automatically fit image to a fixed width and height" at bounding box center [0, 0] width 0 height 0
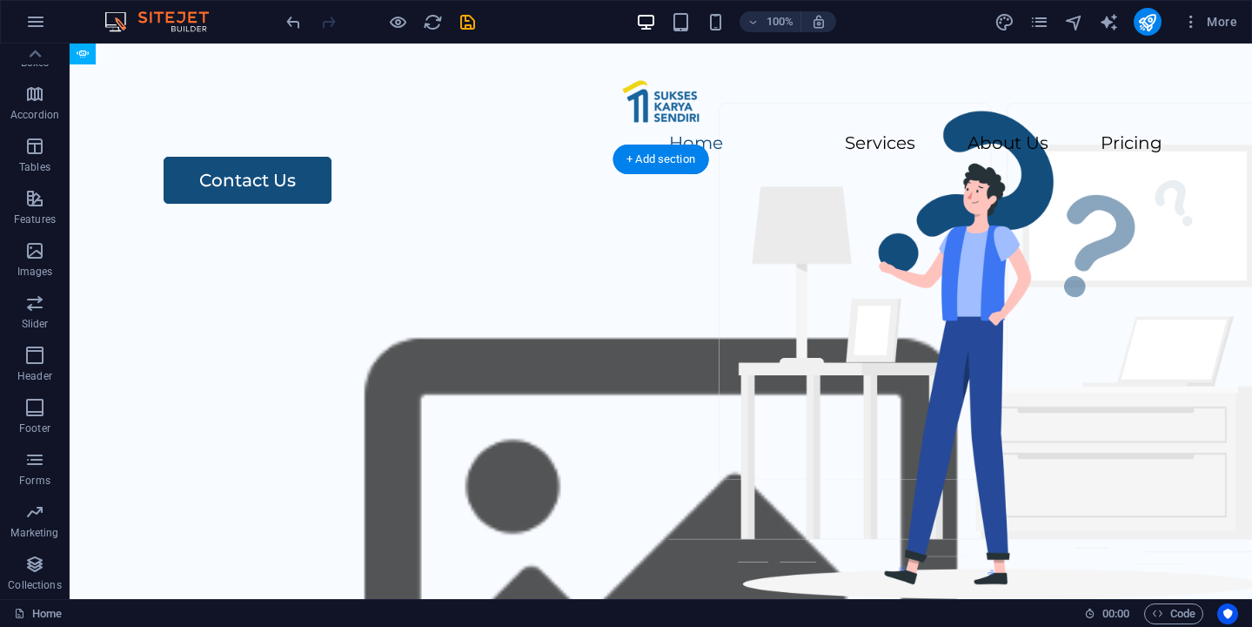
click at [881, 258] on figure at bounding box center [661, 565] width 1183 height 667
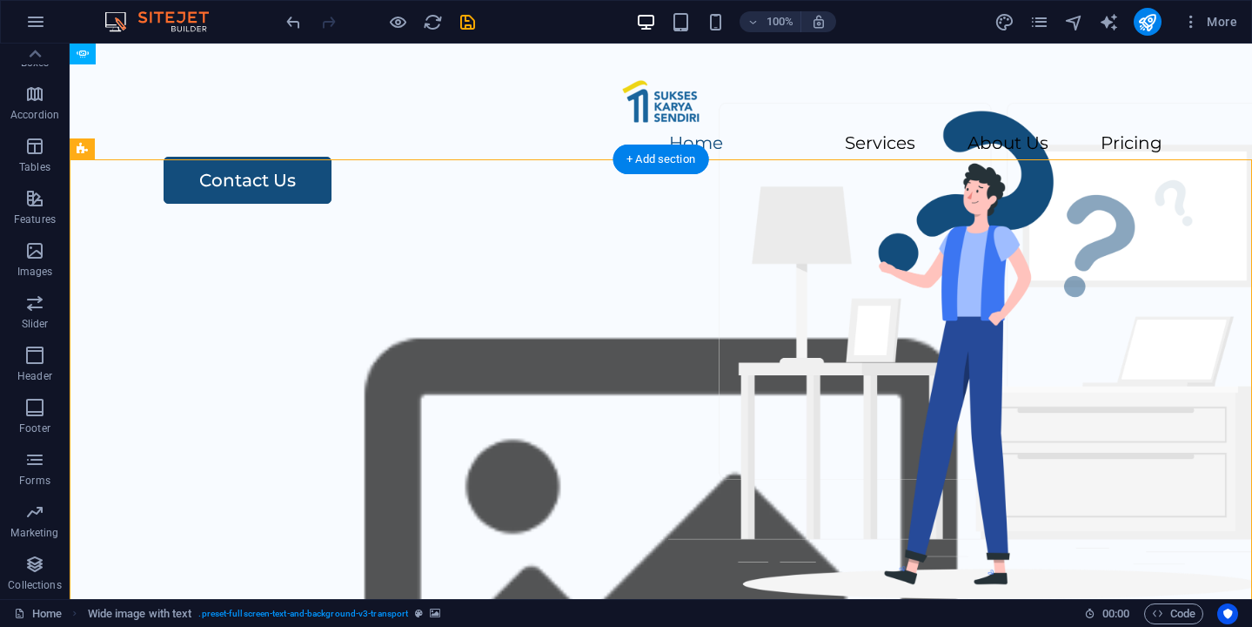
click at [922, 285] on figure at bounding box center [661, 565] width 1183 height 667
select select "px"
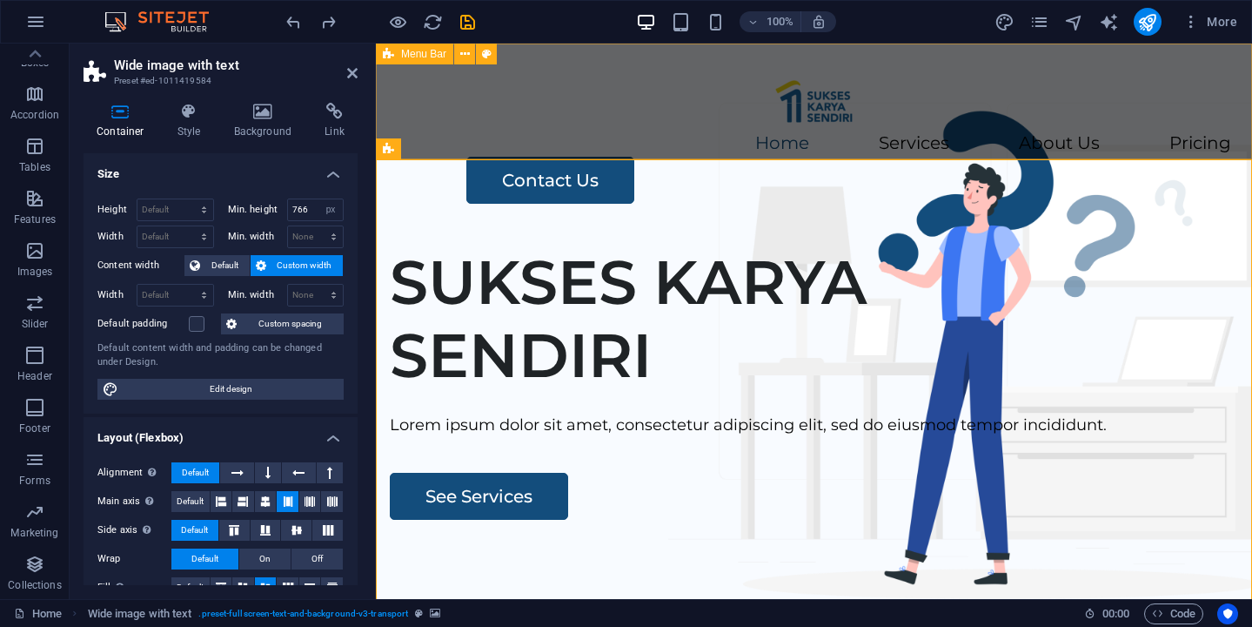
click at [698, 116] on div "Menu Home Services About Us Pricing Contact Us" at bounding box center [814, 138] width 876 height 188
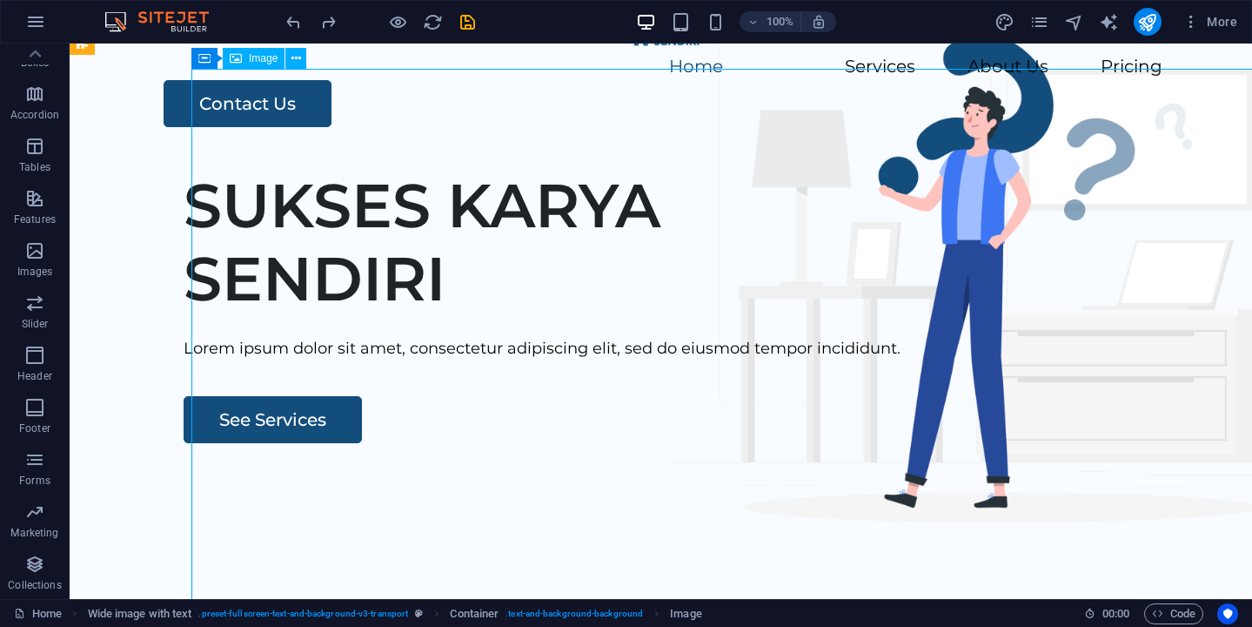
scroll to position [74, 0]
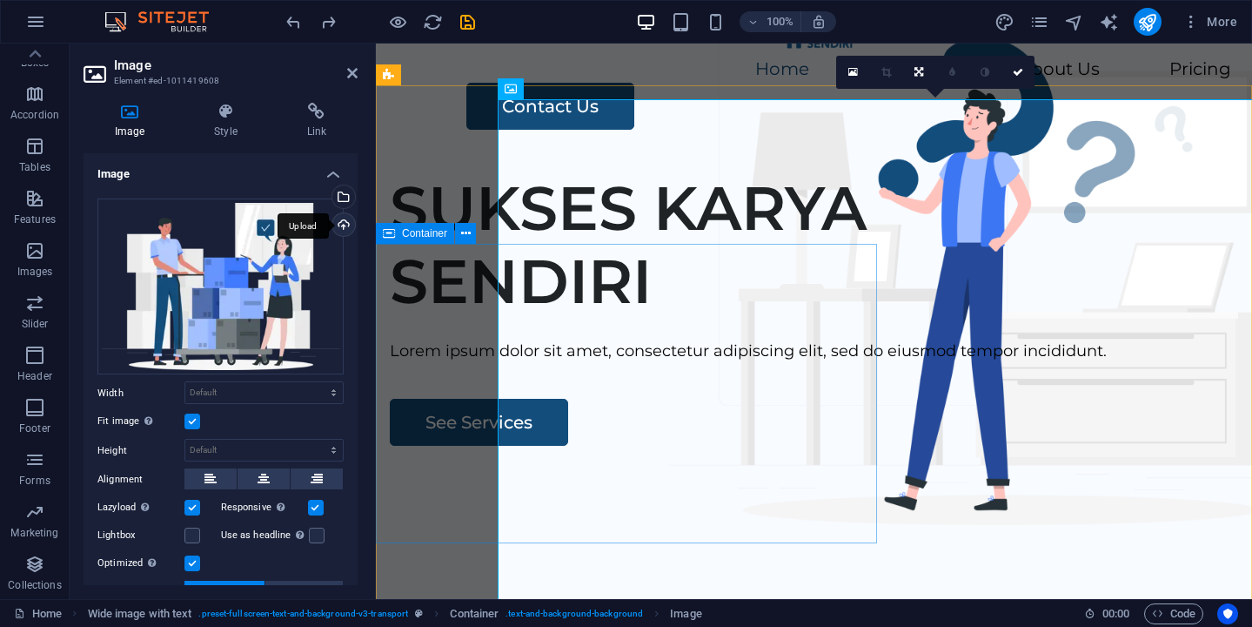
click at [338, 222] on div "Upload" at bounding box center [342, 226] width 26 height 26
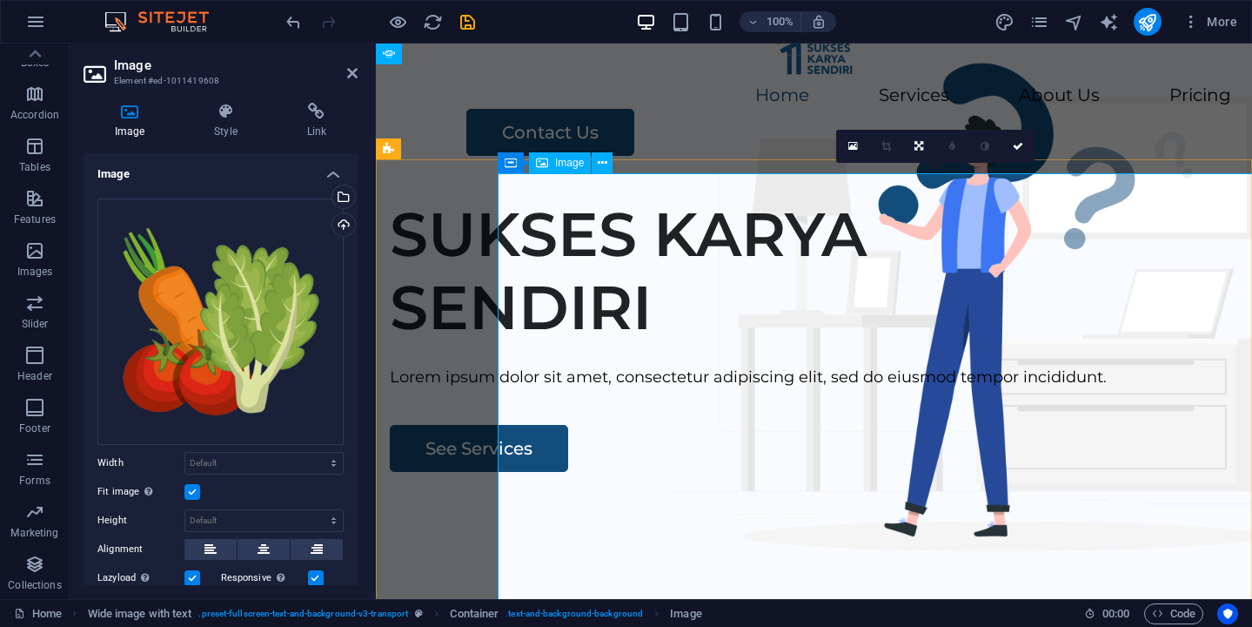
scroll to position [53, 0]
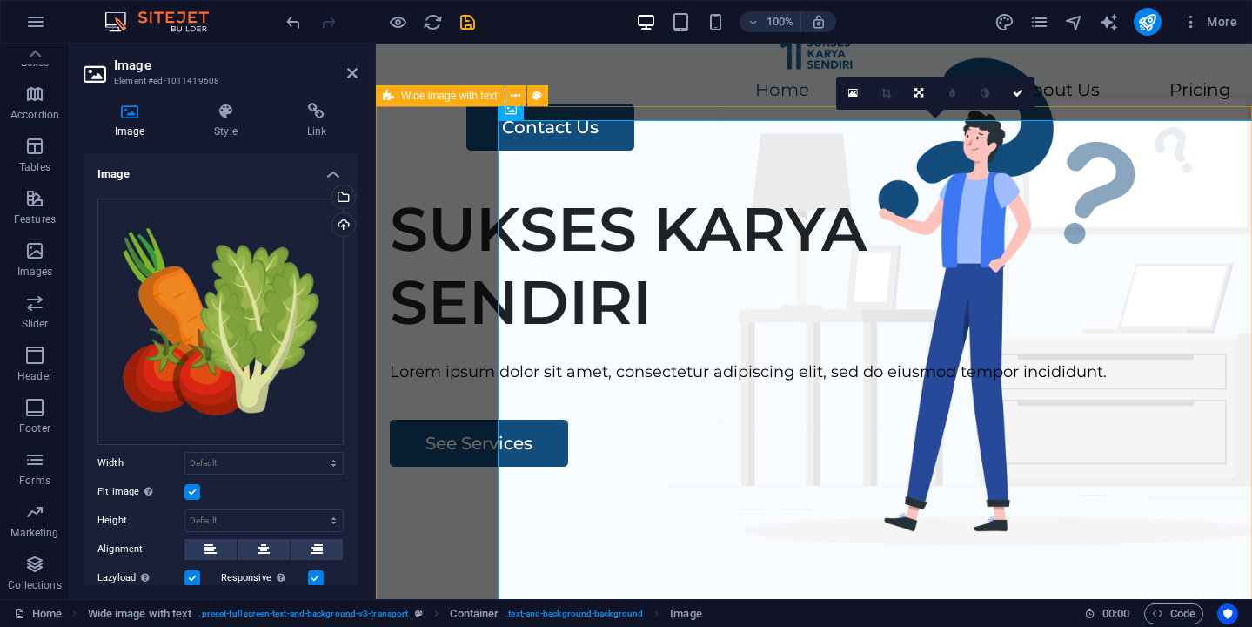
click at [450, 178] on div "SUKSES KARYA SENDIRI [PERSON_NAME] ipsum dolor sit amet, consectetur adipiscing…" at bounding box center [814, 511] width 876 height 667
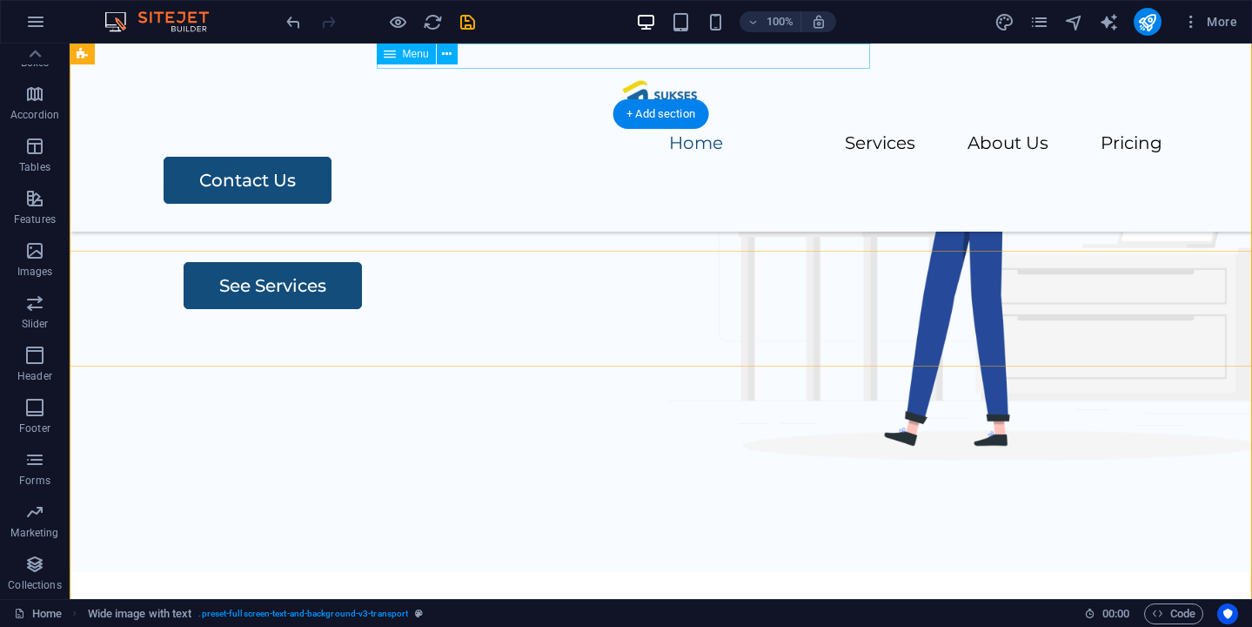
scroll to position [0, 0]
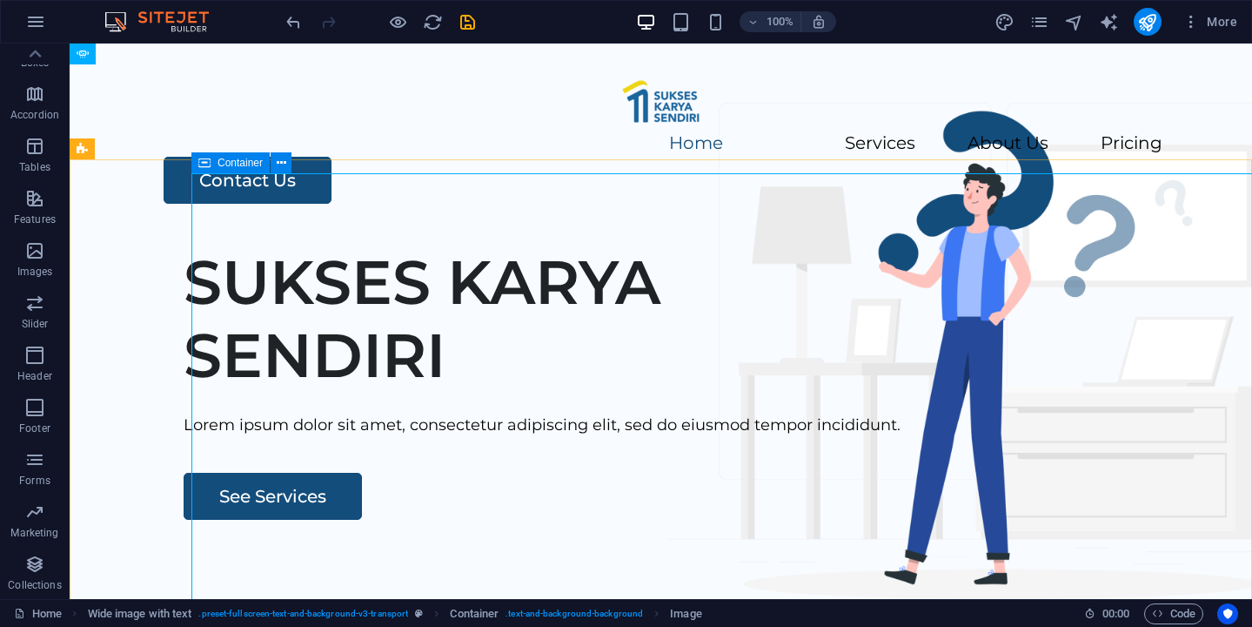
click at [218, 162] on span "Container" at bounding box center [240, 163] width 45 height 10
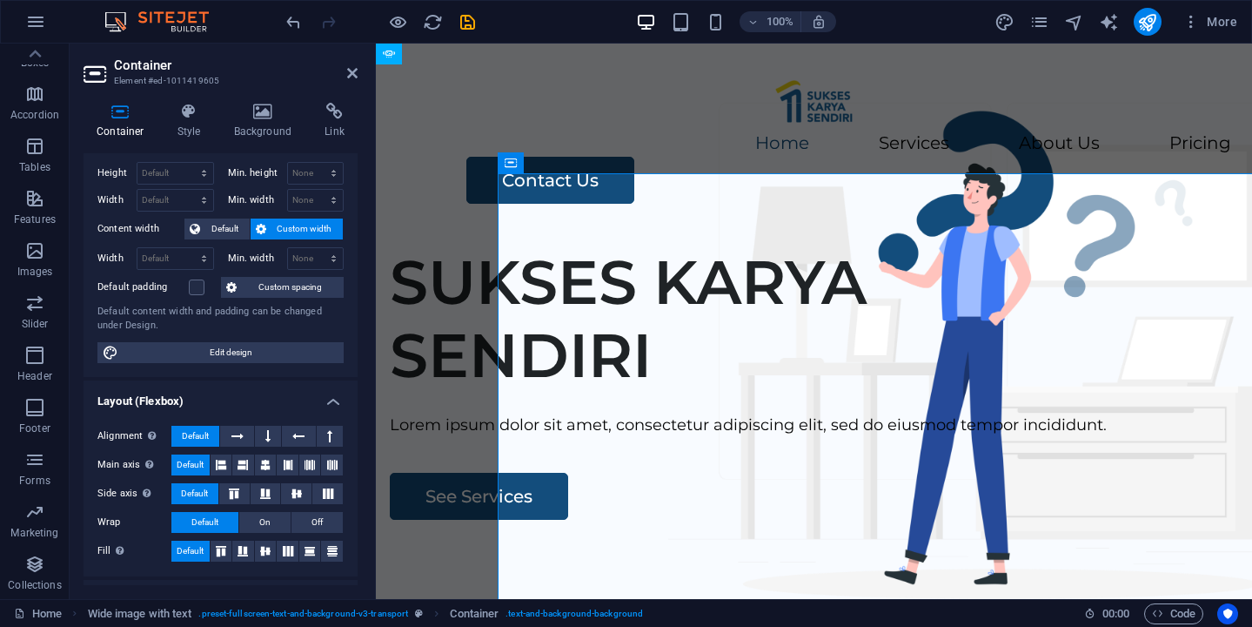
scroll to position [44, 0]
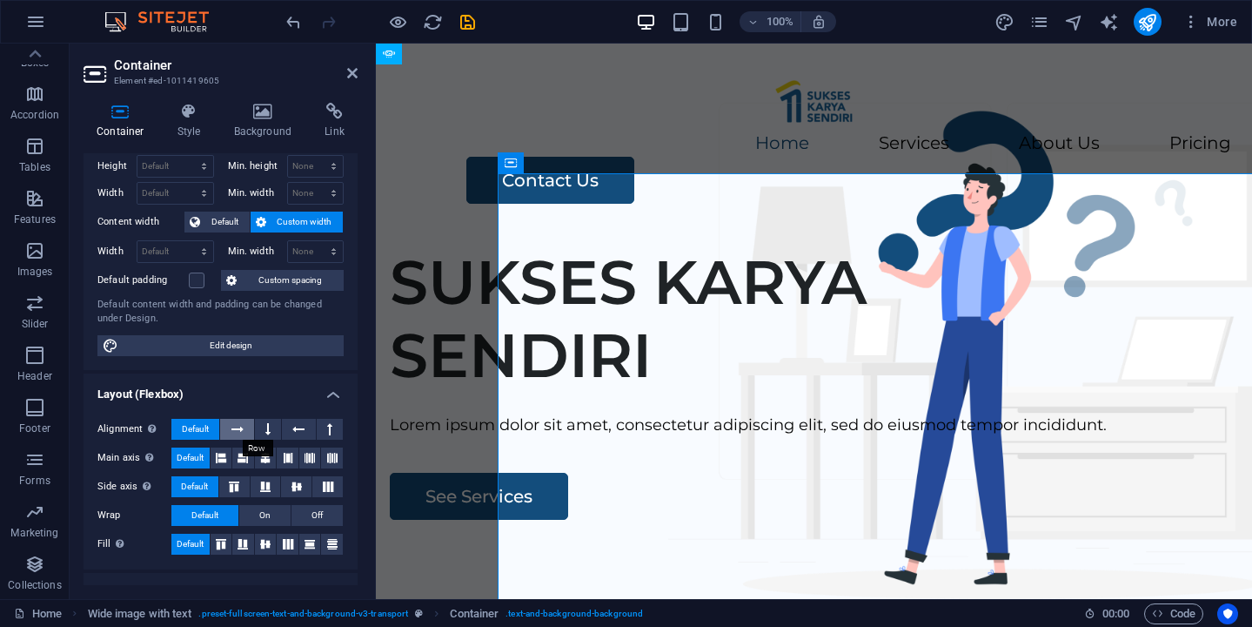
click at [238, 429] on icon at bounding box center [238, 429] width 12 height 21
click at [199, 426] on span "Default" at bounding box center [195, 429] width 27 height 21
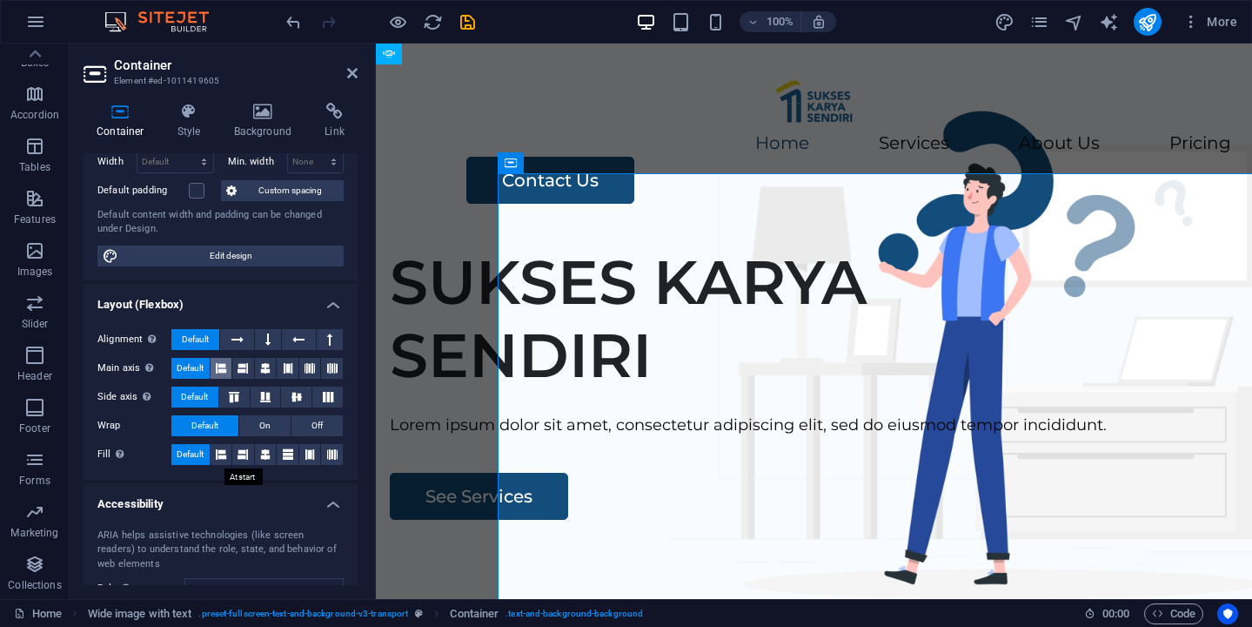
scroll to position [155, 0]
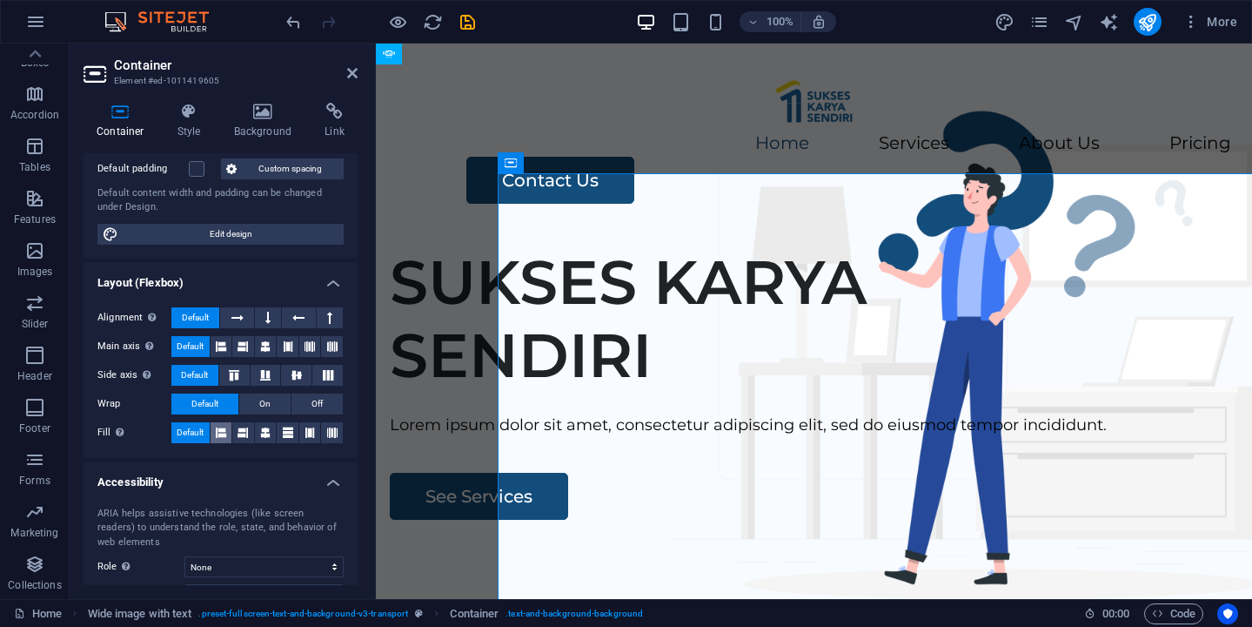
click at [220, 433] on icon at bounding box center [221, 432] width 10 height 21
click at [194, 435] on span "Default" at bounding box center [190, 432] width 27 height 21
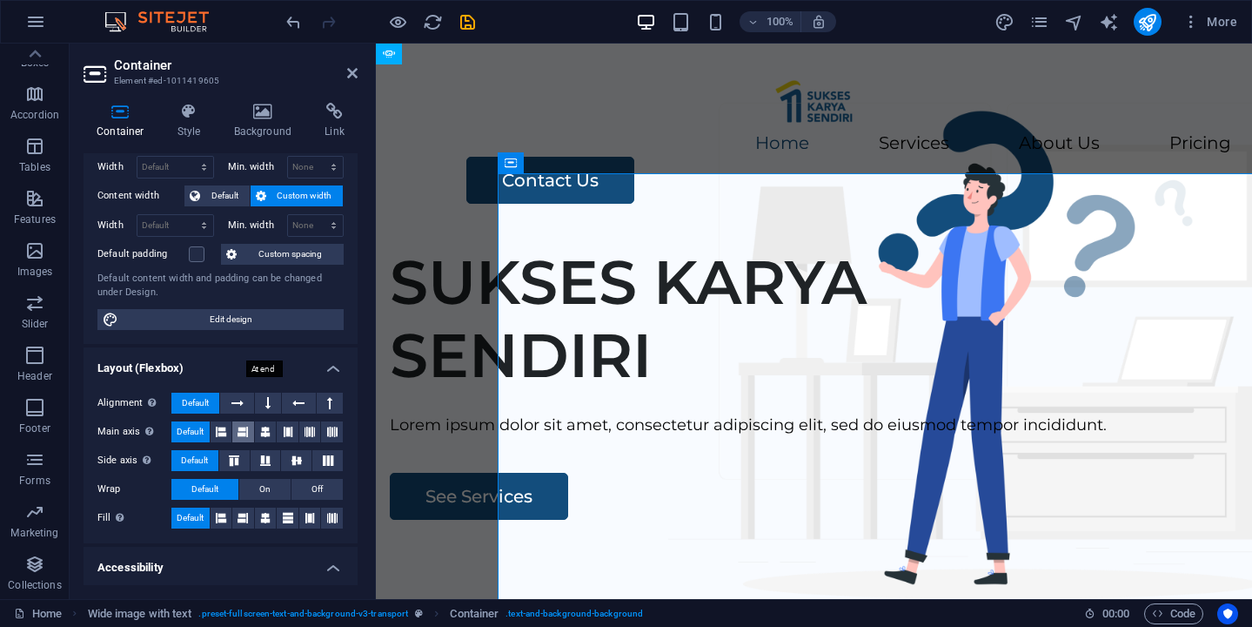
scroll to position [0, 0]
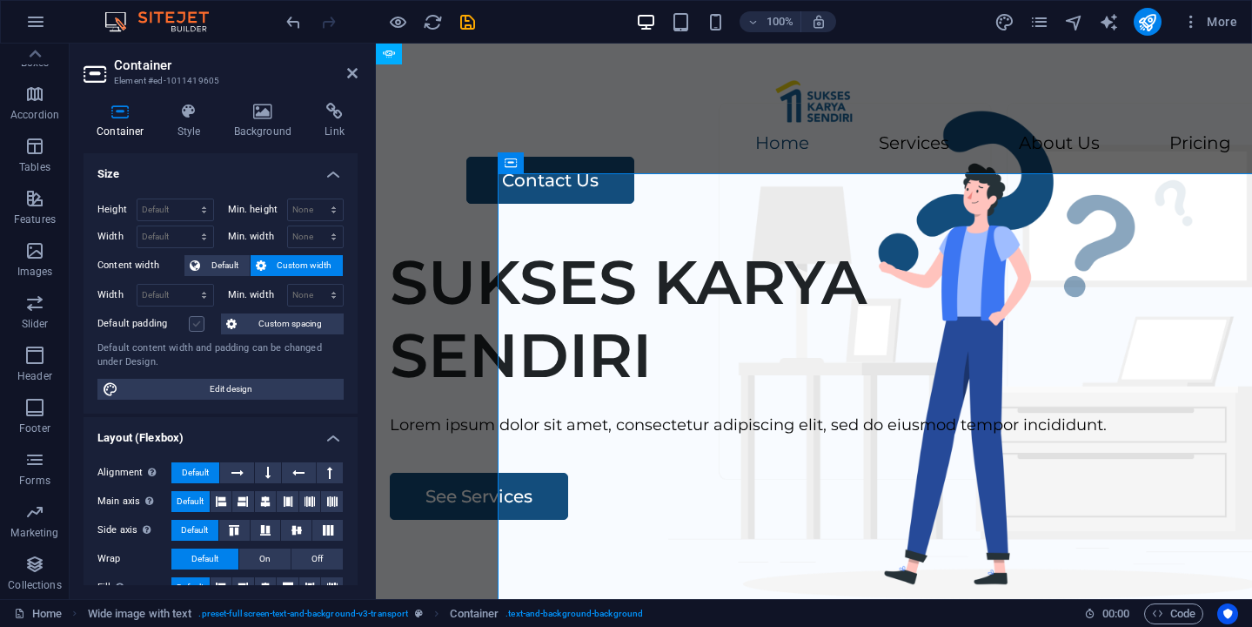
click at [197, 326] on label at bounding box center [197, 324] width 16 height 16
click at [0, 0] on input "Default padding" at bounding box center [0, 0] width 0 height 0
click at [197, 326] on label at bounding box center [197, 324] width 16 height 16
click at [0, 0] on input "Default padding" at bounding box center [0, 0] width 0 height 0
click at [187, 206] on select "Default px rem % vh vw" at bounding box center [176, 209] width 76 height 21
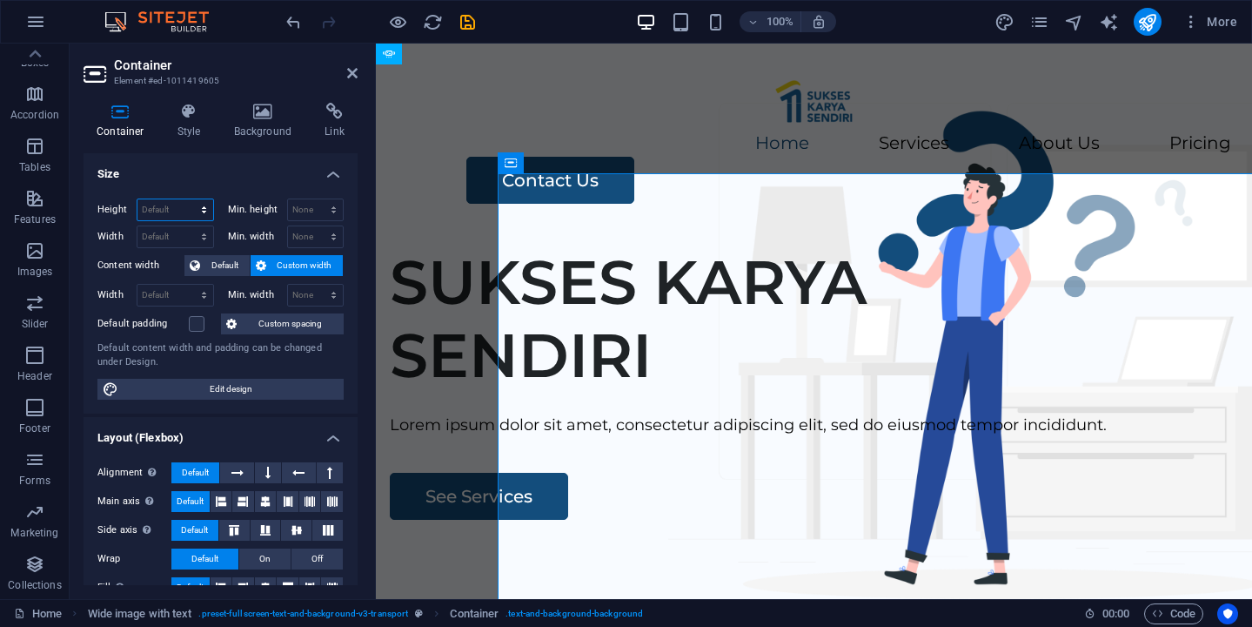
select select "px"
click at [186, 199] on select "Default px rem % vh vw" at bounding box center [176, 209] width 76 height 21
type input "962"
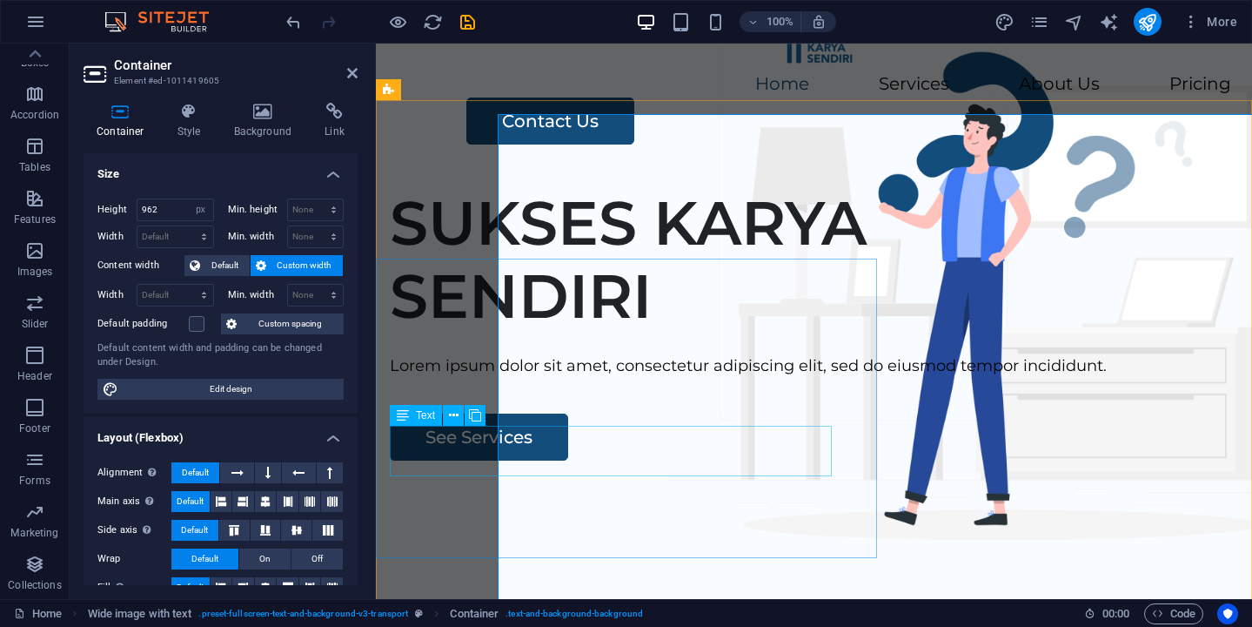
scroll to position [58, 0]
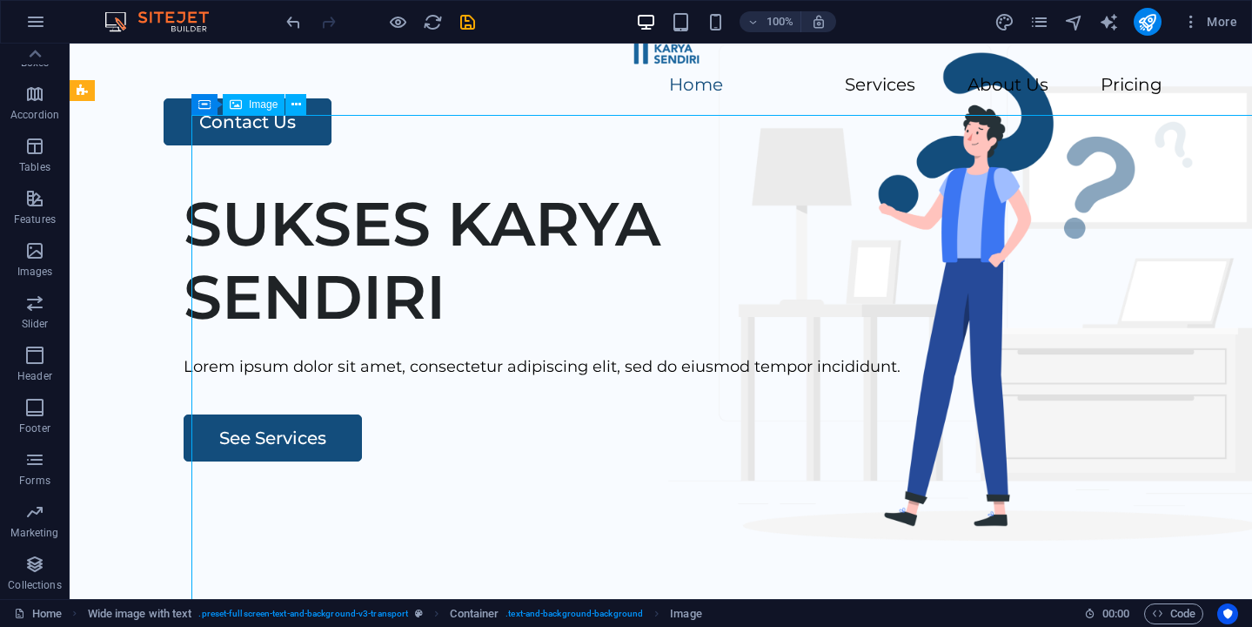
drag, startPoint x: 690, startPoint y: 413, endPoint x: 988, endPoint y: 188, distance: 373.4
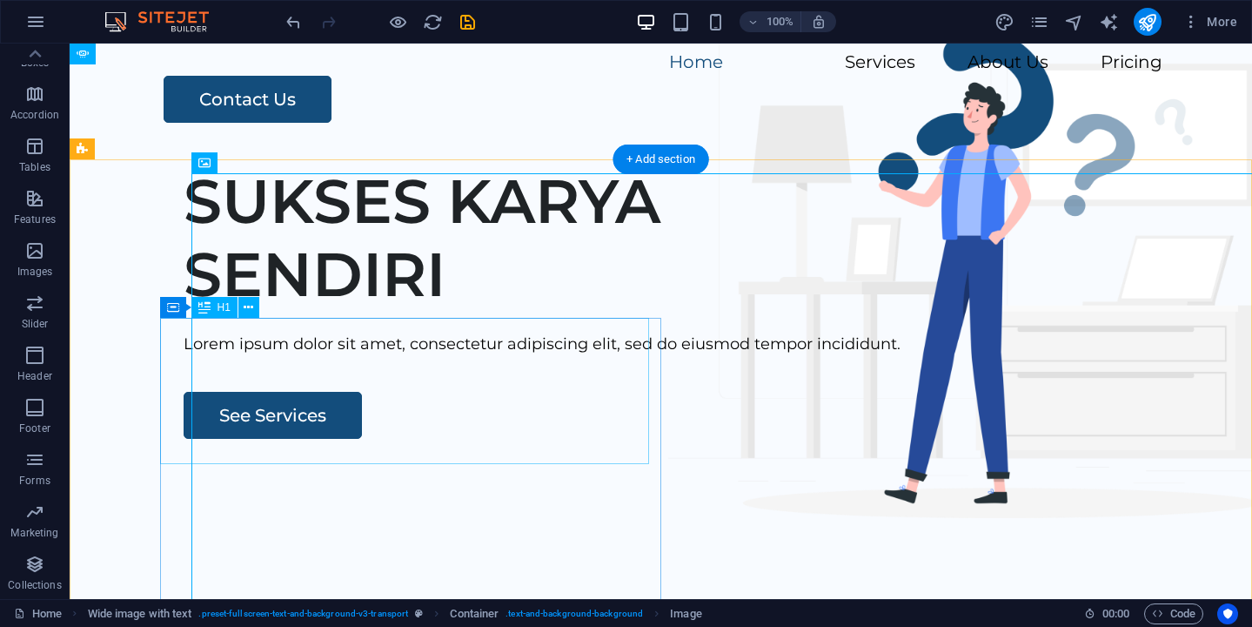
scroll to position [0, 0]
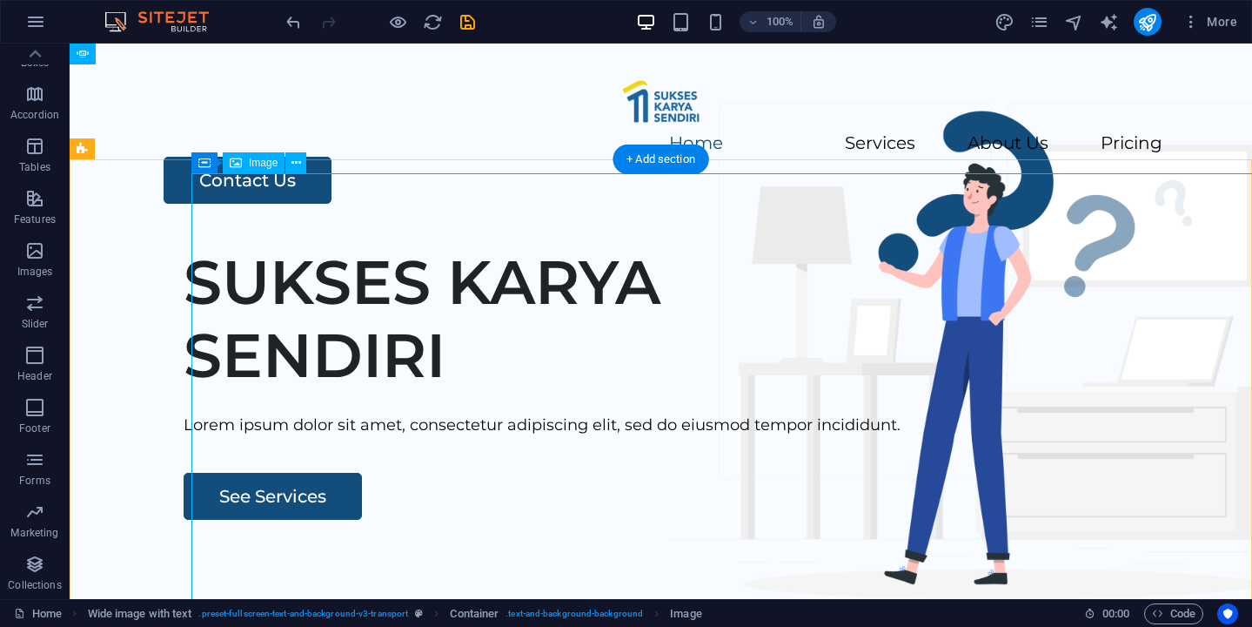
click at [293, 163] on icon at bounding box center [297, 163] width 10 height 18
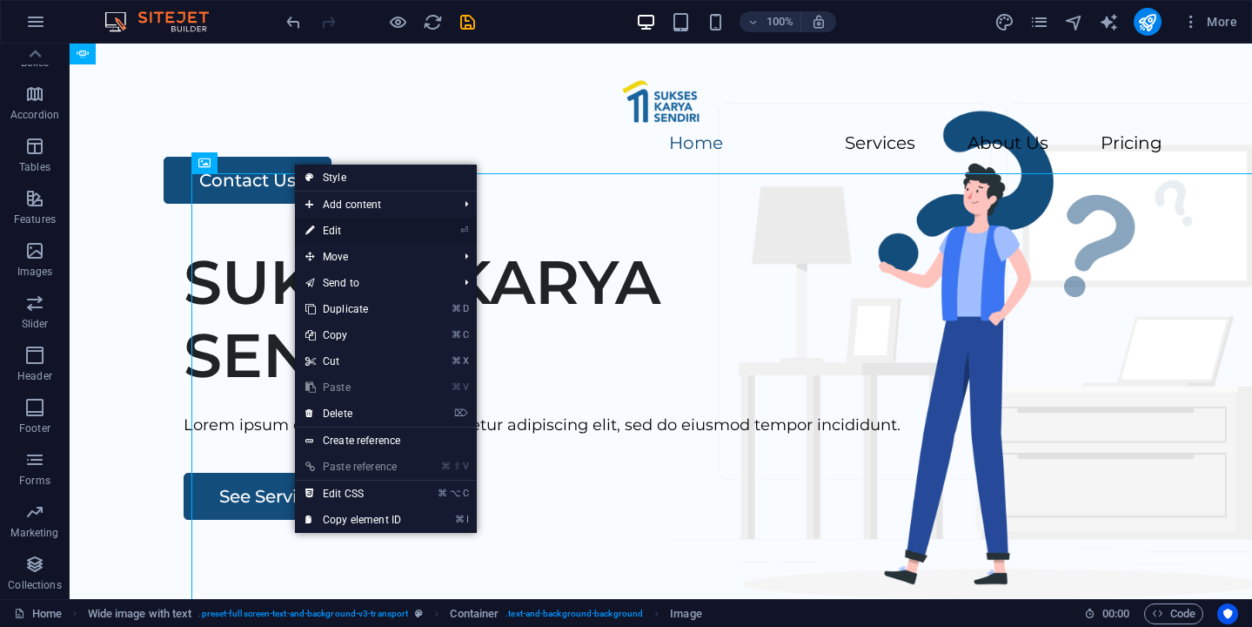
click at [375, 228] on link "⏎ Edit" at bounding box center [353, 231] width 117 height 26
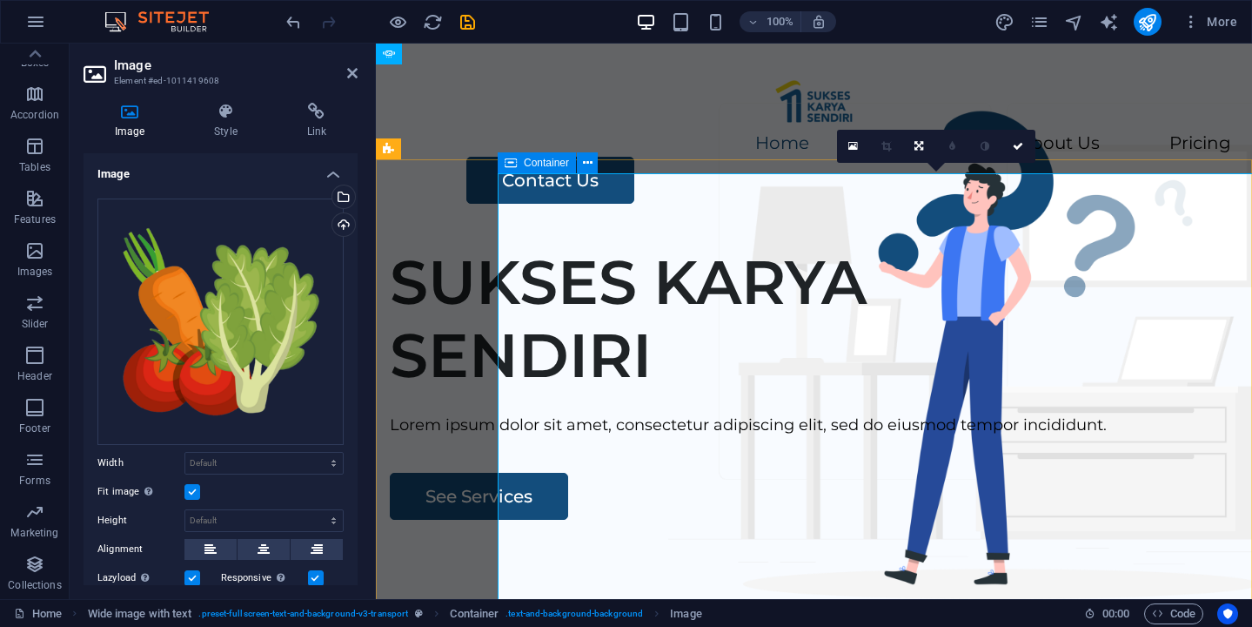
click at [513, 169] on icon at bounding box center [511, 162] width 12 height 21
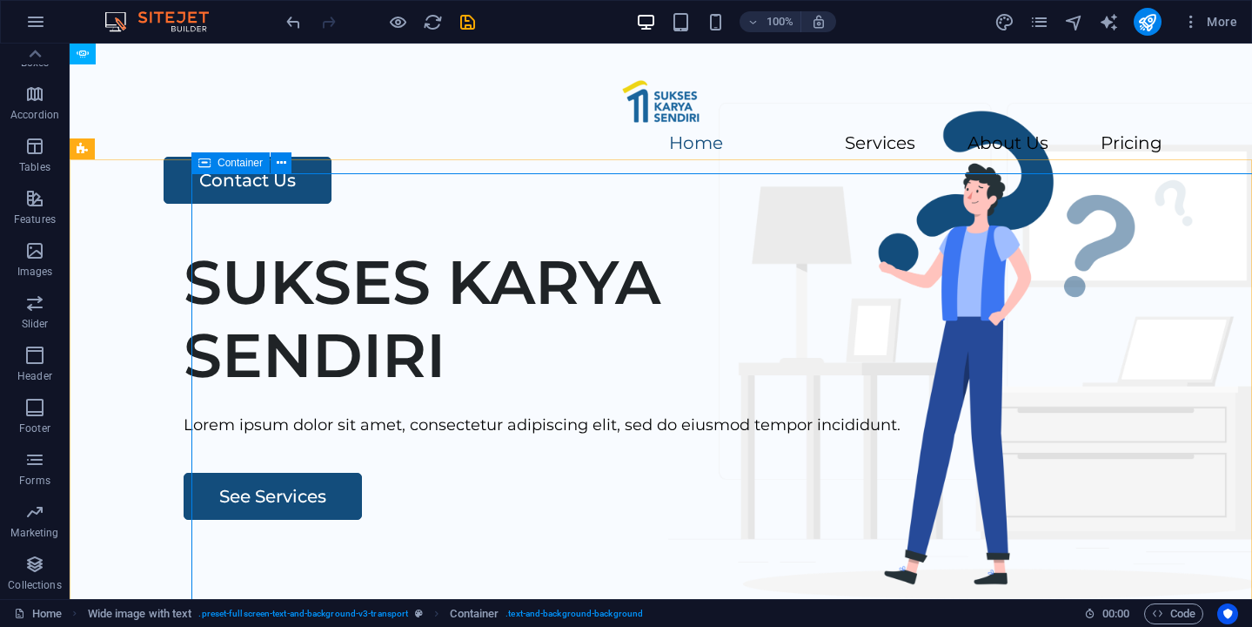
click at [208, 163] on icon at bounding box center [204, 162] width 12 height 21
select select "px"
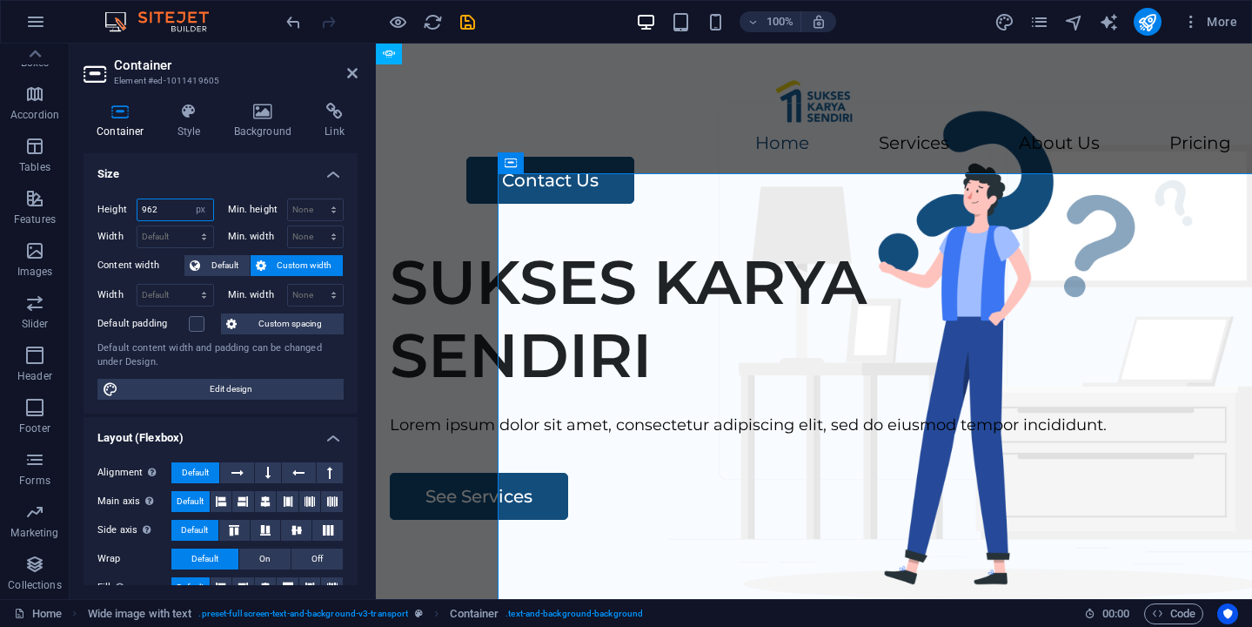
click at [166, 215] on input "962" at bounding box center [176, 209] width 76 height 21
type input "9"
type input "0"
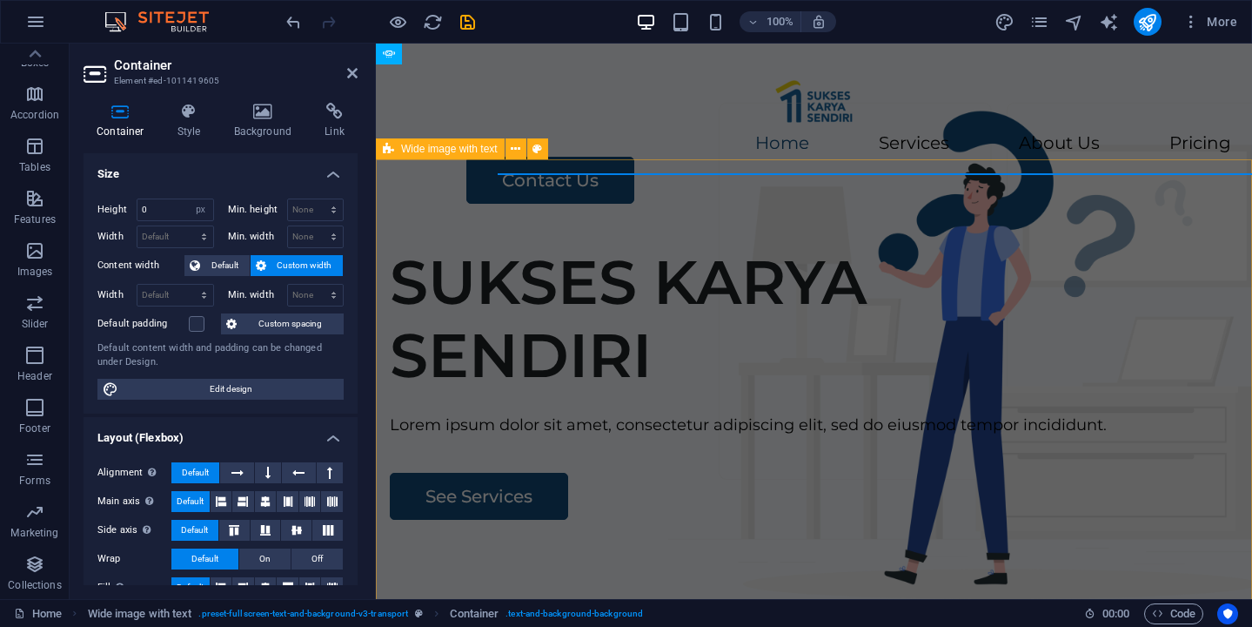
click at [428, 265] on div "SUKSES KARYA SENDIRI [PERSON_NAME] ipsum dolor sit amet, consectetur adipiscing…" at bounding box center [814, 565] width 876 height 667
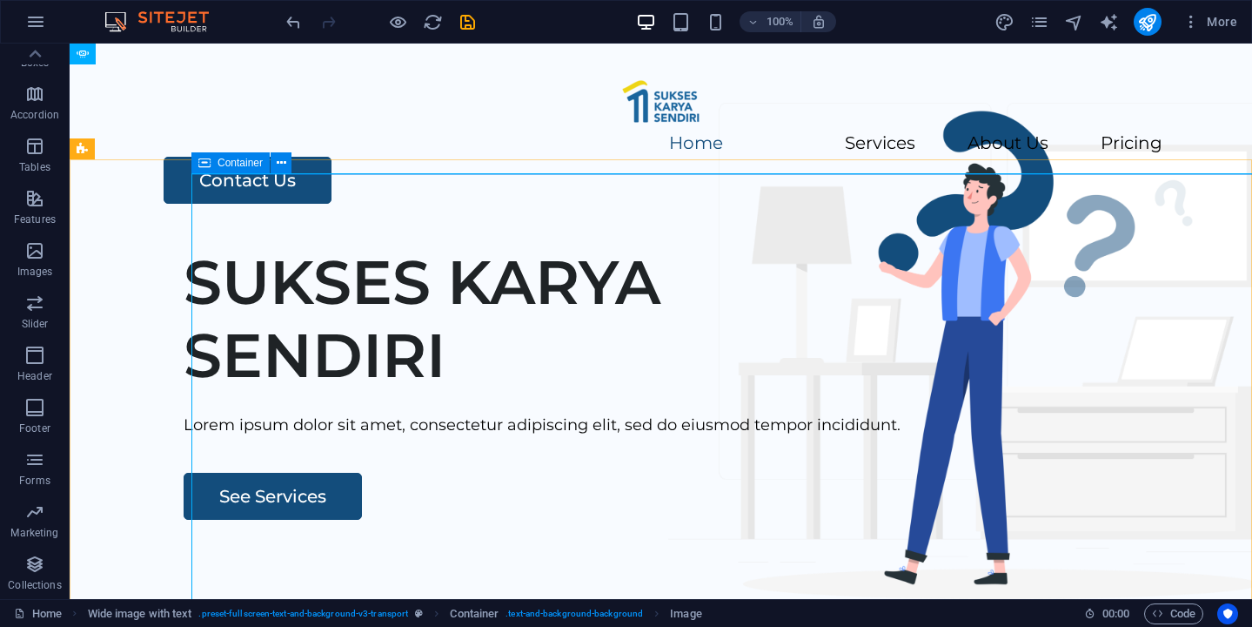
click at [208, 163] on icon at bounding box center [204, 162] width 12 height 21
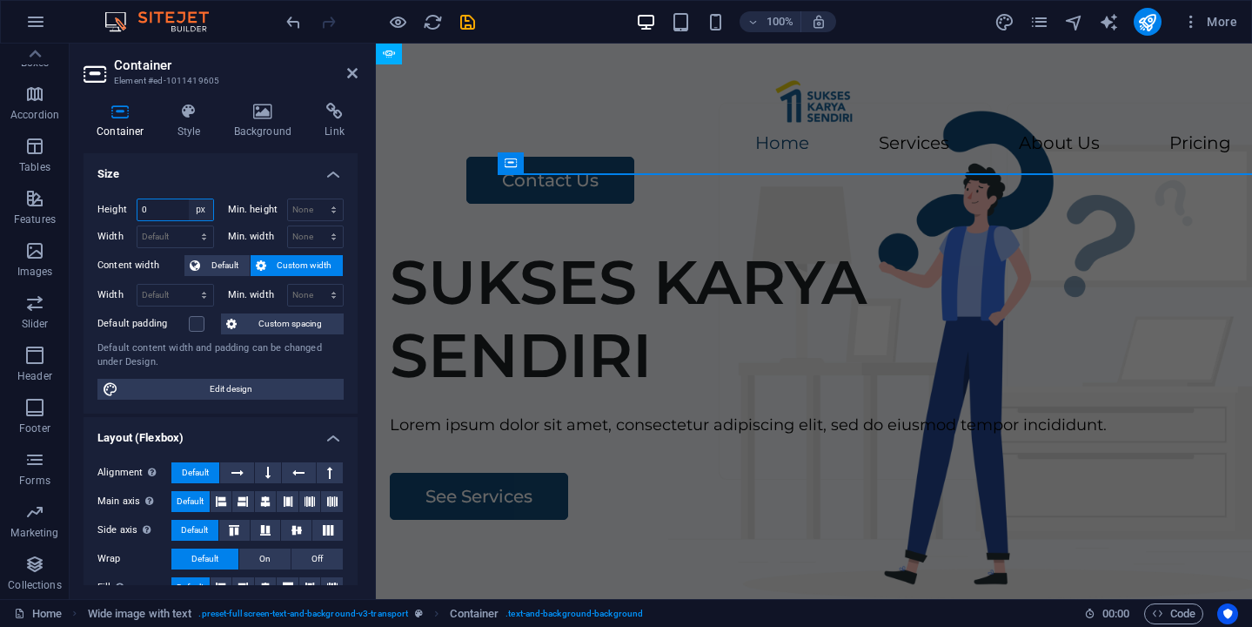
click at [199, 208] on select "Default px rem % vh vw" at bounding box center [201, 209] width 24 height 21
select select "default"
click at [189, 199] on select "Default px rem % vh vw" at bounding box center [201, 209] width 24 height 21
select select "DISABLED_OPTION_VALUE"
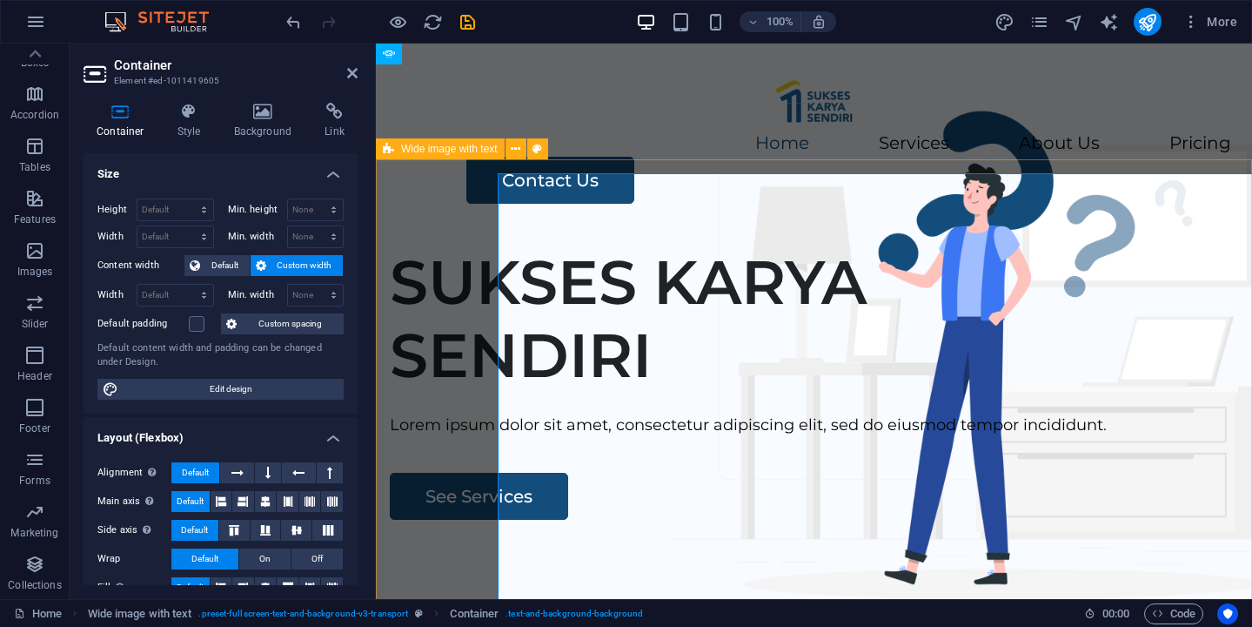
click at [447, 239] on div "SUKSES KARYA SENDIRI [PERSON_NAME] ipsum dolor sit amet, consectetur adipiscing…" at bounding box center [814, 565] width 876 height 667
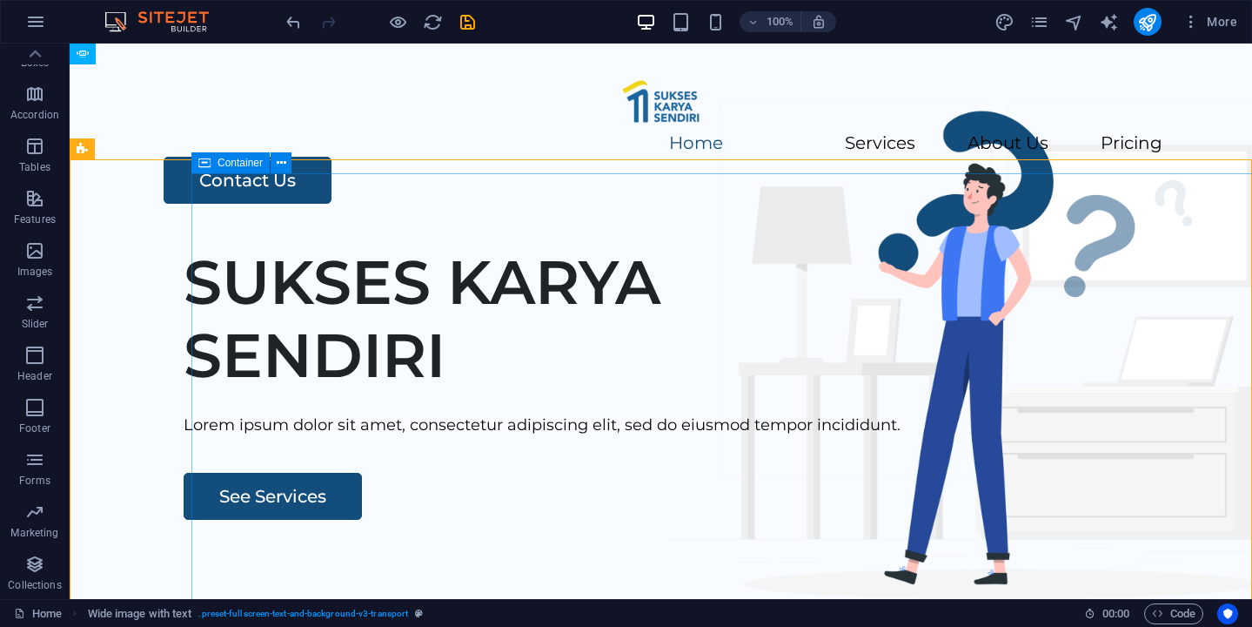
click at [203, 167] on icon at bounding box center [204, 162] width 12 height 21
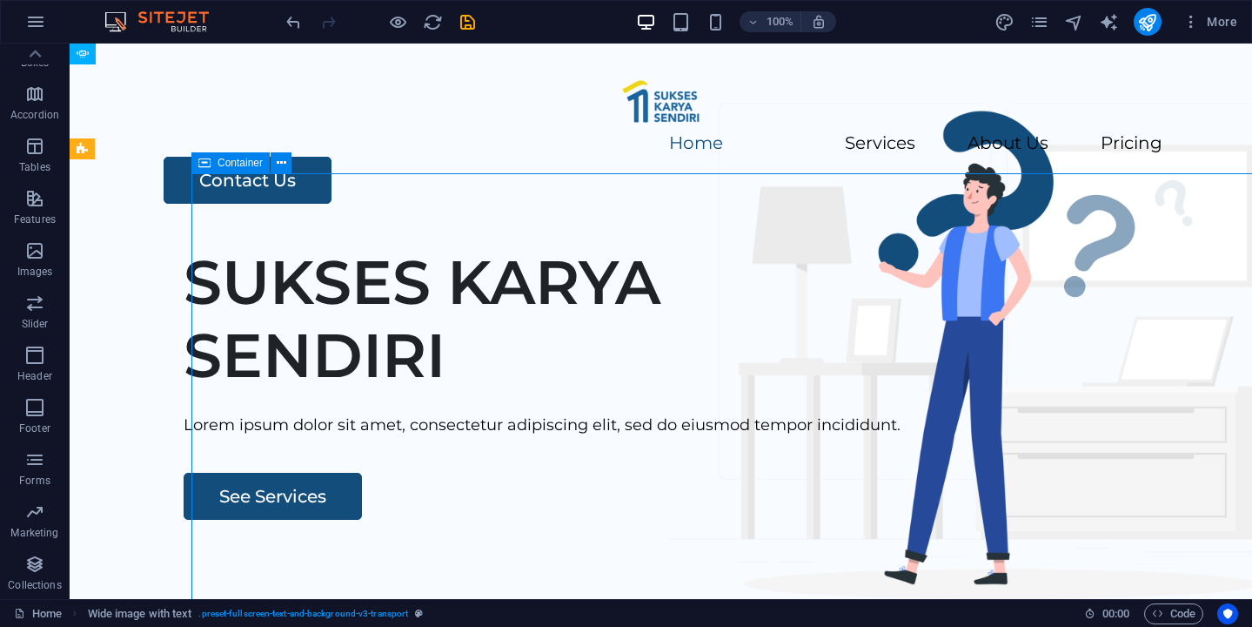
click at [203, 167] on icon at bounding box center [204, 162] width 12 height 21
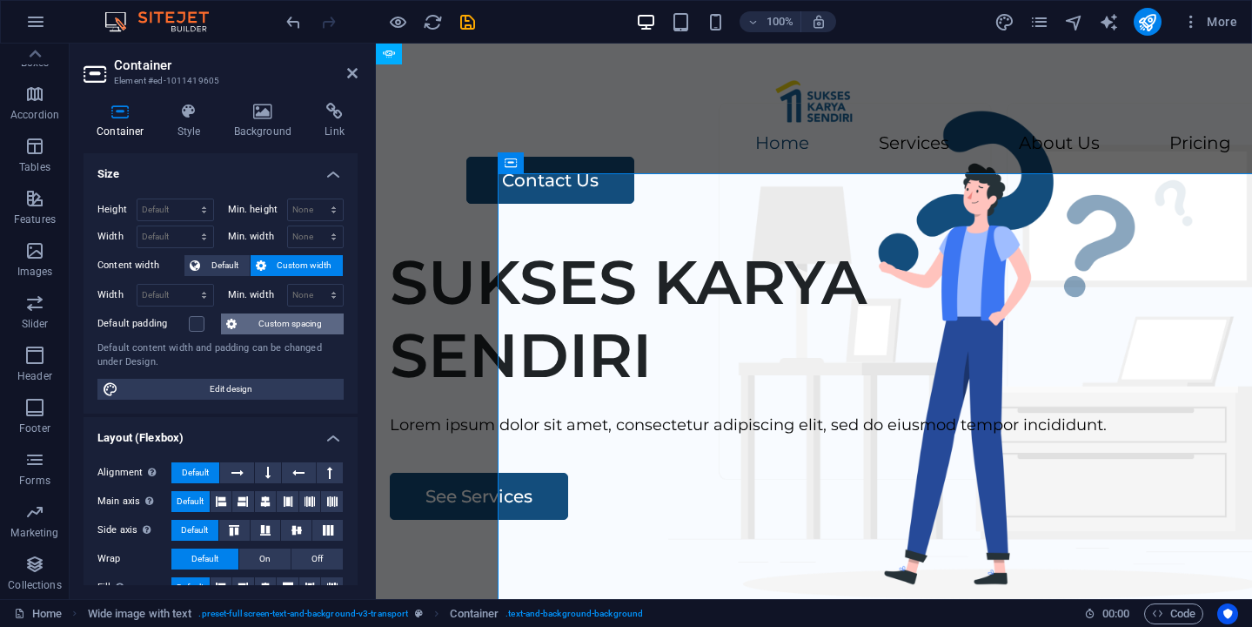
click at [259, 328] on span "Custom spacing" at bounding box center [290, 323] width 97 height 21
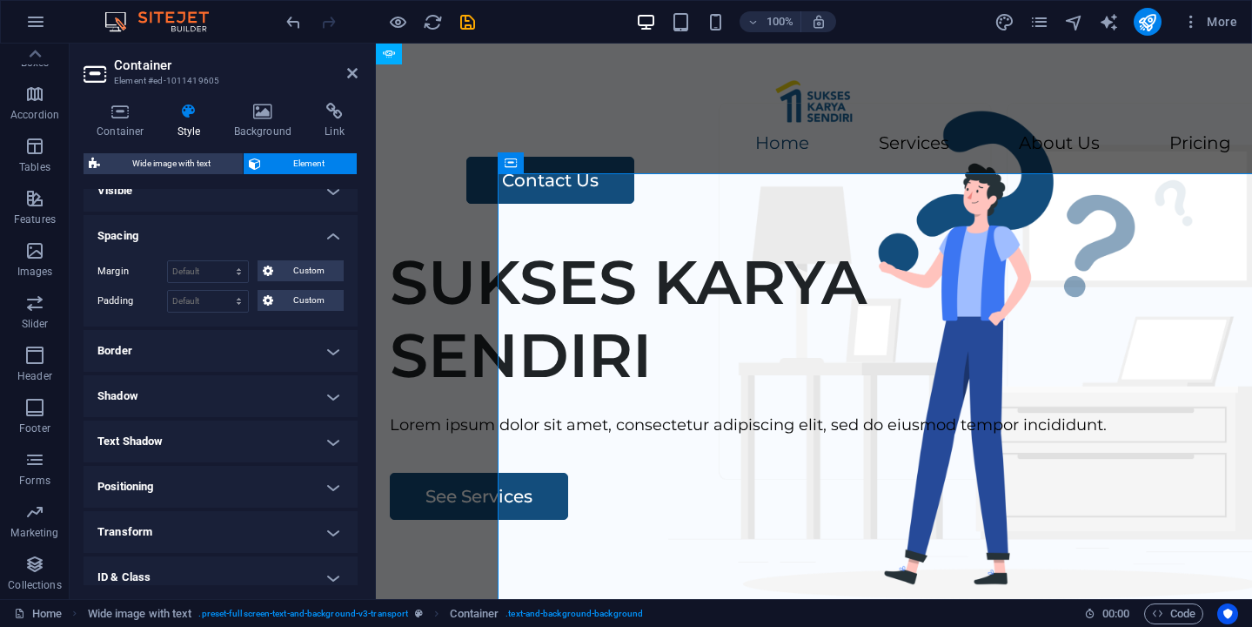
scroll to position [77, 0]
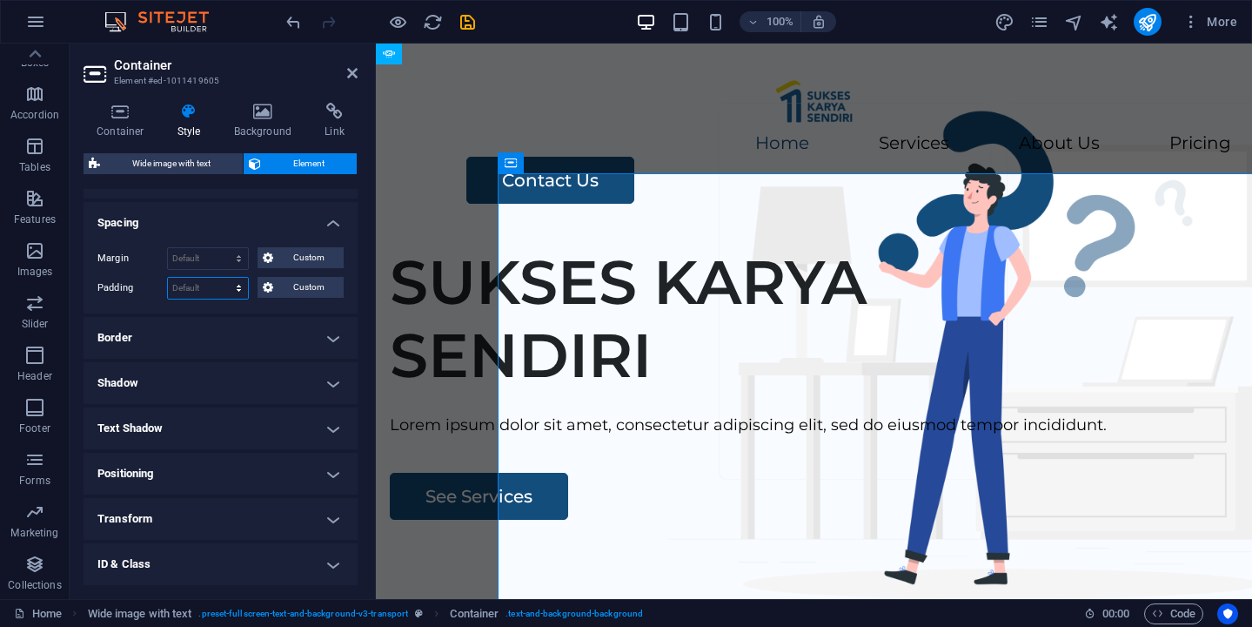
click at [233, 287] on select "Default px rem % vh vw Custom" at bounding box center [208, 288] width 80 height 21
click at [200, 282] on select "Default px rem % vh vw Custom" at bounding box center [208, 288] width 80 height 21
select select "%"
click at [222, 278] on select "Default px rem % vh vw Custom" at bounding box center [208, 288] width 80 height 21
click at [171, 286] on input "134" at bounding box center [208, 288] width 80 height 21
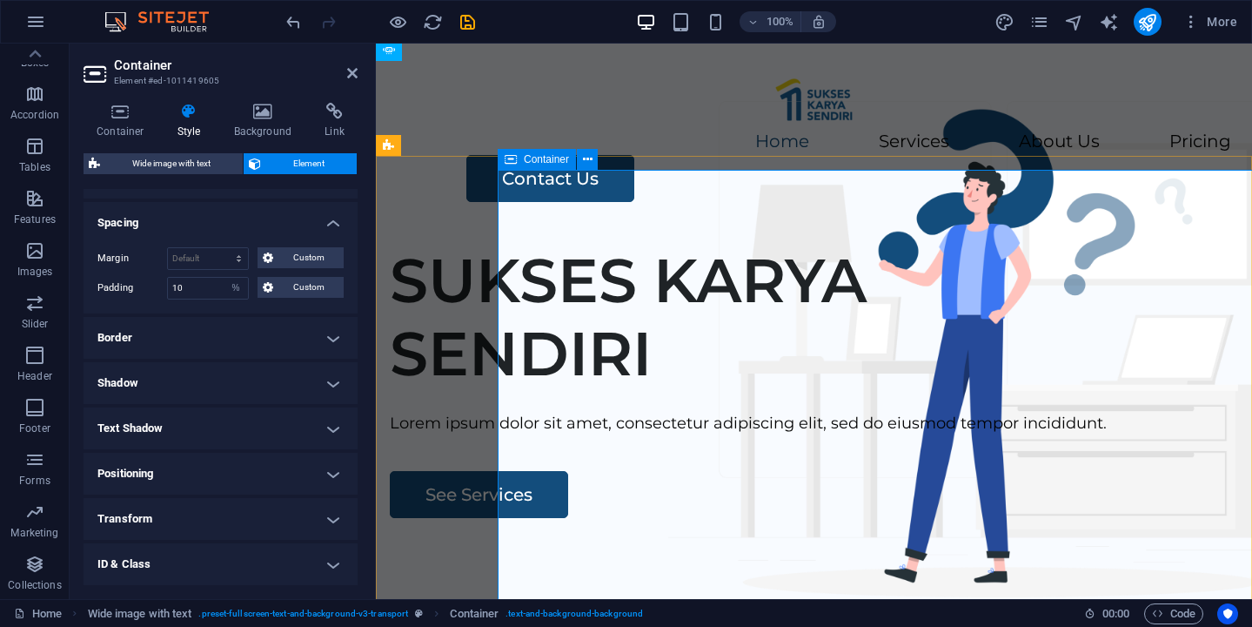
scroll to position [1, 0]
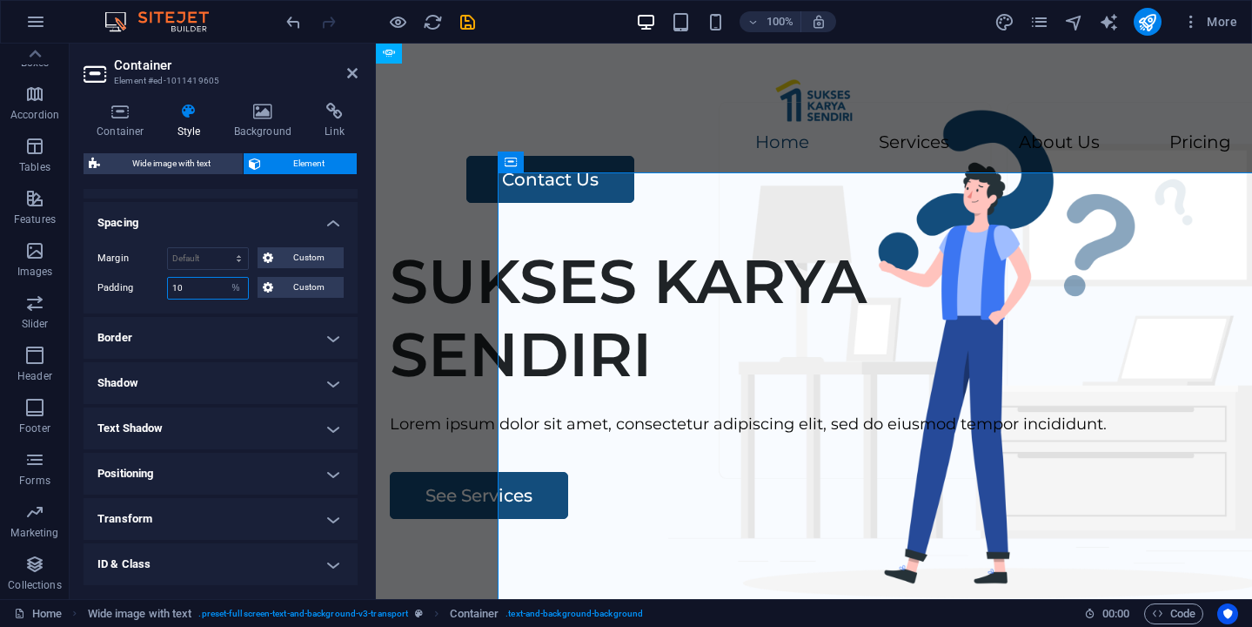
click at [205, 292] on input "10" at bounding box center [208, 288] width 80 height 21
type input "1"
type input "5"
click at [181, 282] on input "5" at bounding box center [208, 288] width 80 height 21
type input "20"
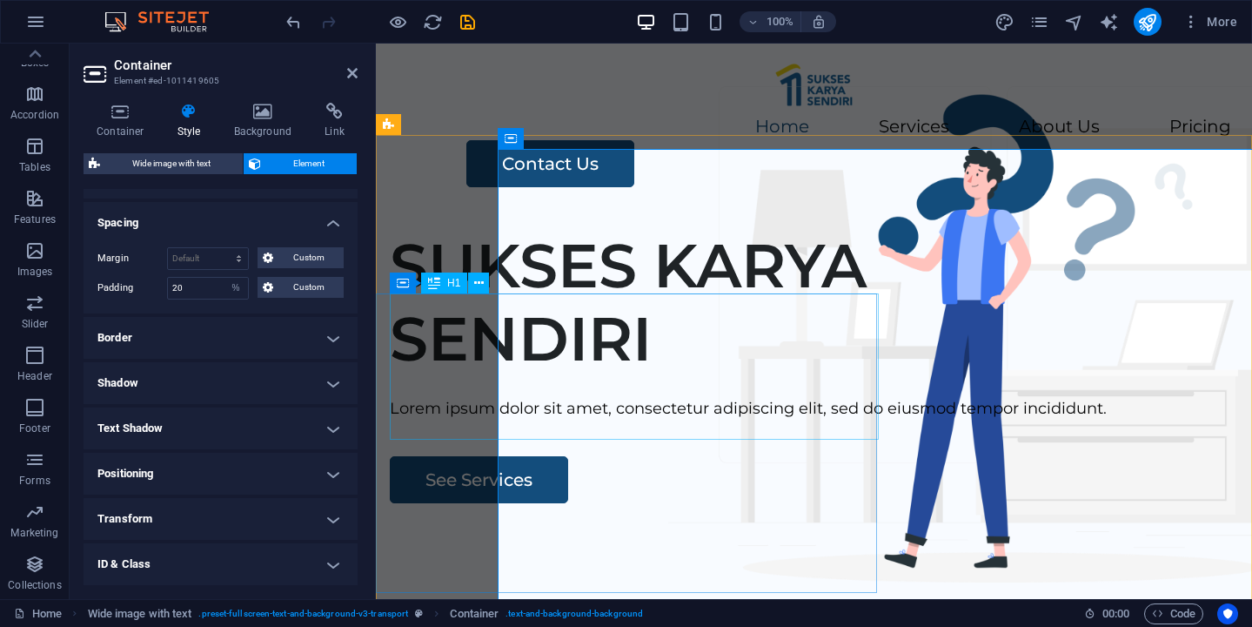
scroll to position [16, 0]
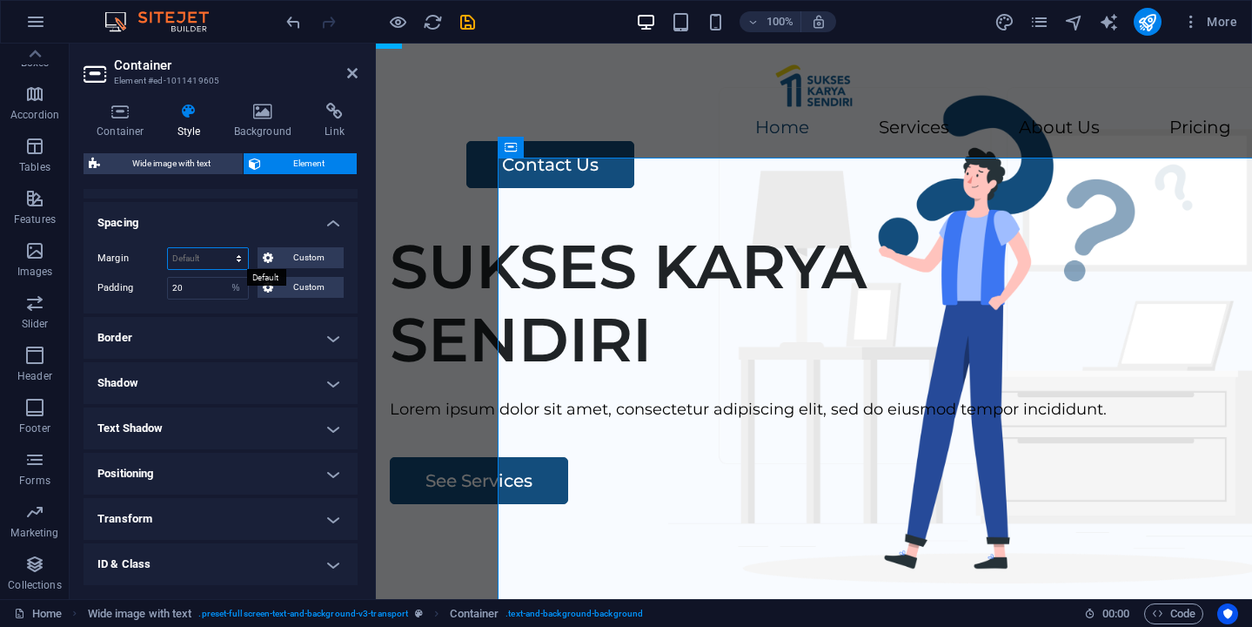
click at [200, 254] on select "Default auto px % rem vw vh Custom" at bounding box center [208, 258] width 80 height 21
select select "%"
click at [222, 248] on select "Default auto px % rem vw vh Custom" at bounding box center [208, 258] width 80 height 21
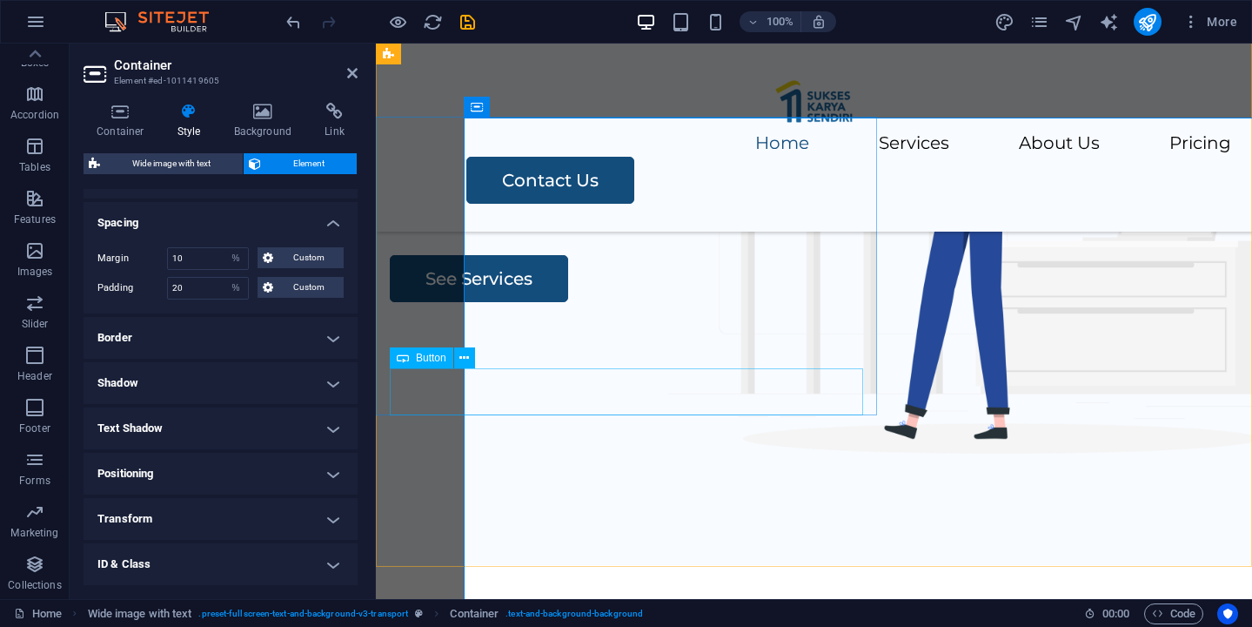
scroll to position [144, 0]
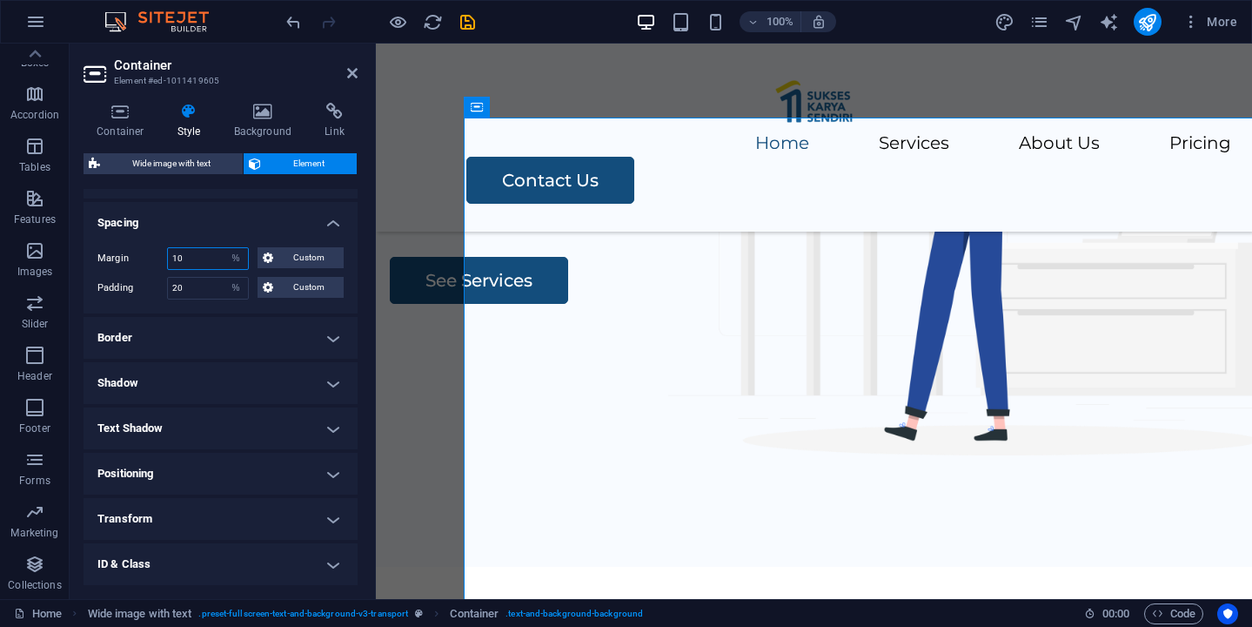
click at [208, 263] on input "10" at bounding box center [208, 258] width 80 height 21
type input "1"
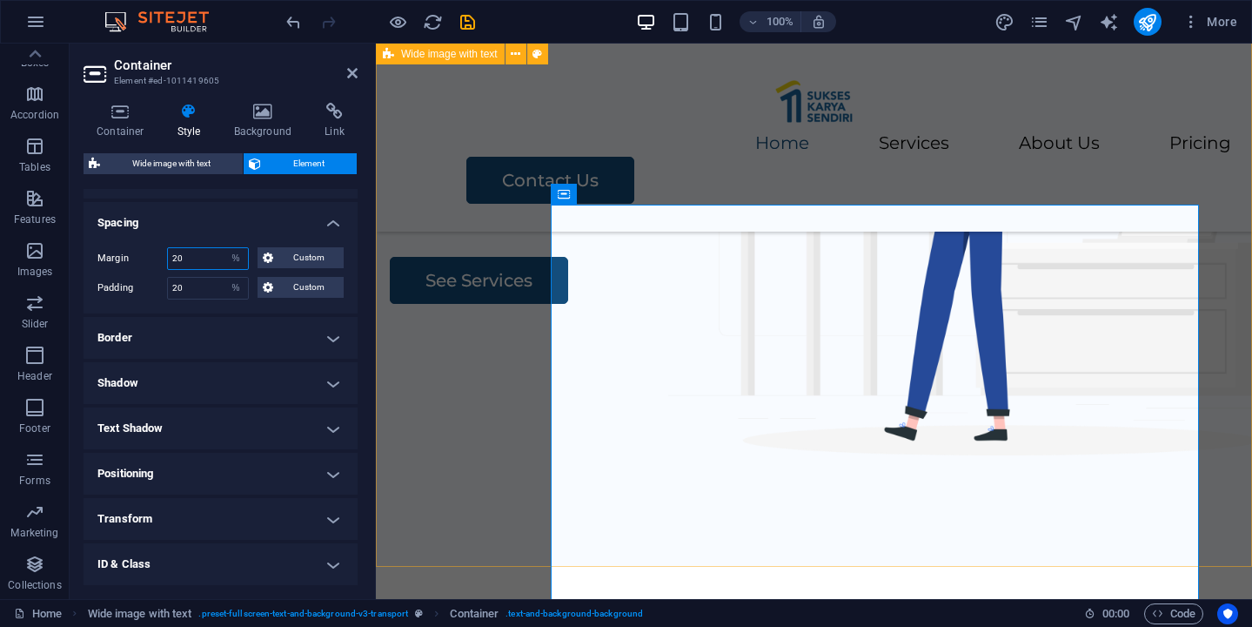
type input "20"
click at [483, 481] on div "SUKSES KARYA SENDIRI [PERSON_NAME] ipsum dolor sit amet, consectetur adipiscing…" at bounding box center [814, 233] width 876 height 667
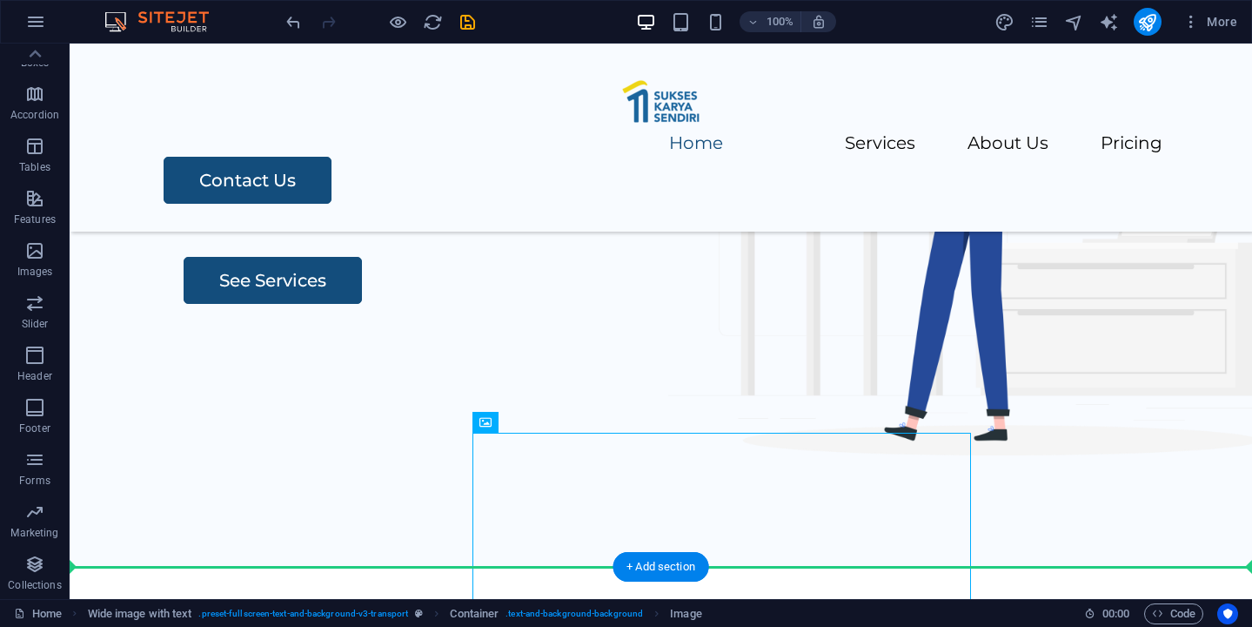
drag, startPoint x: 786, startPoint y: 487, endPoint x: 785, endPoint y: 264, distance: 223.7
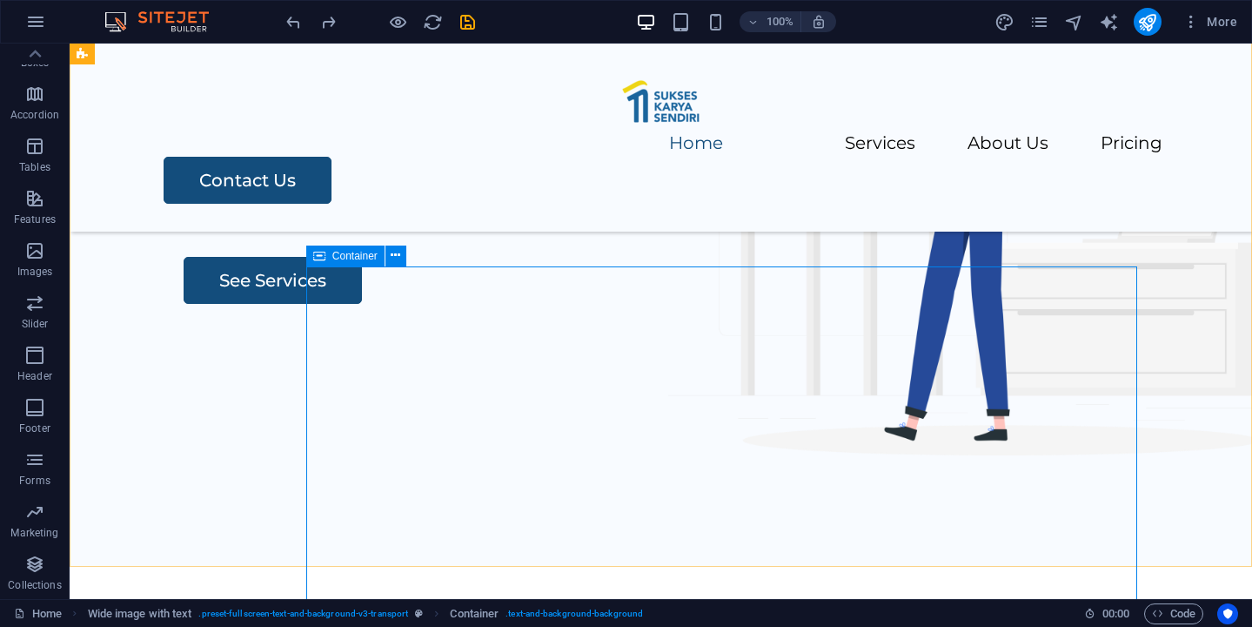
click at [322, 254] on icon at bounding box center [319, 255] width 12 height 21
select select "px"
select select "%"
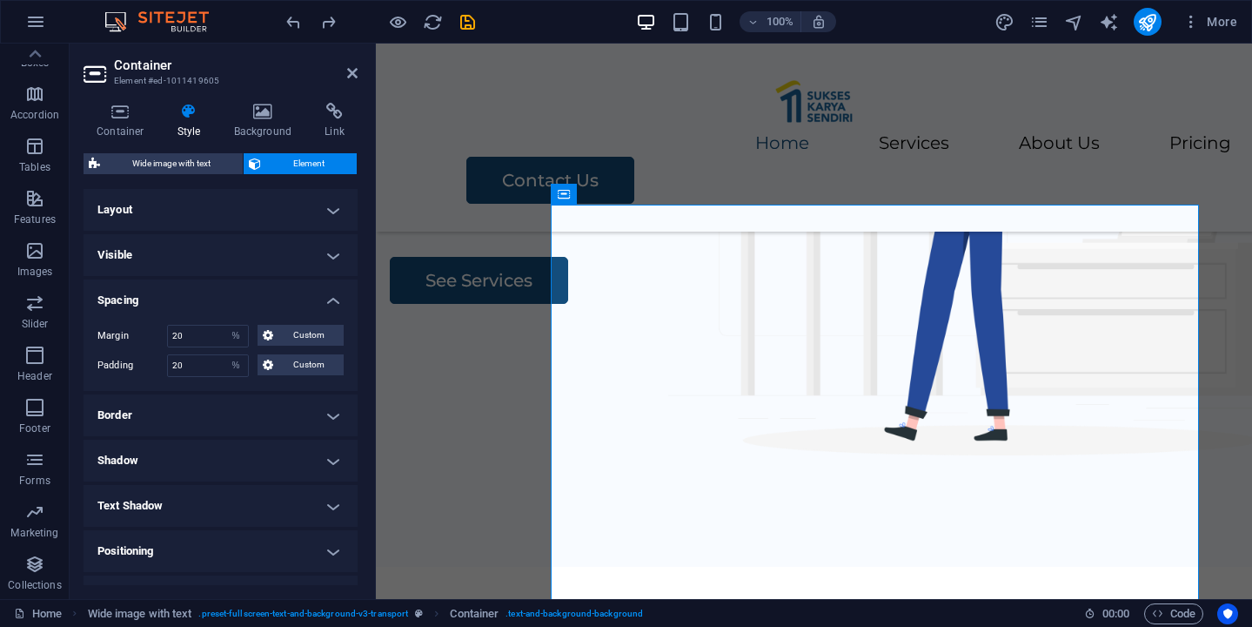
click at [335, 203] on h4 "Layout" at bounding box center [221, 210] width 274 height 42
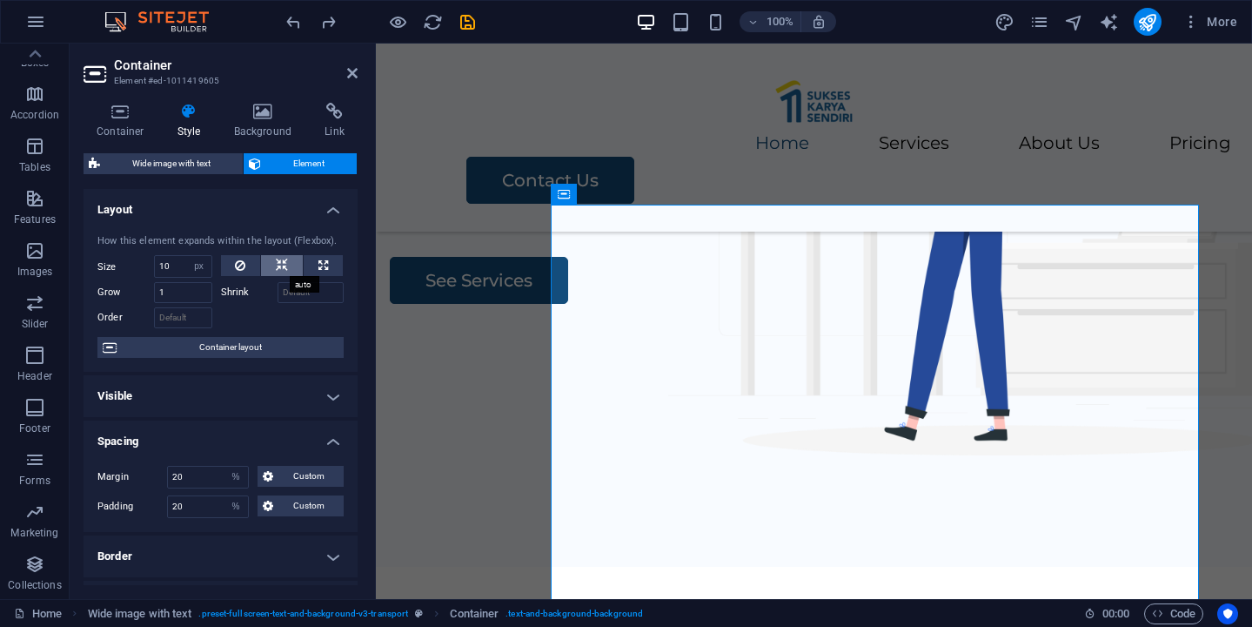
click at [282, 271] on icon at bounding box center [282, 265] width 12 height 21
select select "DISABLED_OPTION_VALUE"
click at [282, 271] on icon at bounding box center [282, 265] width 12 height 21
click at [246, 275] on button at bounding box center [241, 265] width 40 height 21
click at [319, 265] on icon at bounding box center [324, 265] width 10 height 21
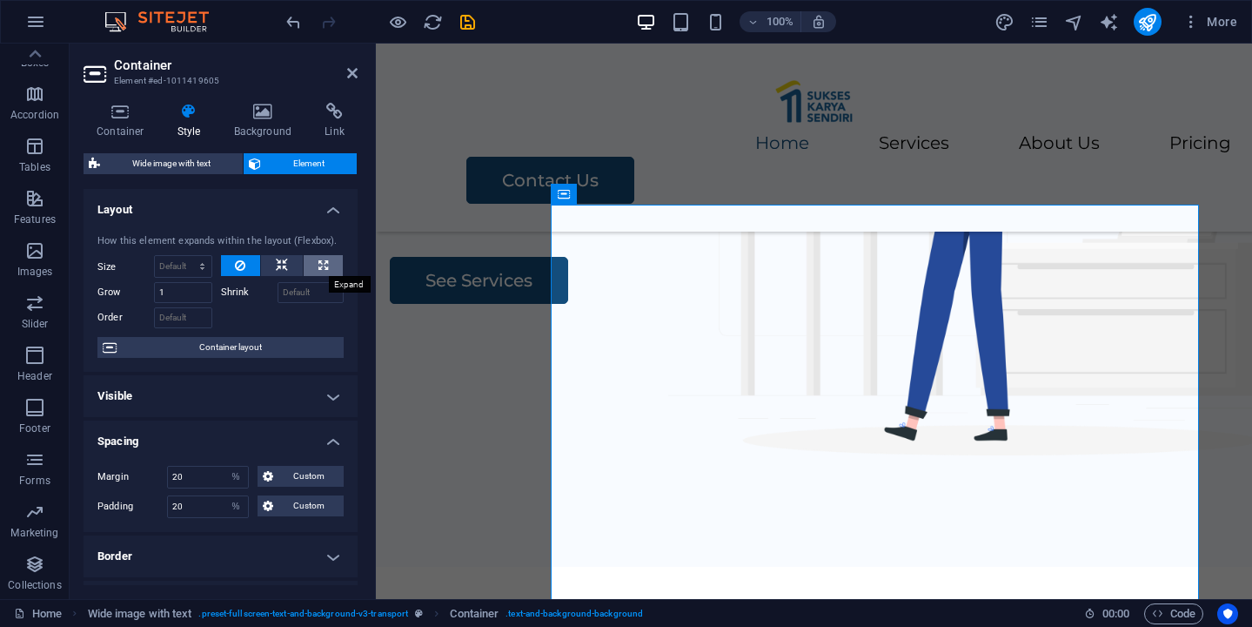
type input "100"
select select "%"
click at [235, 263] on icon at bounding box center [240, 265] width 10 height 21
select select "DISABLED_OPTION_VALUE"
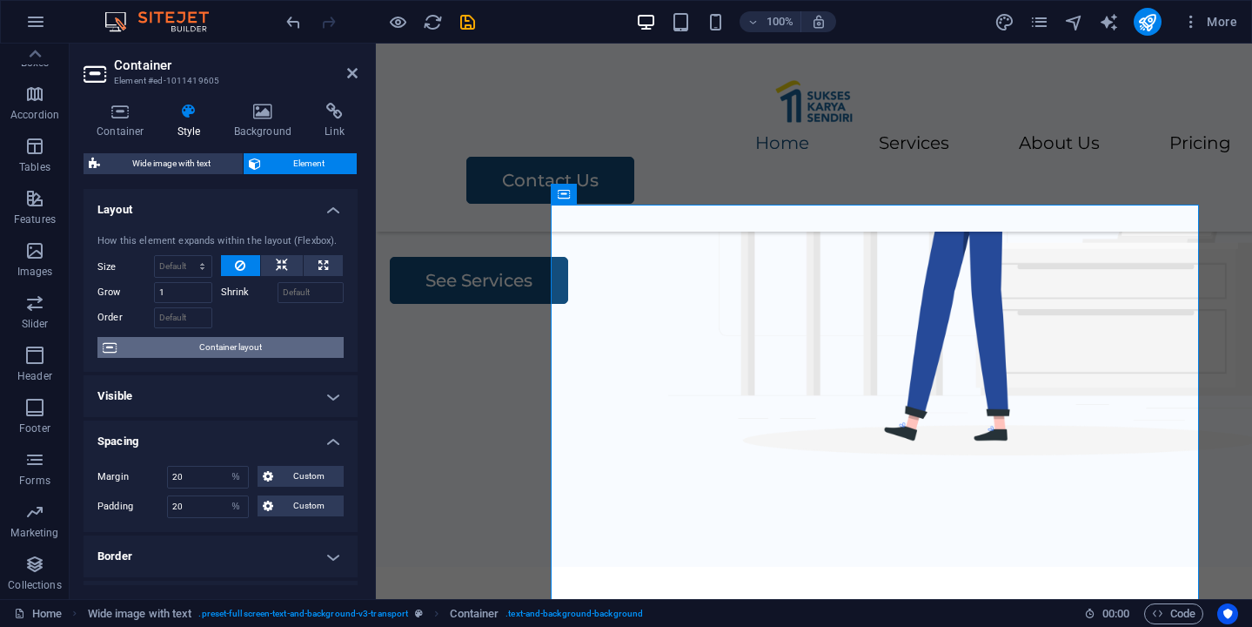
click at [206, 346] on span "Container layout" at bounding box center [230, 347] width 217 height 21
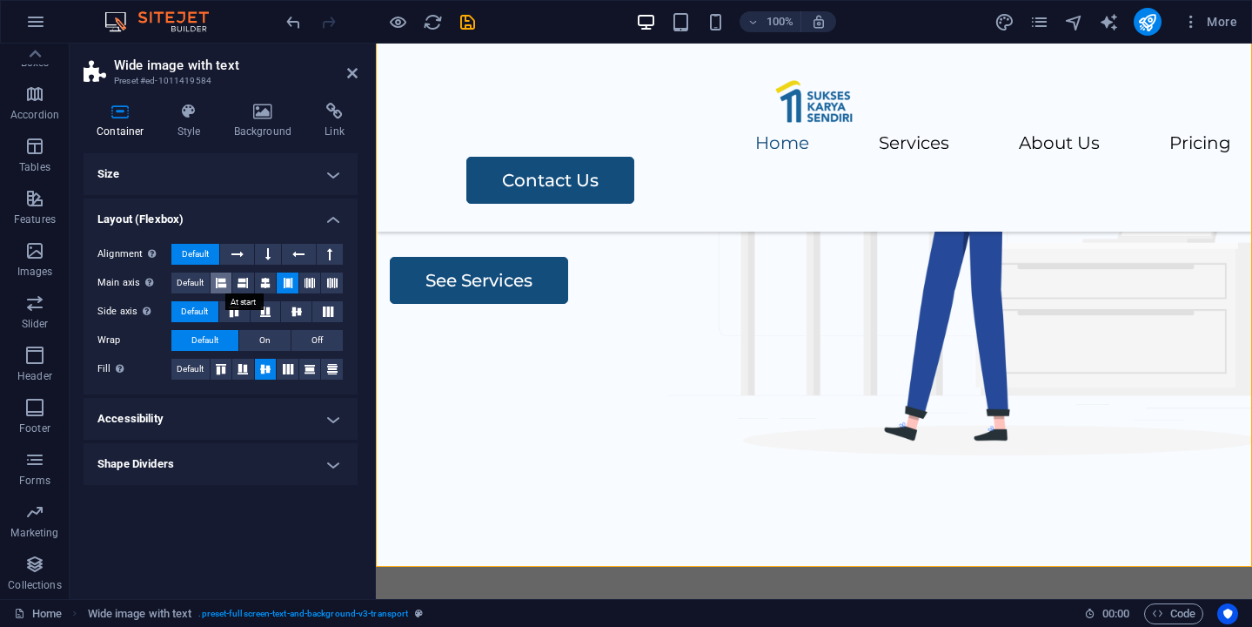
click at [226, 281] on icon at bounding box center [221, 282] width 10 height 21
click at [266, 283] on icon at bounding box center [265, 282] width 10 height 21
click at [216, 280] on icon at bounding box center [221, 282] width 10 height 21
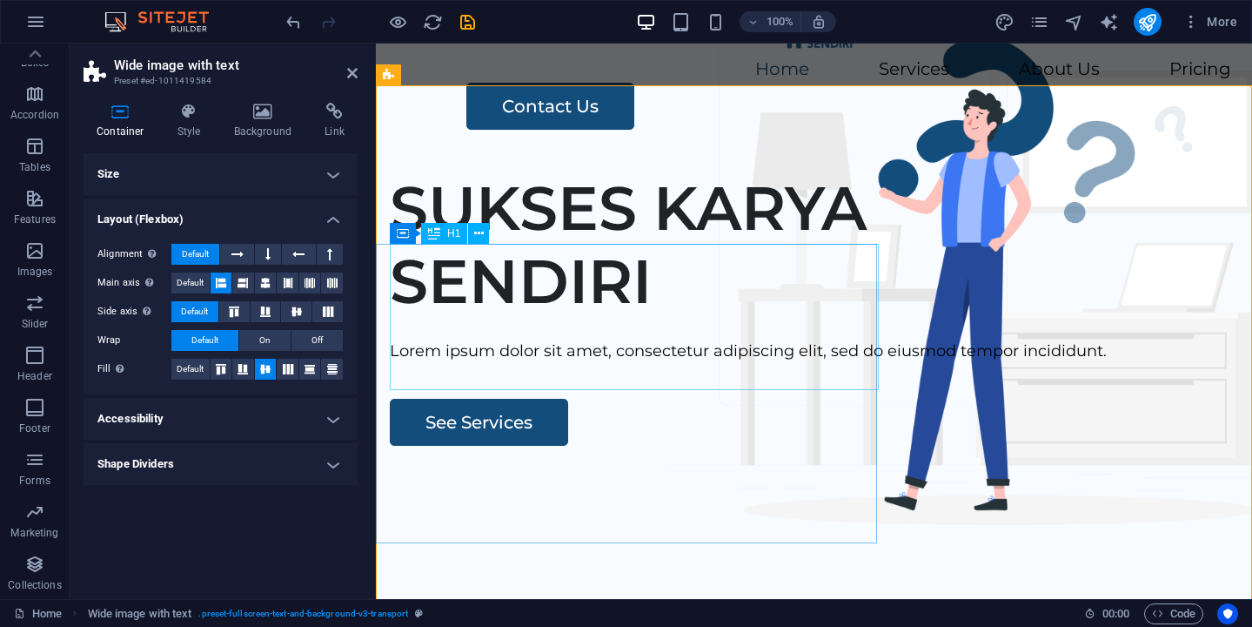
scroll to position [79, 0]
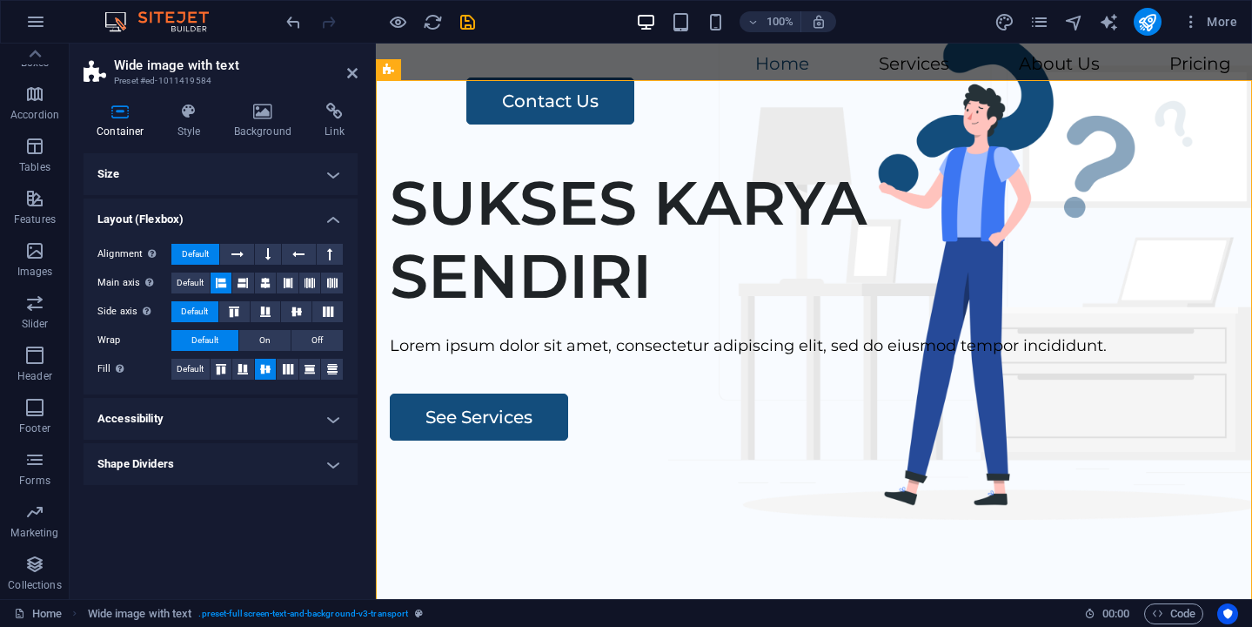
click at [322, 180] on h4 "Size" at bounding box center [221, 174] width 274 height 42
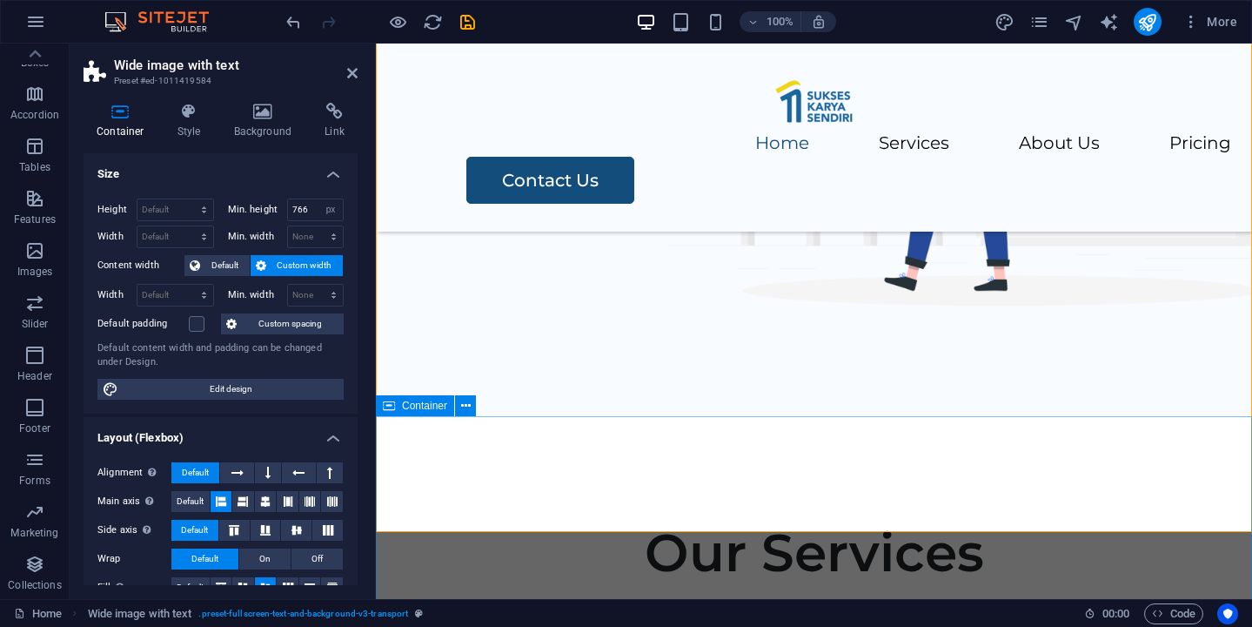
scroll to position [294, 0]
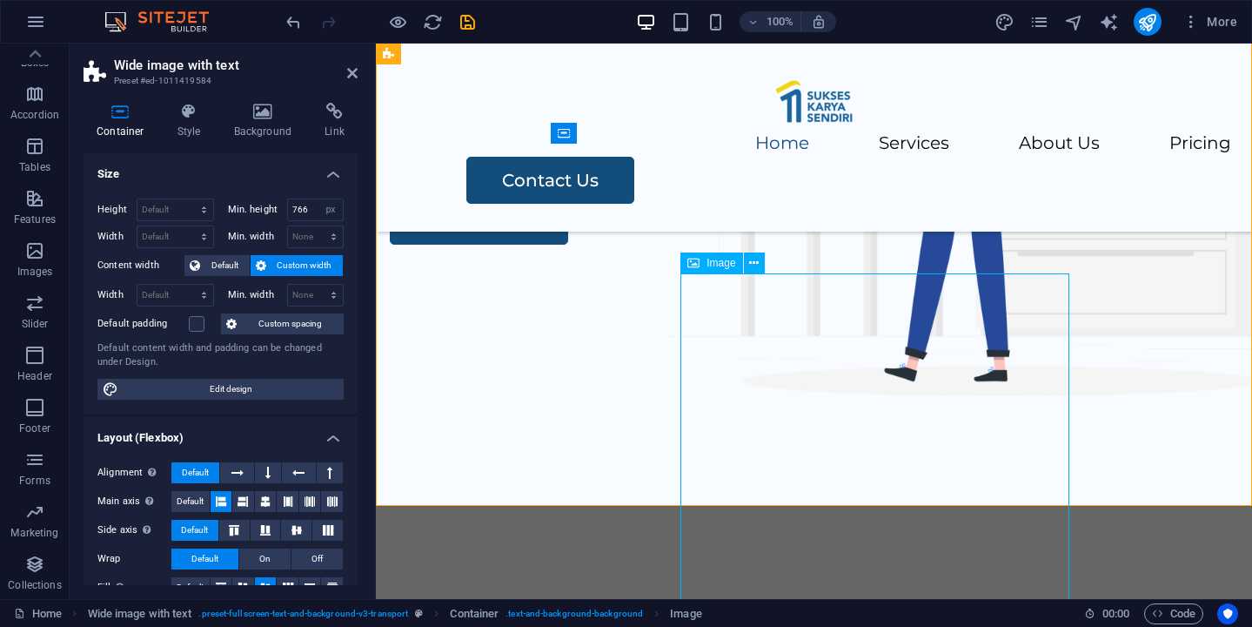
scroll to position [192, 0]
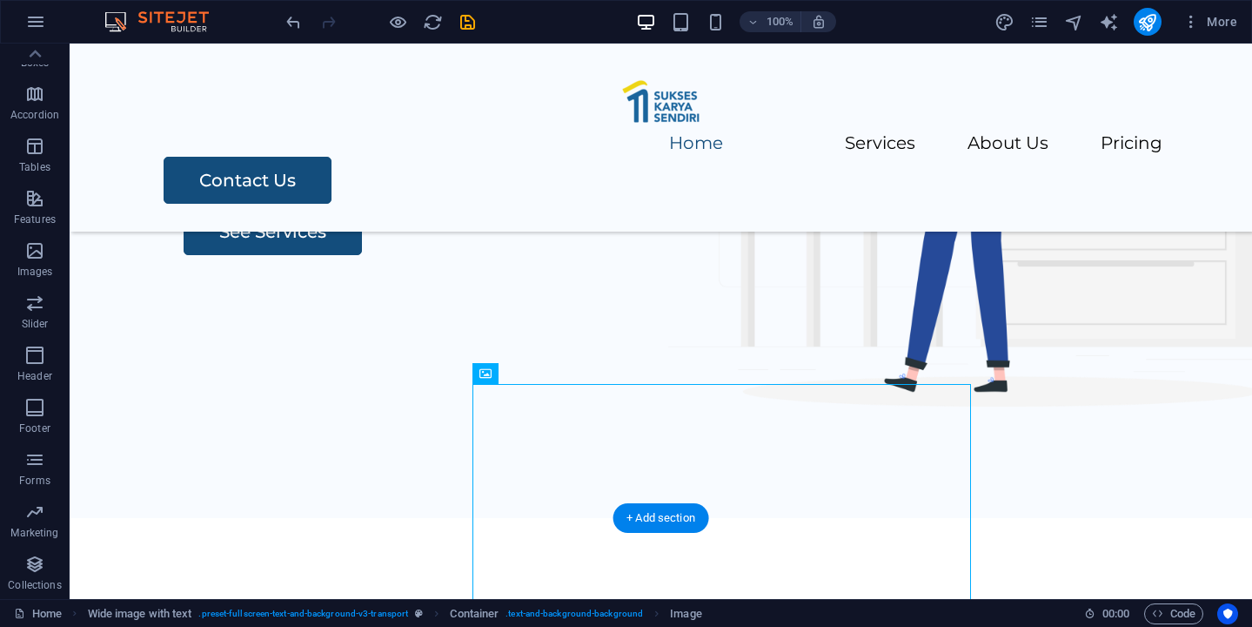
drag, startPoint x: 615, startPoint y: 420, endPoint x: 912, endPoint y: 238, distance: 348.5
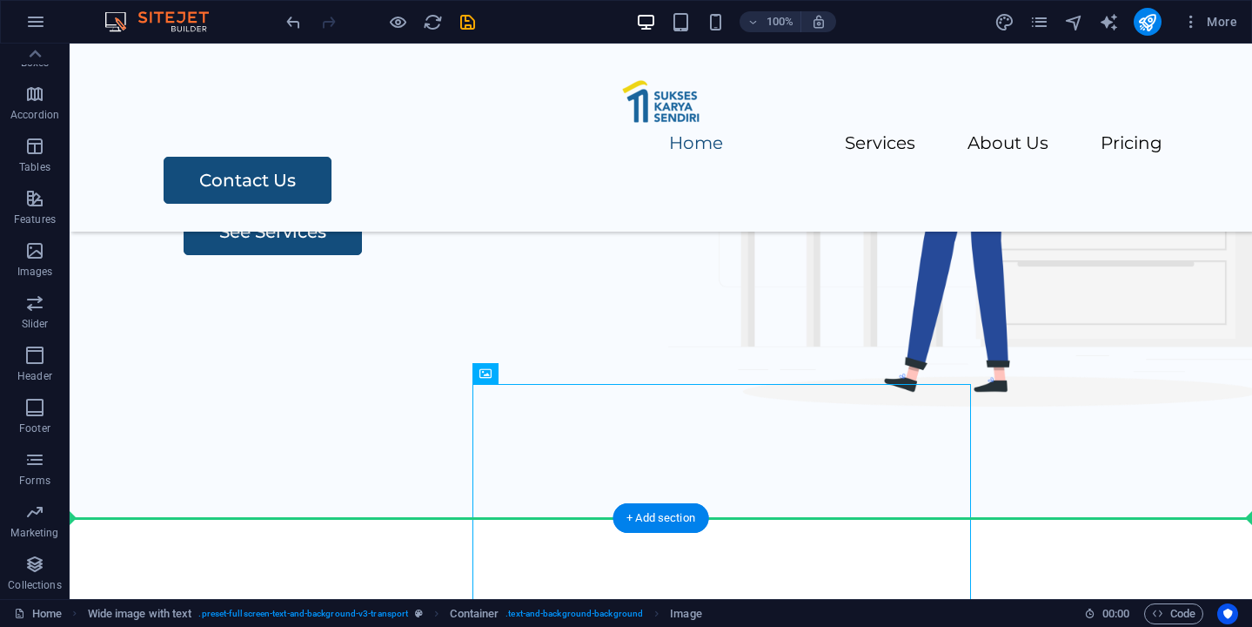
drag, startPoint x: 747, startPoint y: 446, endPoint x: 795, endPoint y: 190, distance: 260.5
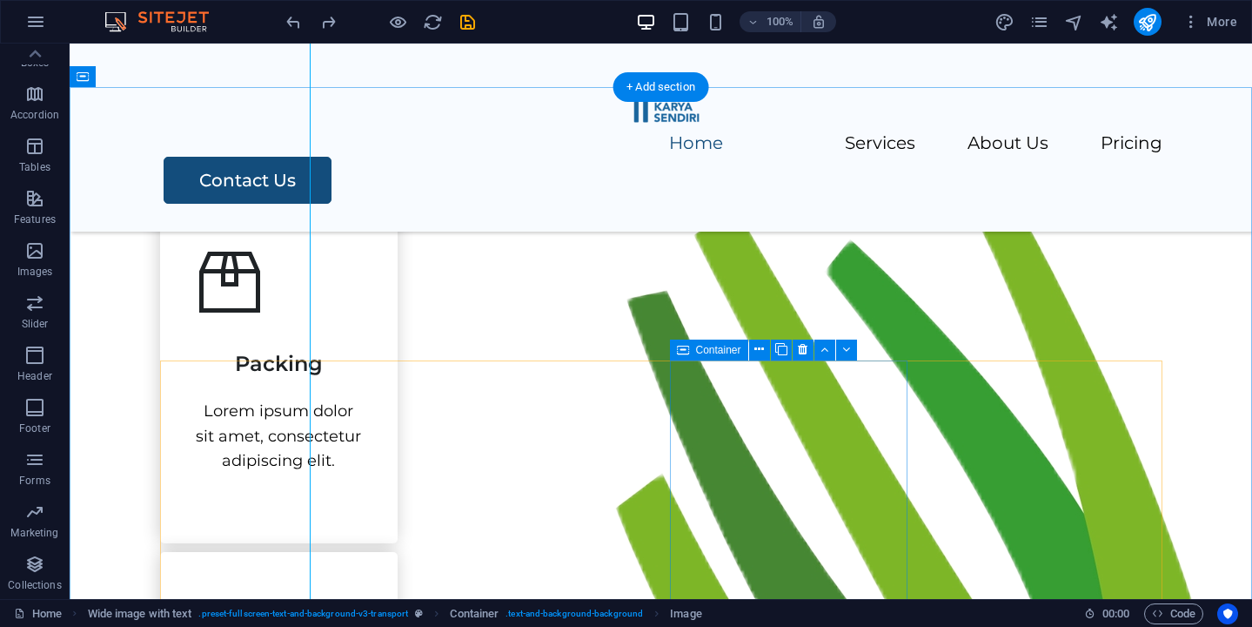
scroll to position [0, 0]
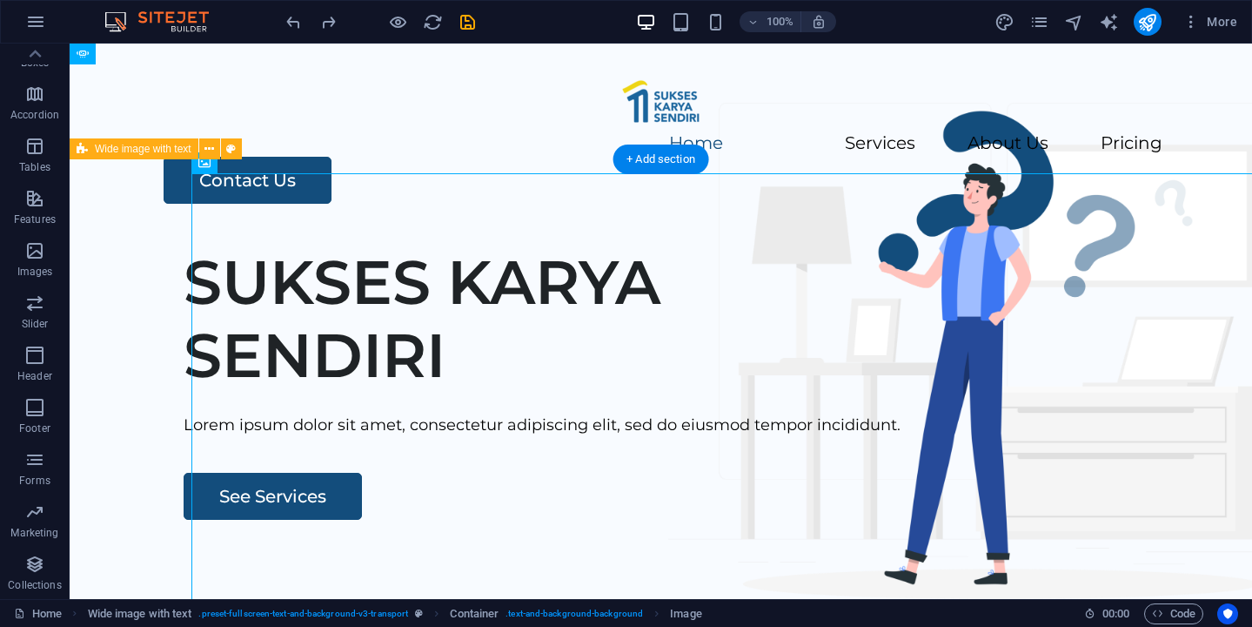
click at [124, 233] on div "SUKSES KARYA SENDIRI [PERSON_NAME] ipsum dolor sit amet, consectetur adipiscing…" at bounding box center [661, 565] width 1183 height 667
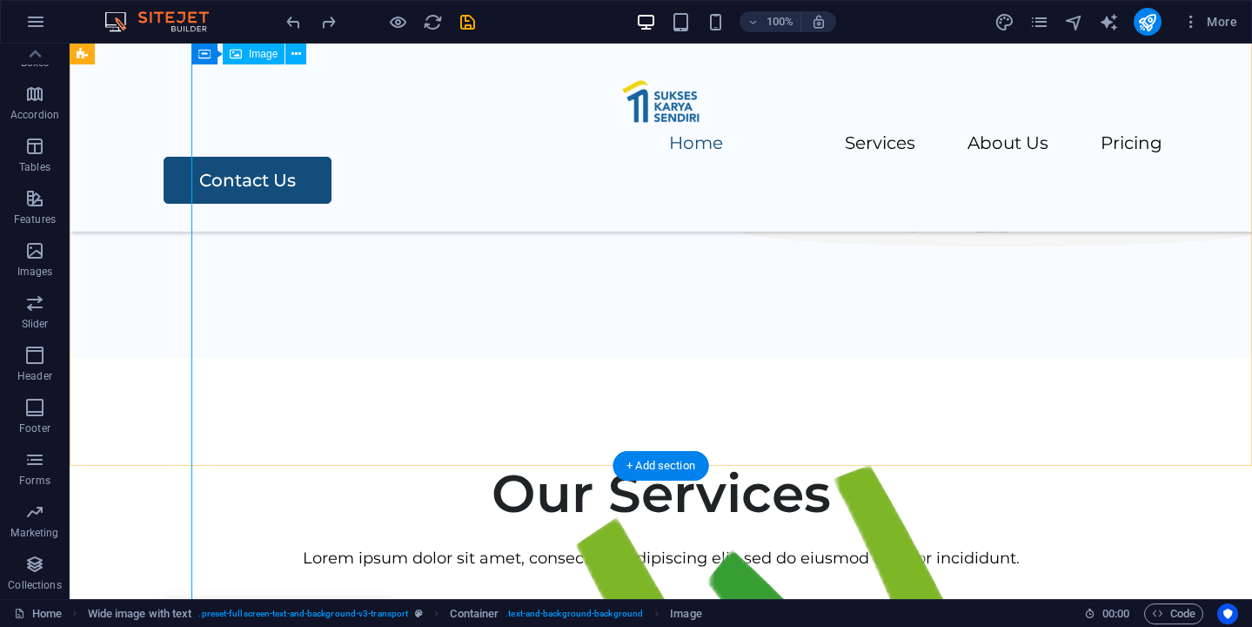
scroll to position [373, 0]
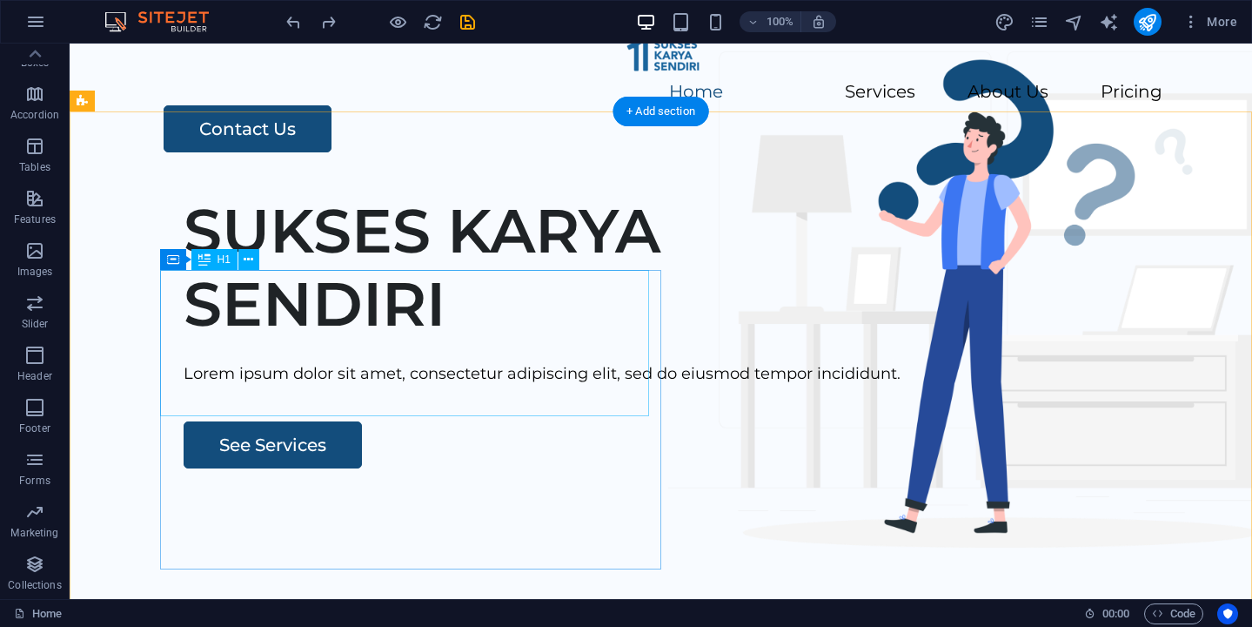
scroll to position [54, 0]
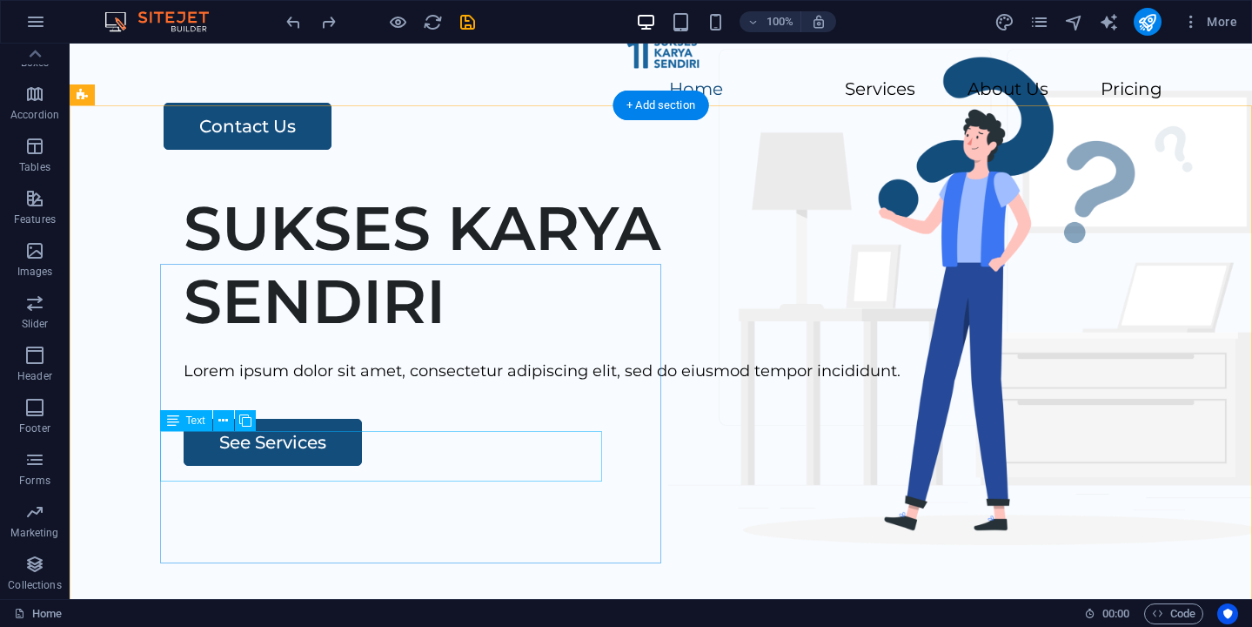
click at [379, 384] on div "Lorem ipsum dolor sit amet, consectetur adipiscing elit, sed do eiusmod tempor …" at bounding box center [699, 371] width 1030 height 25
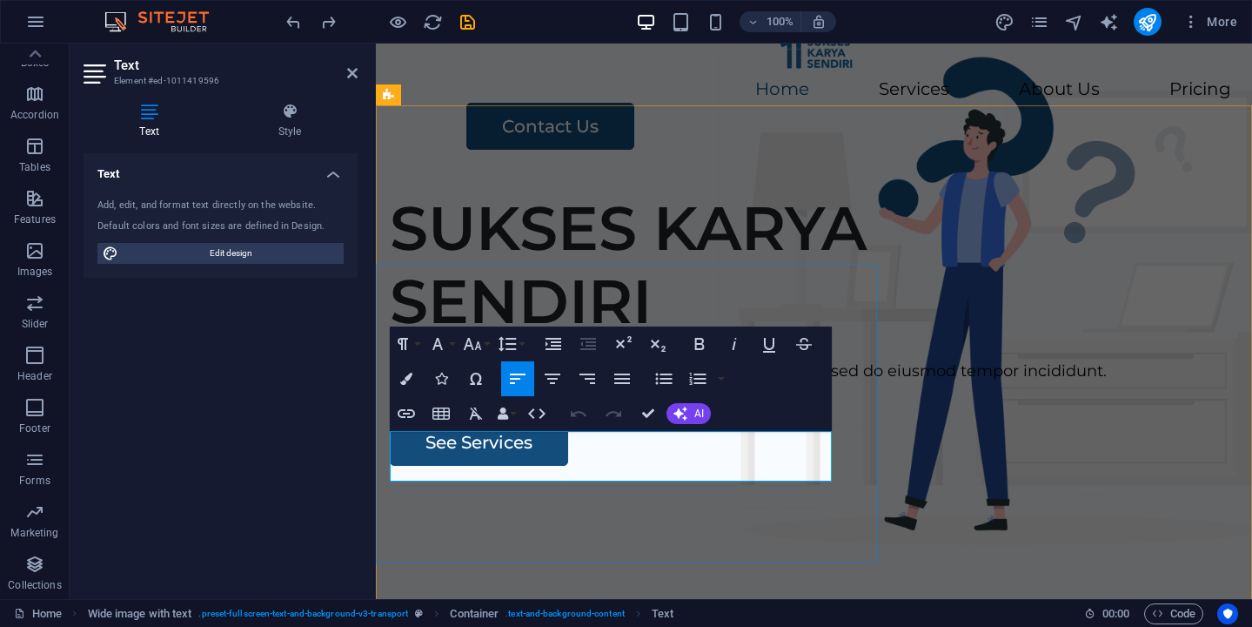
click at [515, 384] on p "Lorem ipsum dolor sit amet, consectetur adipiscing elit, sed do eiusmod tempor …" at bounding box center [814, 371] width 849 height 25
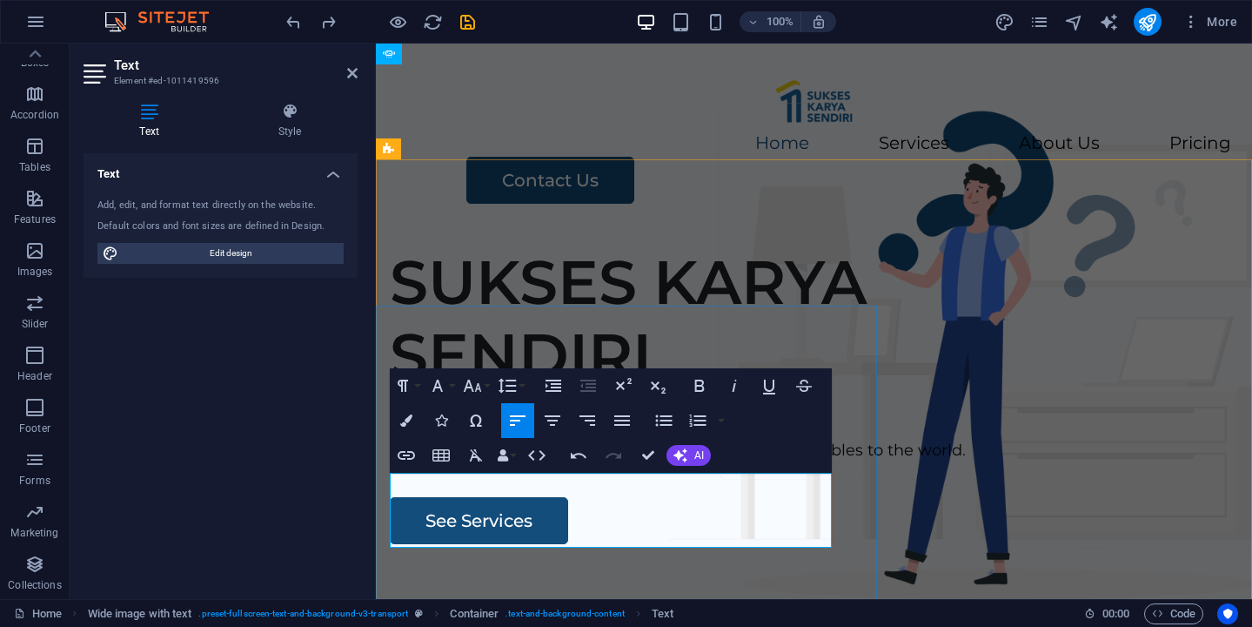
scroll to position [1395, 2]
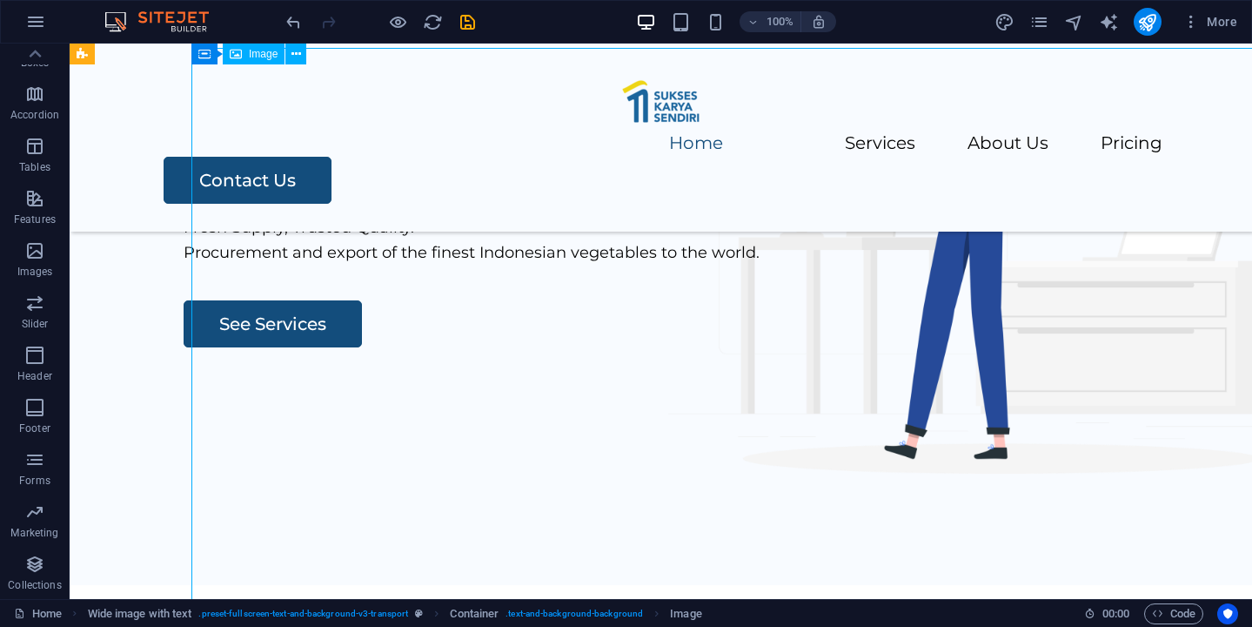
scroll to position [0, 0]
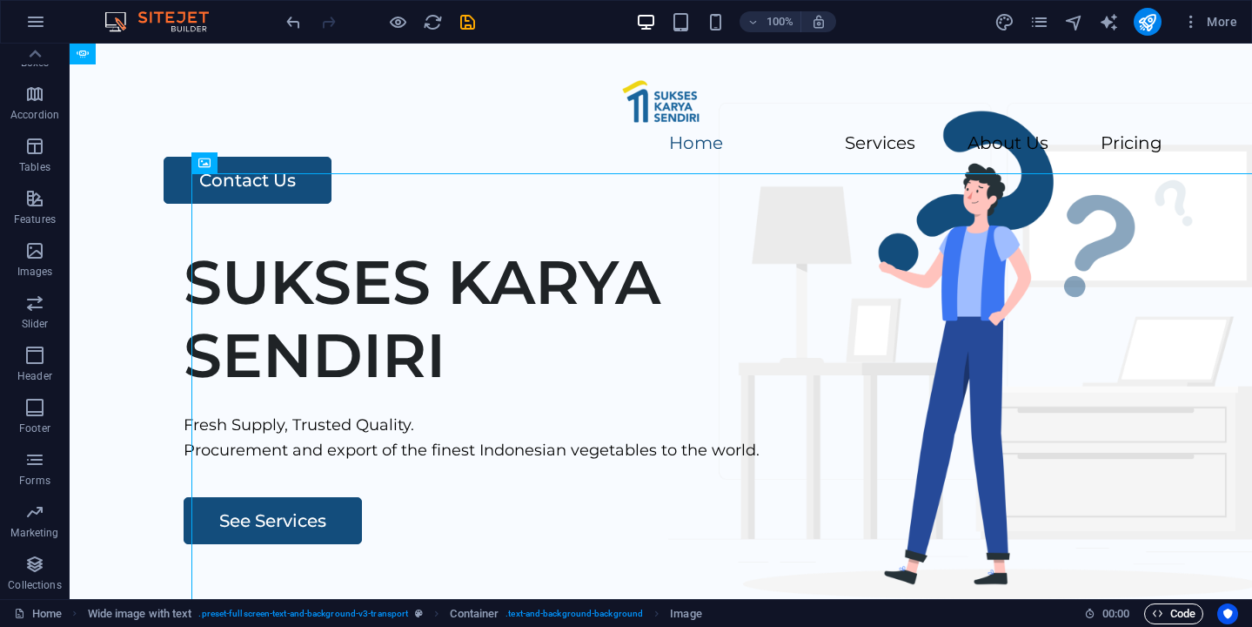
drag, startPoint x: 1175, startPoint y: 614, endPoint x: 825, endPoint y: 306, distance: 466.2
click at [1175, 614] on span "Code" at bounding box center [1174, 613] width 44 height 21
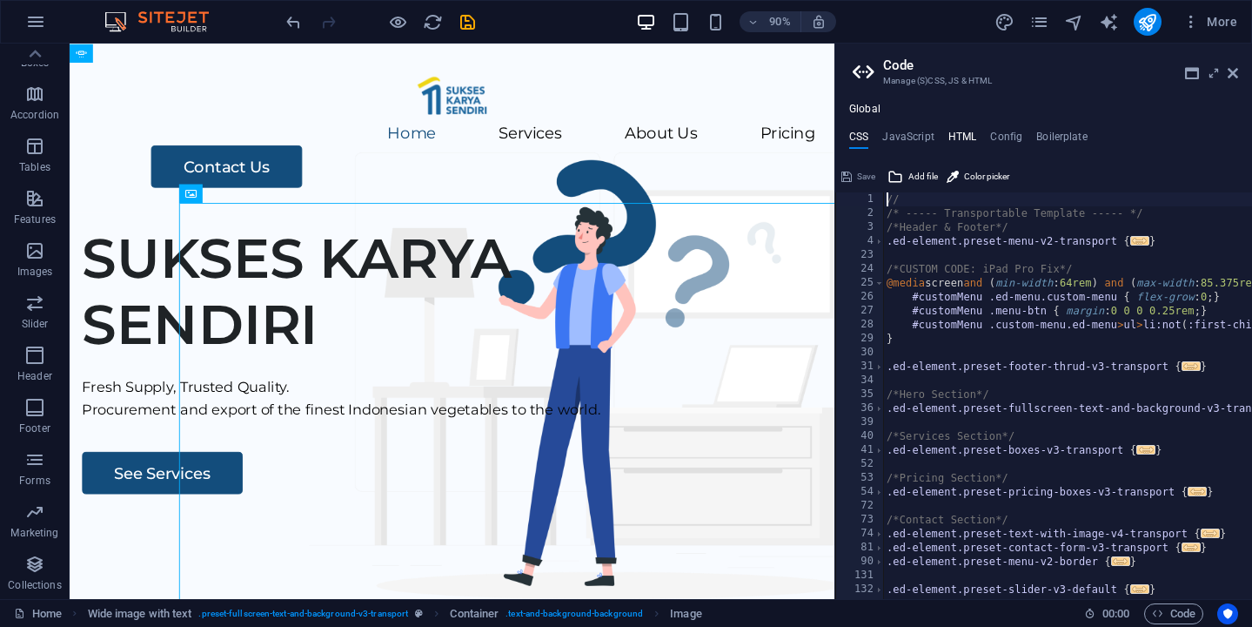
click at [949, 133] on h4 "HTML" at bounding box center [963, 140] width 29 height 19
type textarea "<a href="#main-content" class="wv-link-content button">Skip to main content</a>"
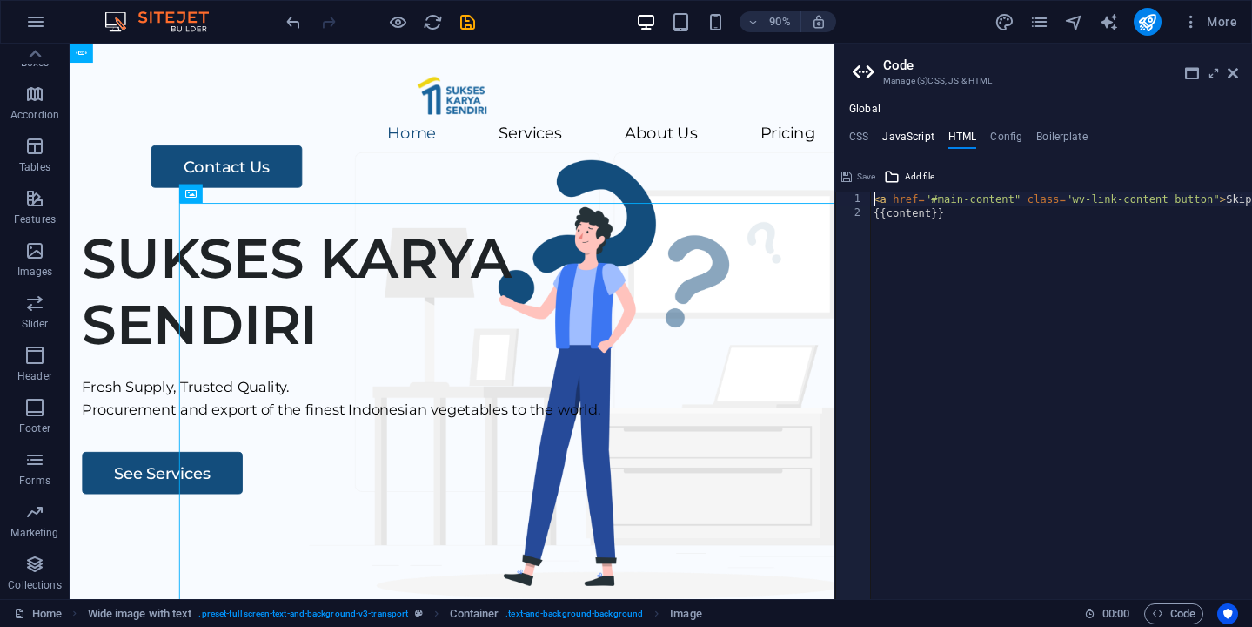
click at [907, 139] on h4 "JavaScript" at bounding box center [908, 140] width 51 height 19
type textarea "/* JS for preset "Menu V2" */"
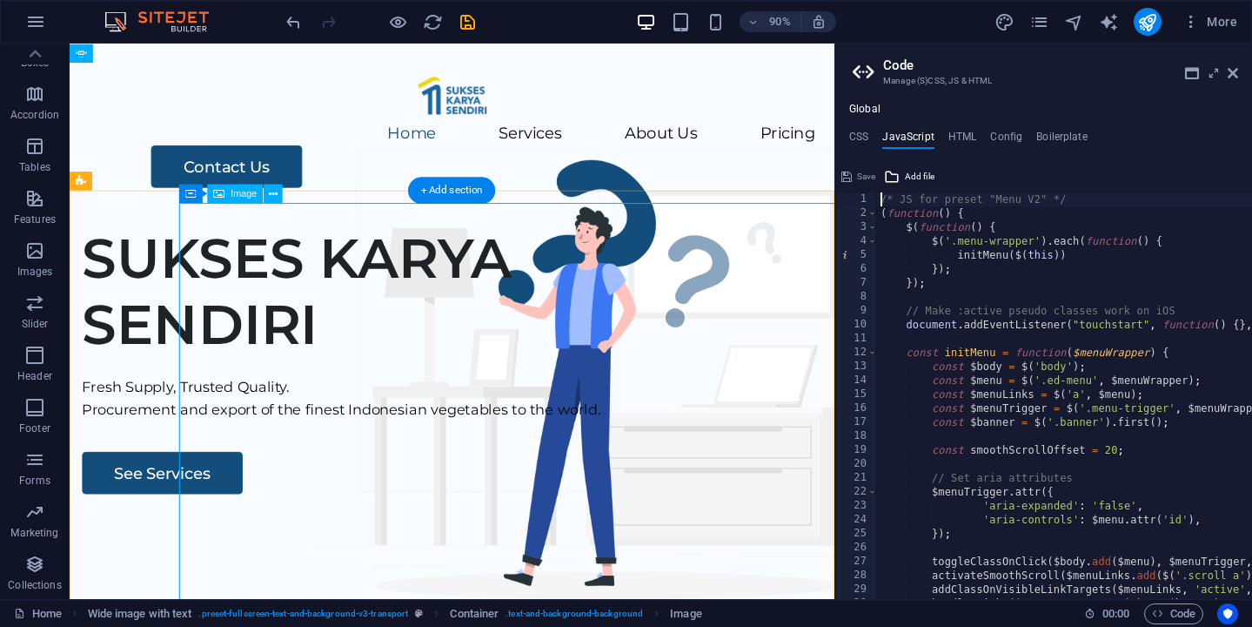
click at [186, 197] on icon at bounding box center [190, 193] width 11 height 19
click at [1233, 77] on icon at bounding box center [1233, 73] width 10 height 14
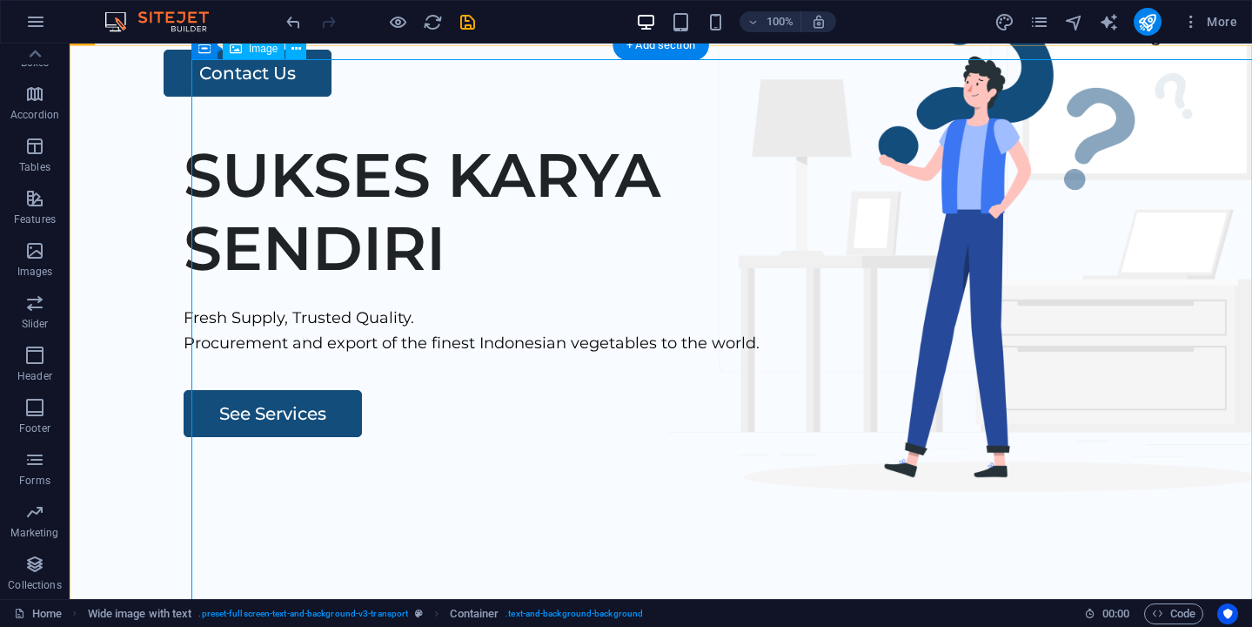
scroll to position [114, 0]
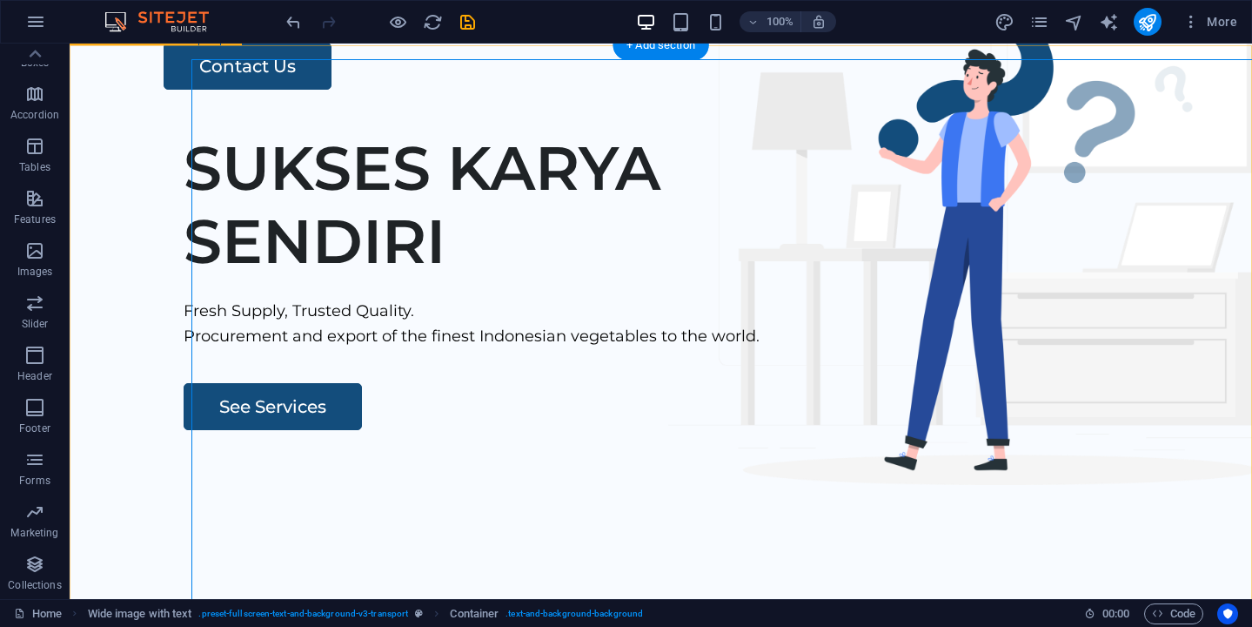
click at [80, 486] on div "SUKSES KARYA SENDIRI Fresh Supply, Trusted Quality. Procurement and export of t…" at bounding box center [661, 450] width 1183 height 667
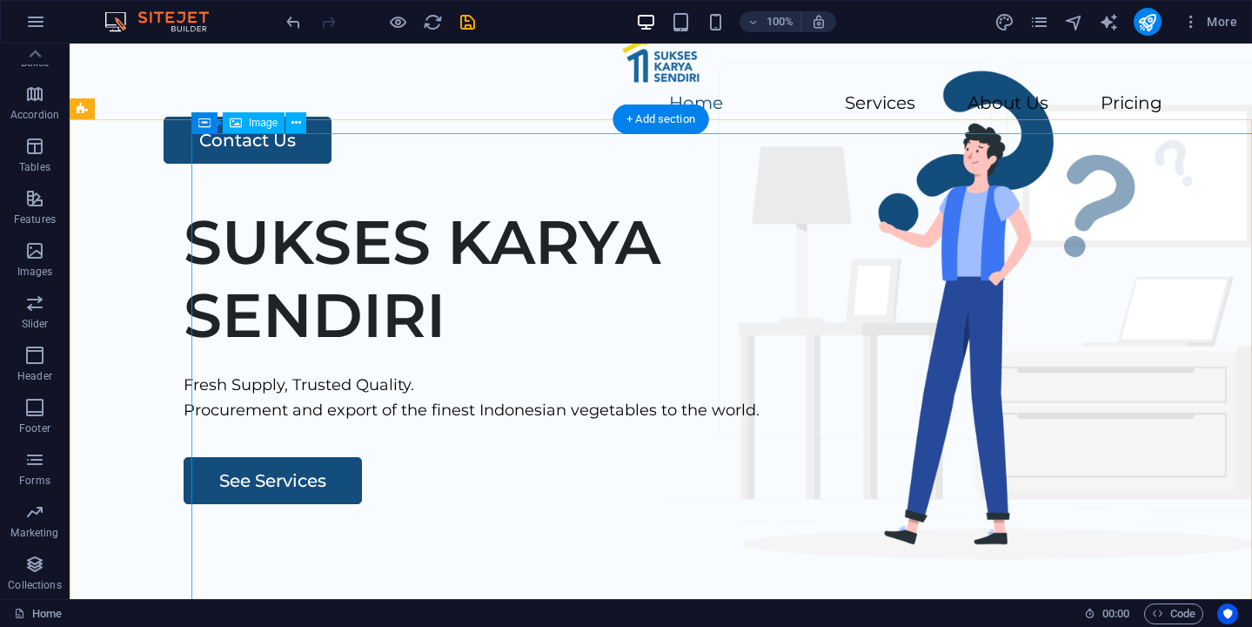
scroll to position [0, 0]
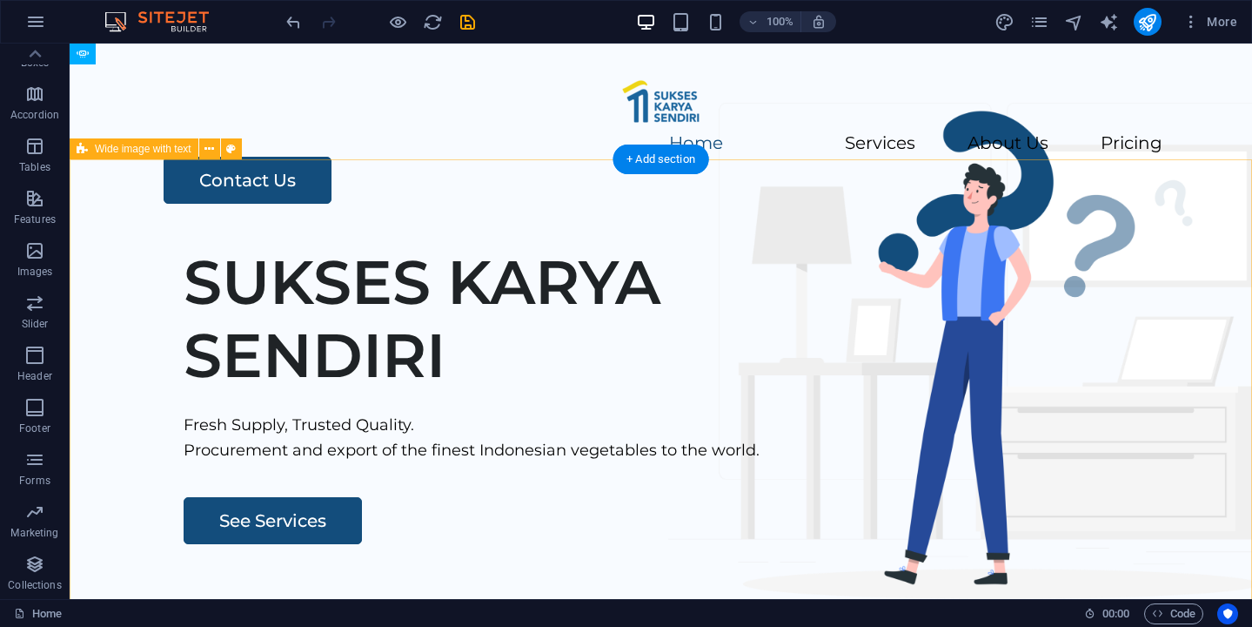
click at [164, 232] on div "SUKSES KARYA SENDIRI Fresh Supply, Trusted Quality. Procurement and export of t…" at bounding box center [661, 565] width 1183 height 667
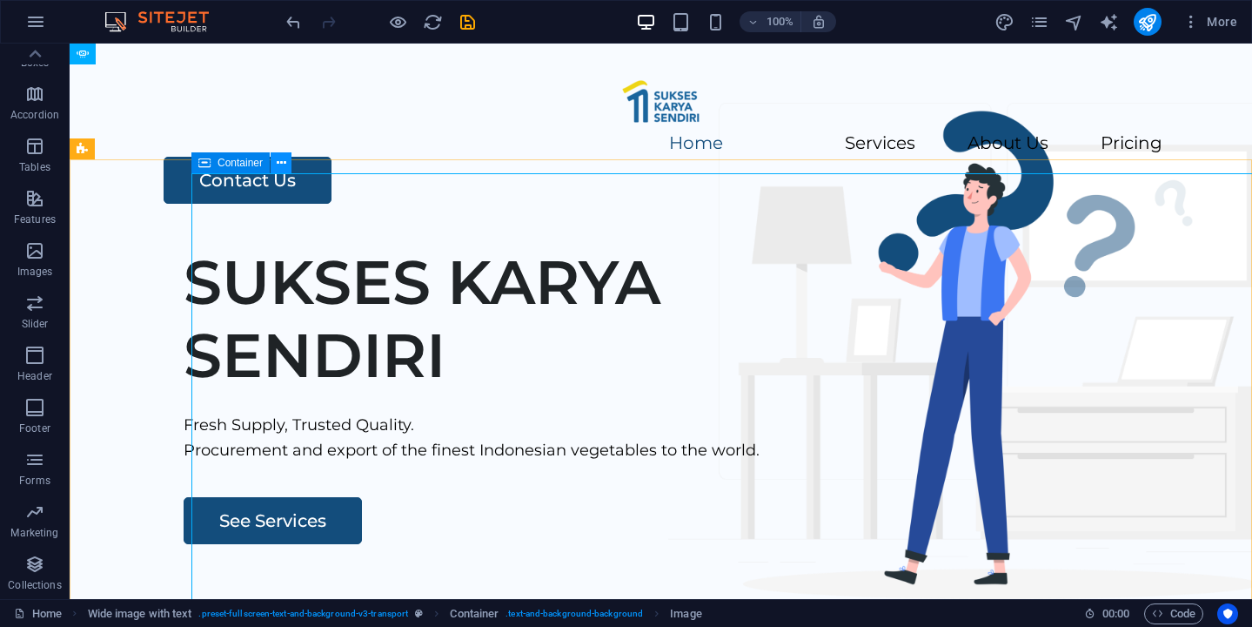
click at [288, 165] on button at bounding box center [281, 162] width 21 height 21
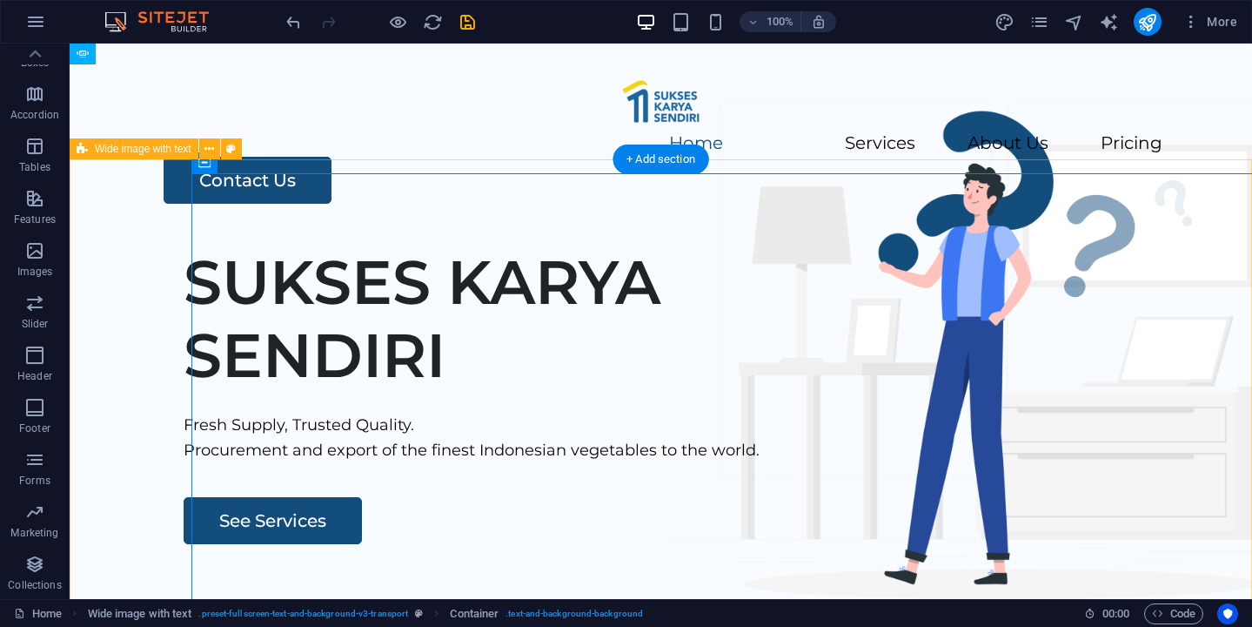
click at [113, 302] on div "SUKSES KARYA SENDIRI Fresh Supply, Trusted Quality. Procurement and export of t…" at bounding box center [661, 565] width 1183 height 667
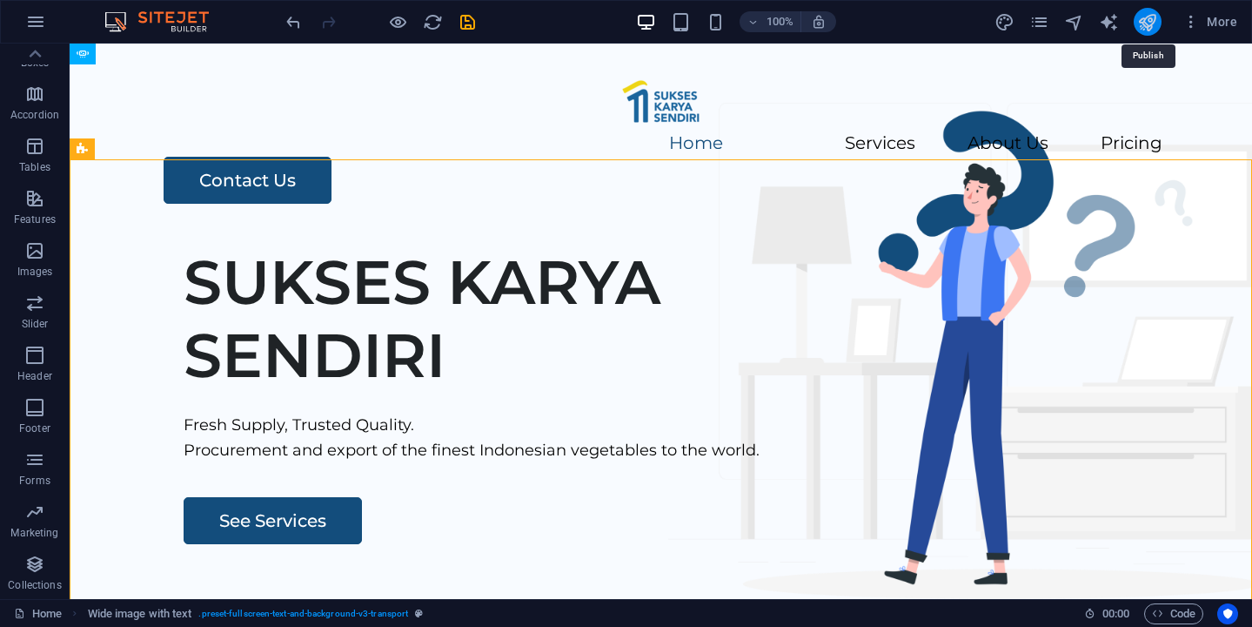
click at [1154, 18] on icon "publish" at bounding box center [1148, 22] width 20 height 20
checkbox input "false"
